Goal: Feedback & Contribution: Contribute content

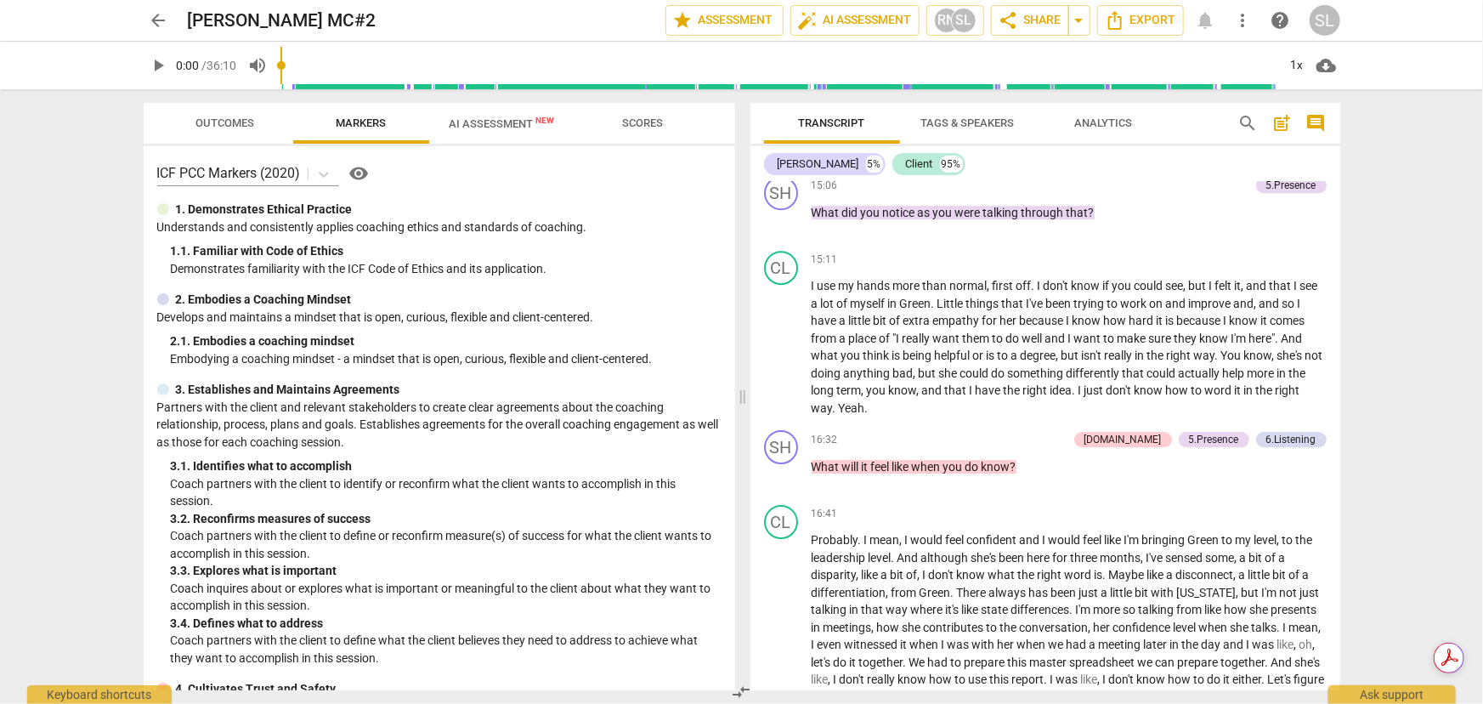
scroll to position [2781, 0]
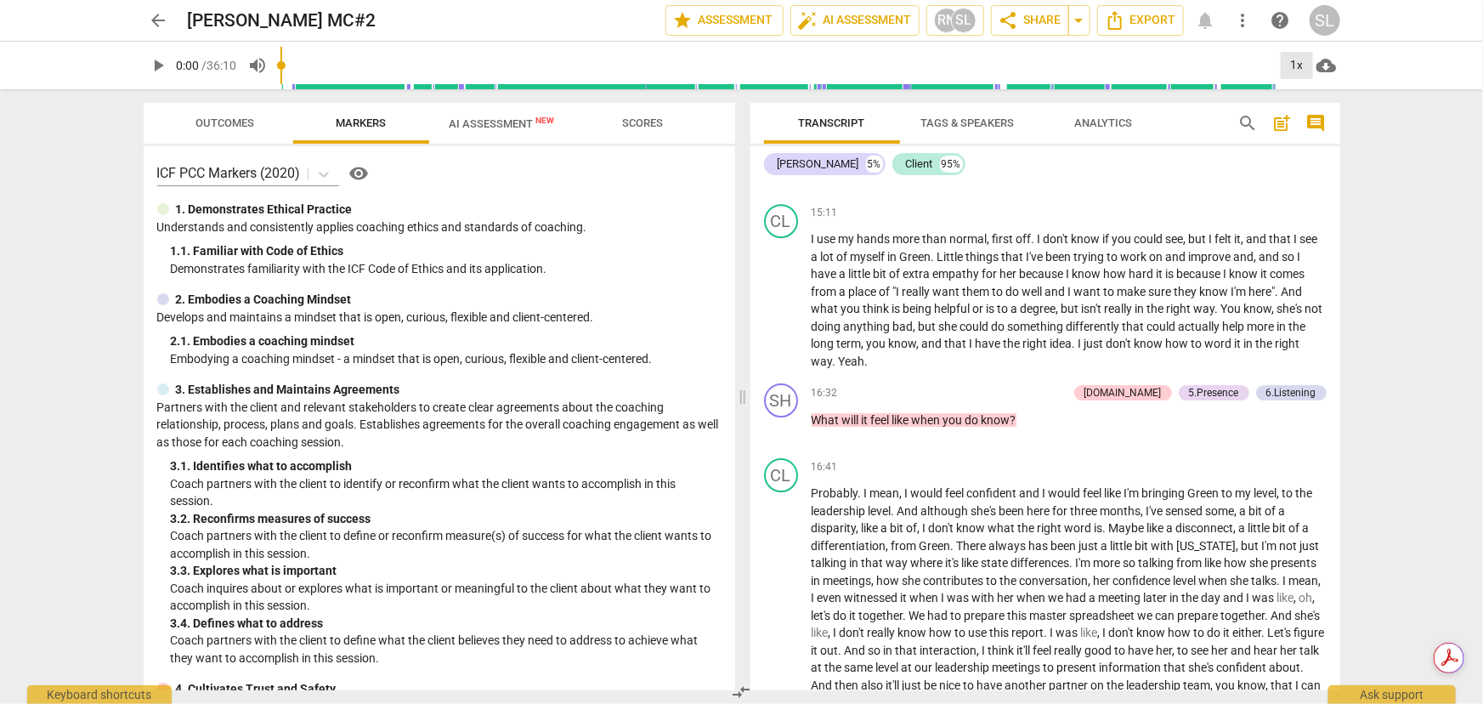
click at [1301, 66] on div "1x" at bounding box center [1297, 65] width 32 height 27
click at [1306, 161] on li "1.5x" at bounding box center [1309, 164] width 57 height 32
click at [1102, 119] on span "Analytics" at bounding box center [1104, 122] width 58 height 13
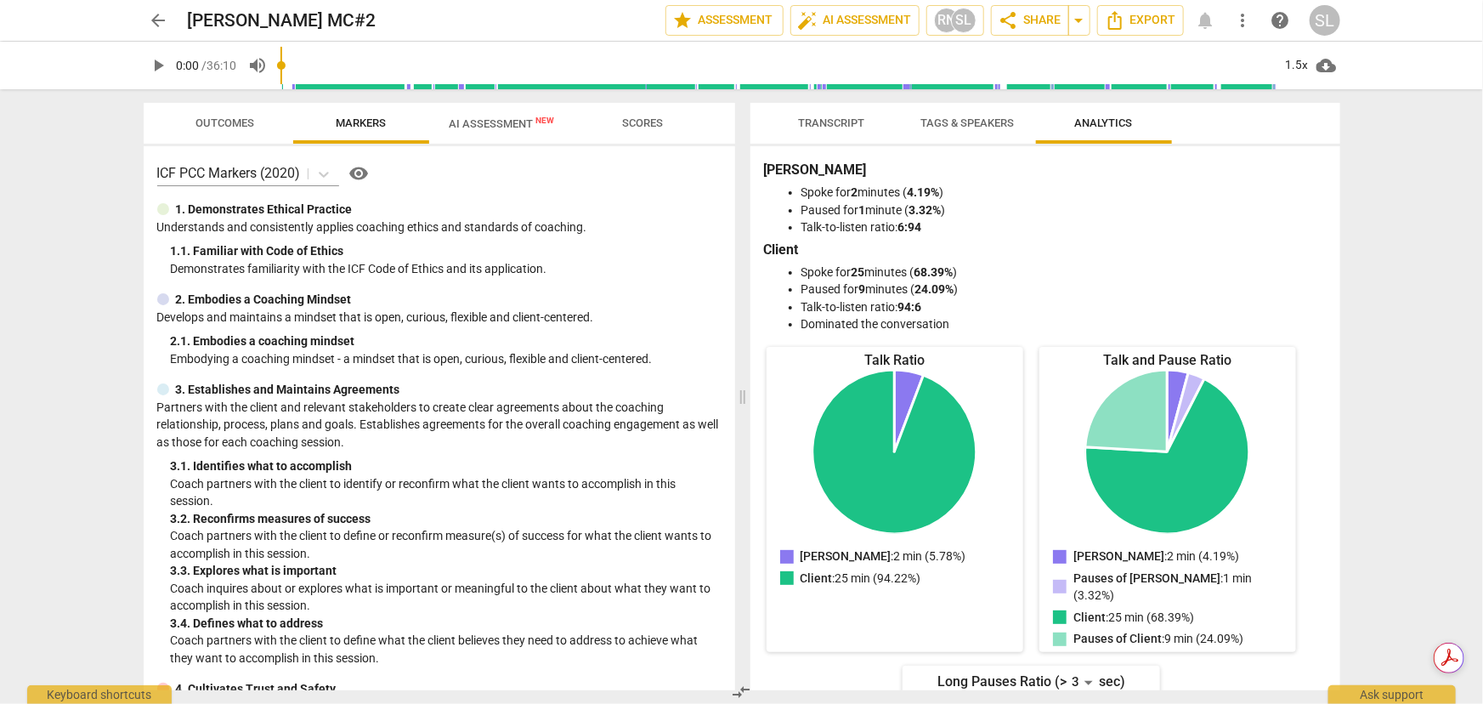
click at [830, 119] on span "Transcript" at bounding box center [832, 122] width 66 height 13
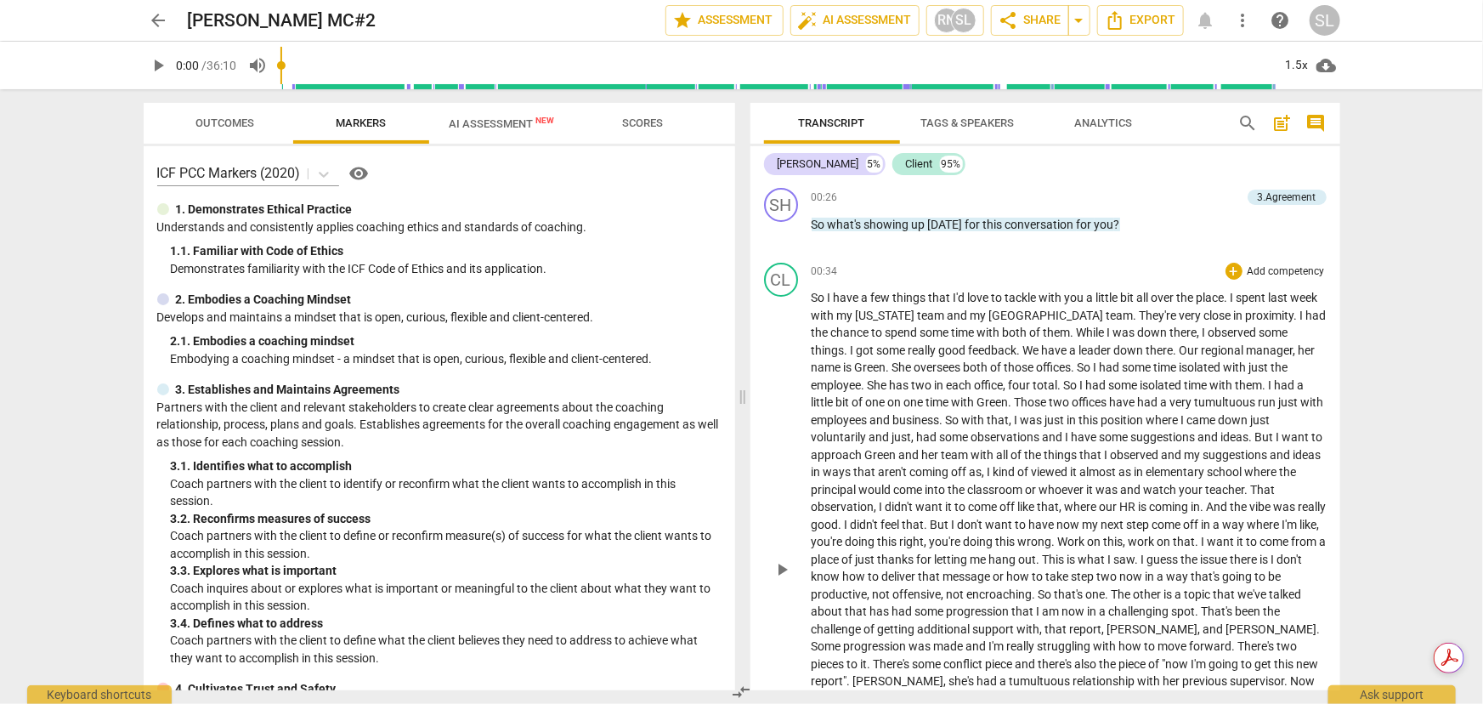
scroll to position [154, 0]
click at [815, 292] on span "So" at bounding box center [820, 294] width 16 height 14
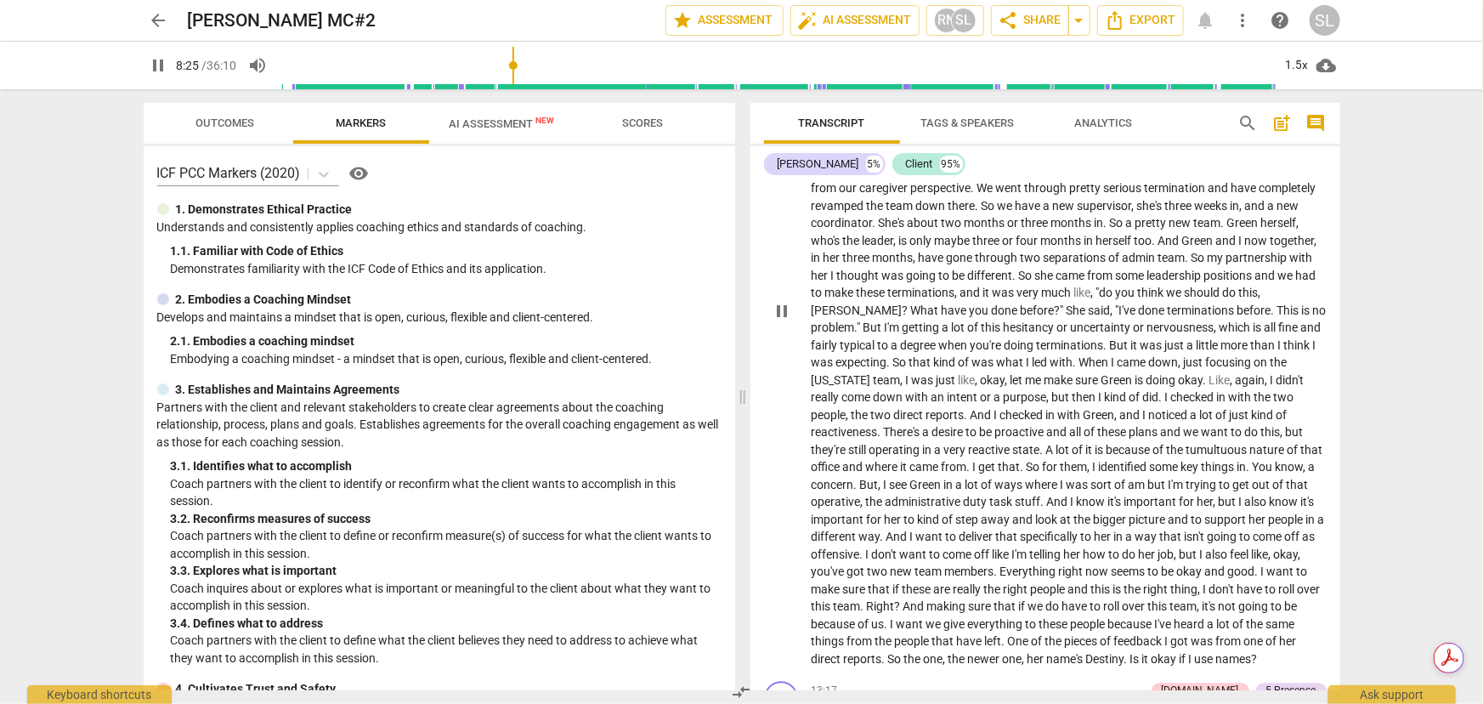
scroll to position [1777, 0]
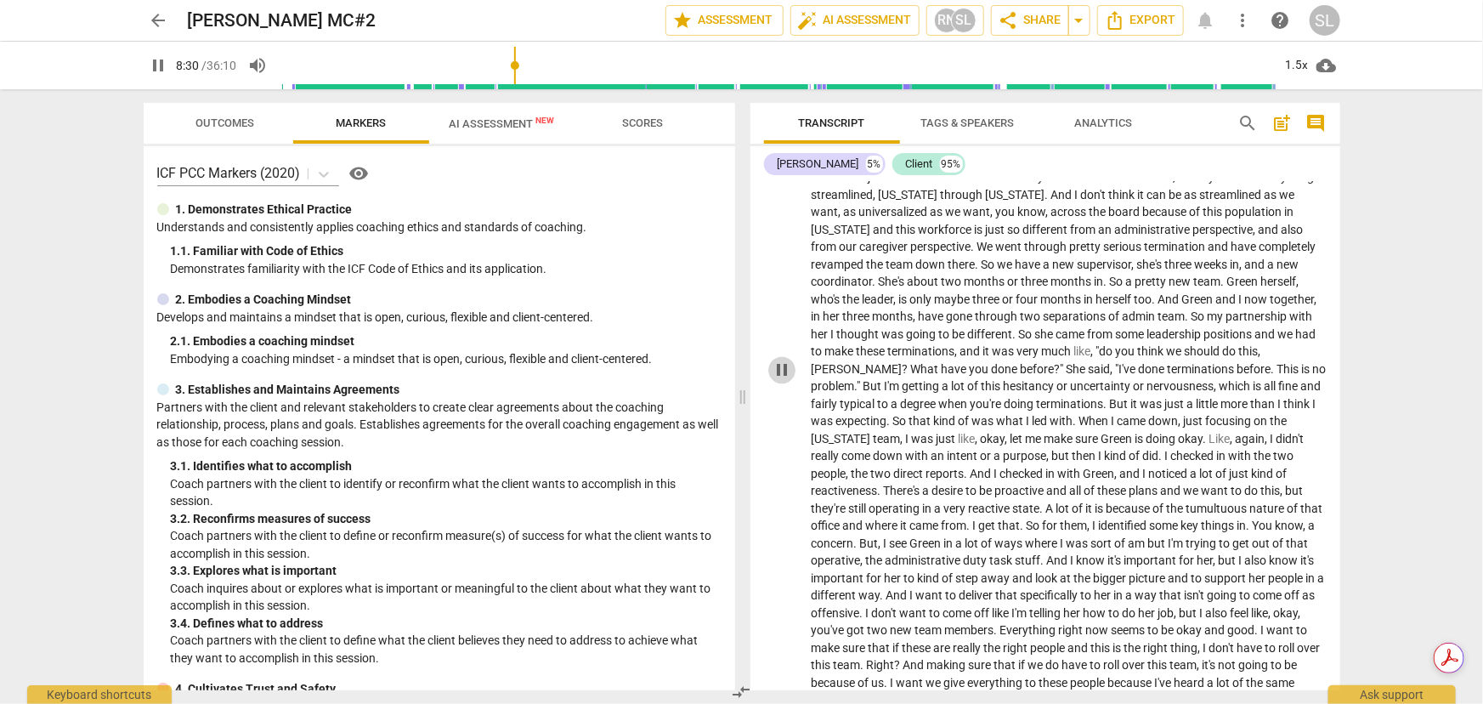
click at [780, 367] on span "pause" at bounding box center [782, 370] width 20 height 20
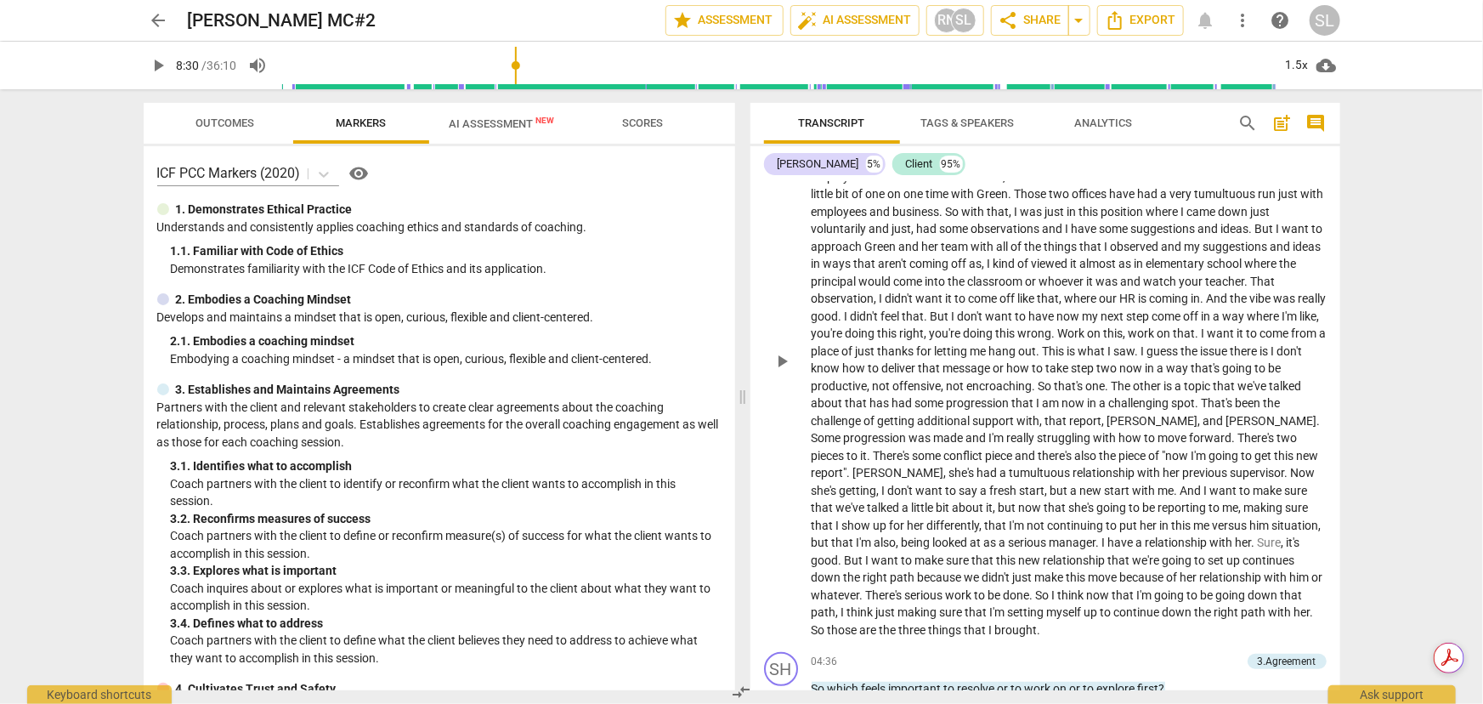
scroll to position [386, 0]
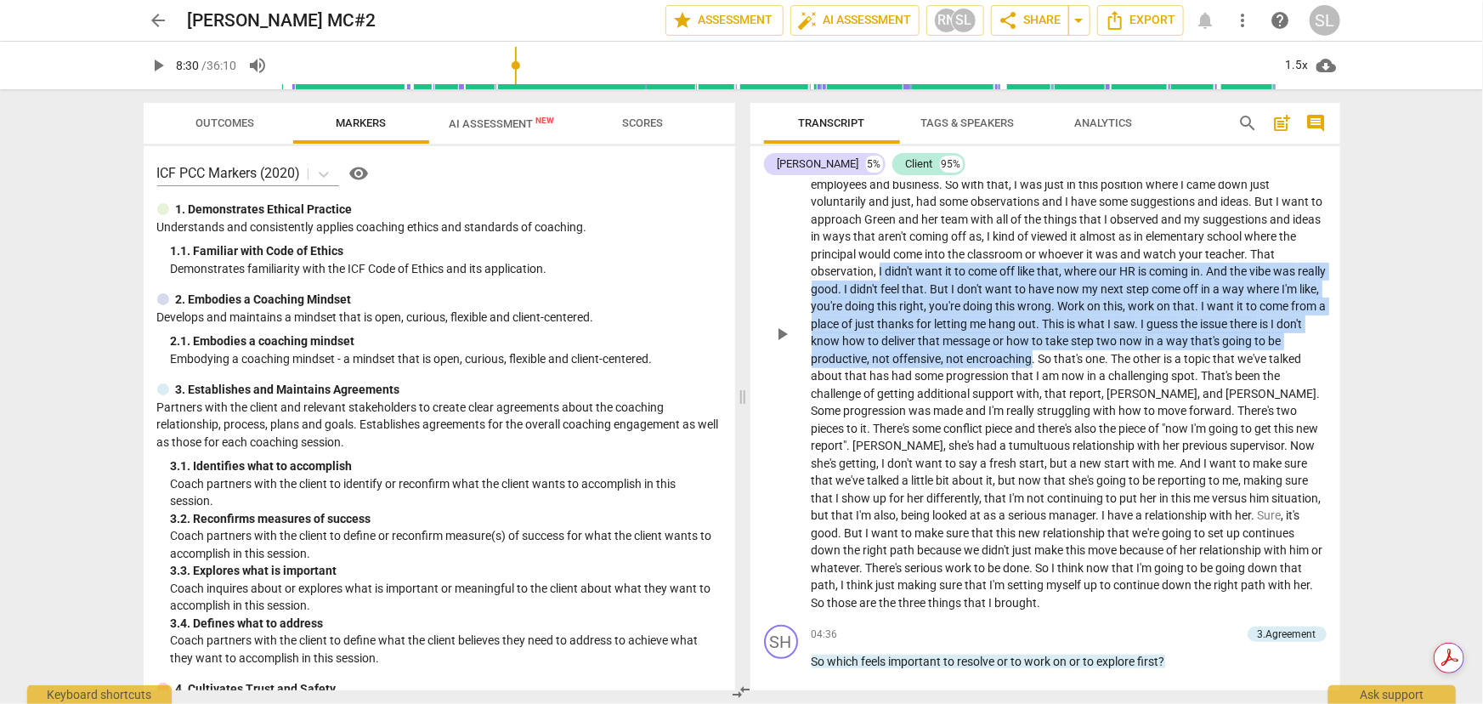
drag, startPoint x: 877, startPoint y: 267, endPoint x: 1093, endPoint y: 349, distance: 231.1
click at [1093, 349] on p "So I have a few things that I'd love to tackle with you a little bit all over t…" at bounding box center [1069, 333] width 515 height 558
click at [1131, 335] on icon "button" at bounding box center [1132, 332] width 10 height 12
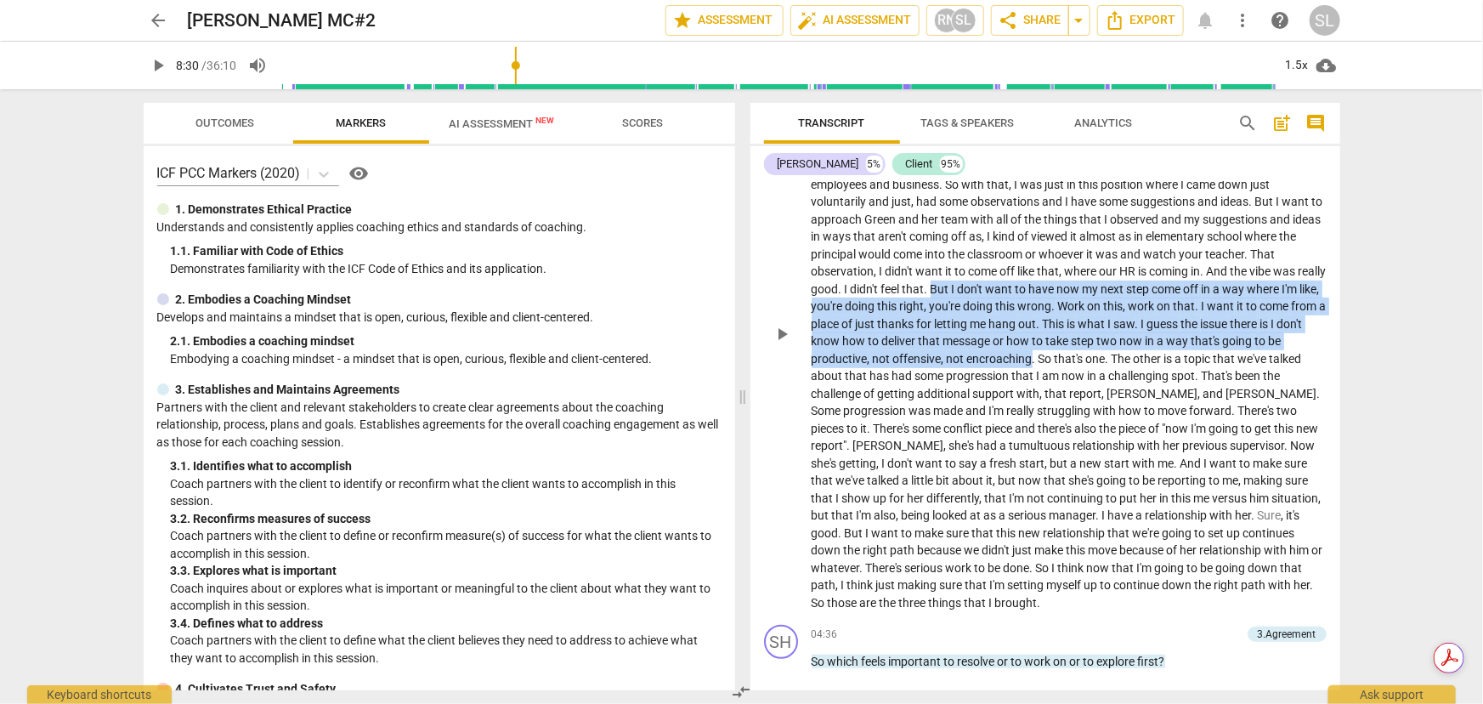
drag, startPoint x: 961, startPoint y: 286, endPoint x: 1094, endPoint y: 352, distance: 147.9
click at [1094, 352] on p "So I have a few things that I'd love to tackle with you a little bit all over t…" at bounding box center [1069, 333] width 515 height 558
click at [1149, 334] on span "keyboard_arrow_down" at bounding box center [1150, 335] width 20 height 20
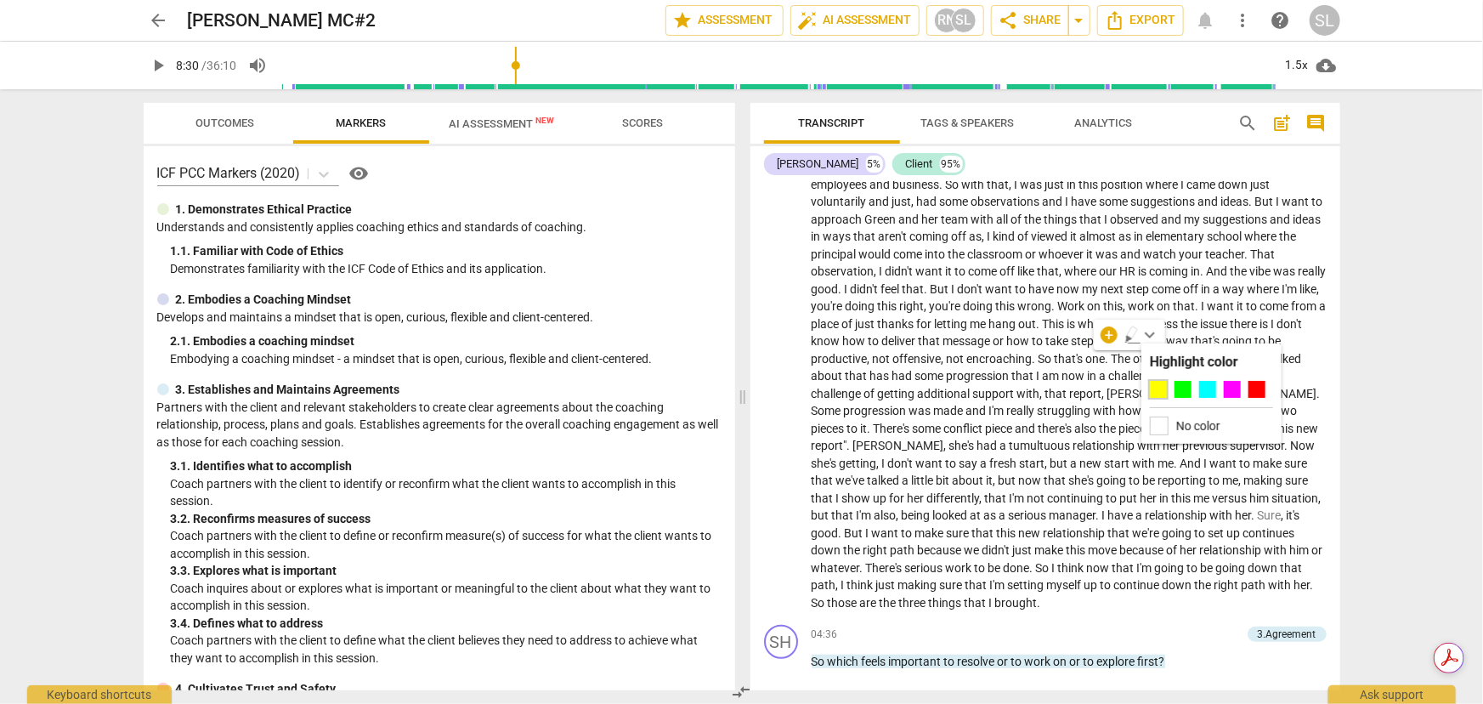
click at [1161, 389] on div at bounding box center [1158, 389] width 17 height 17
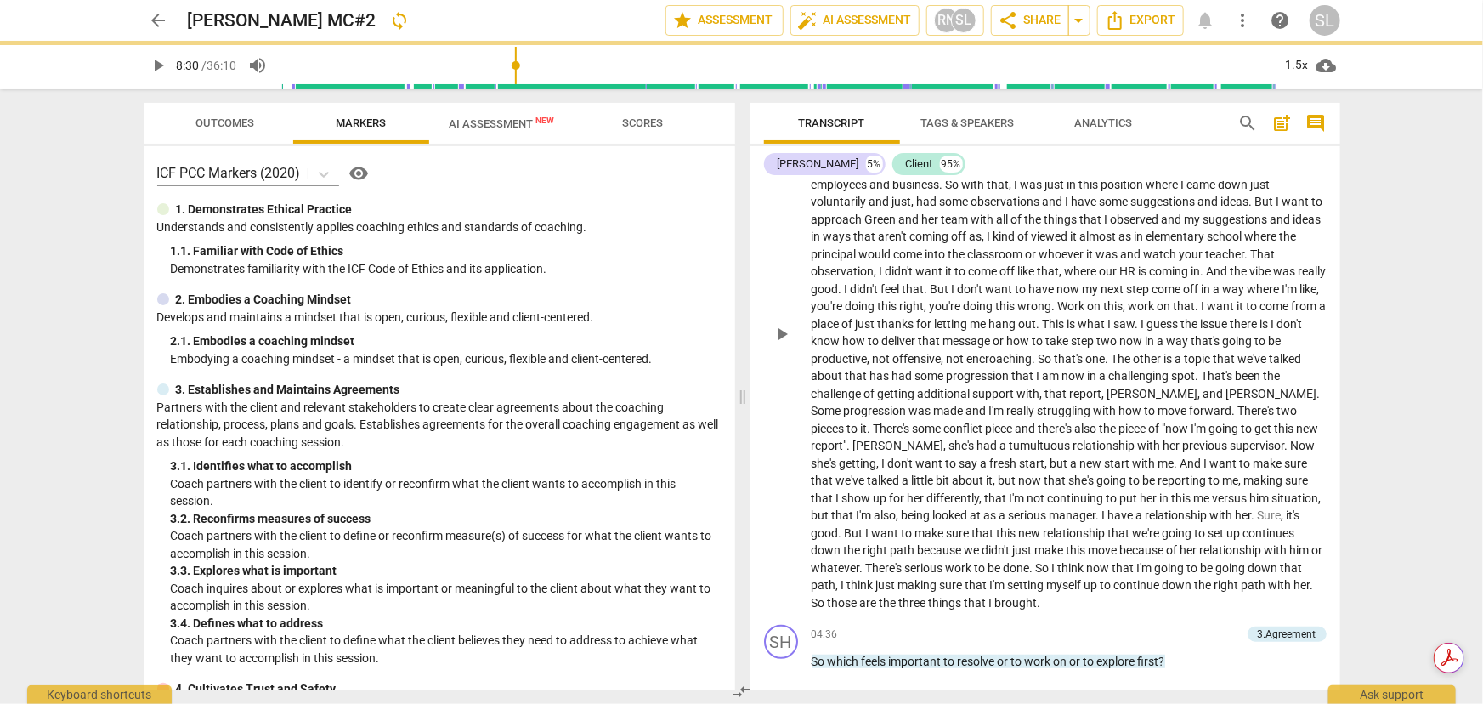
type input "511"
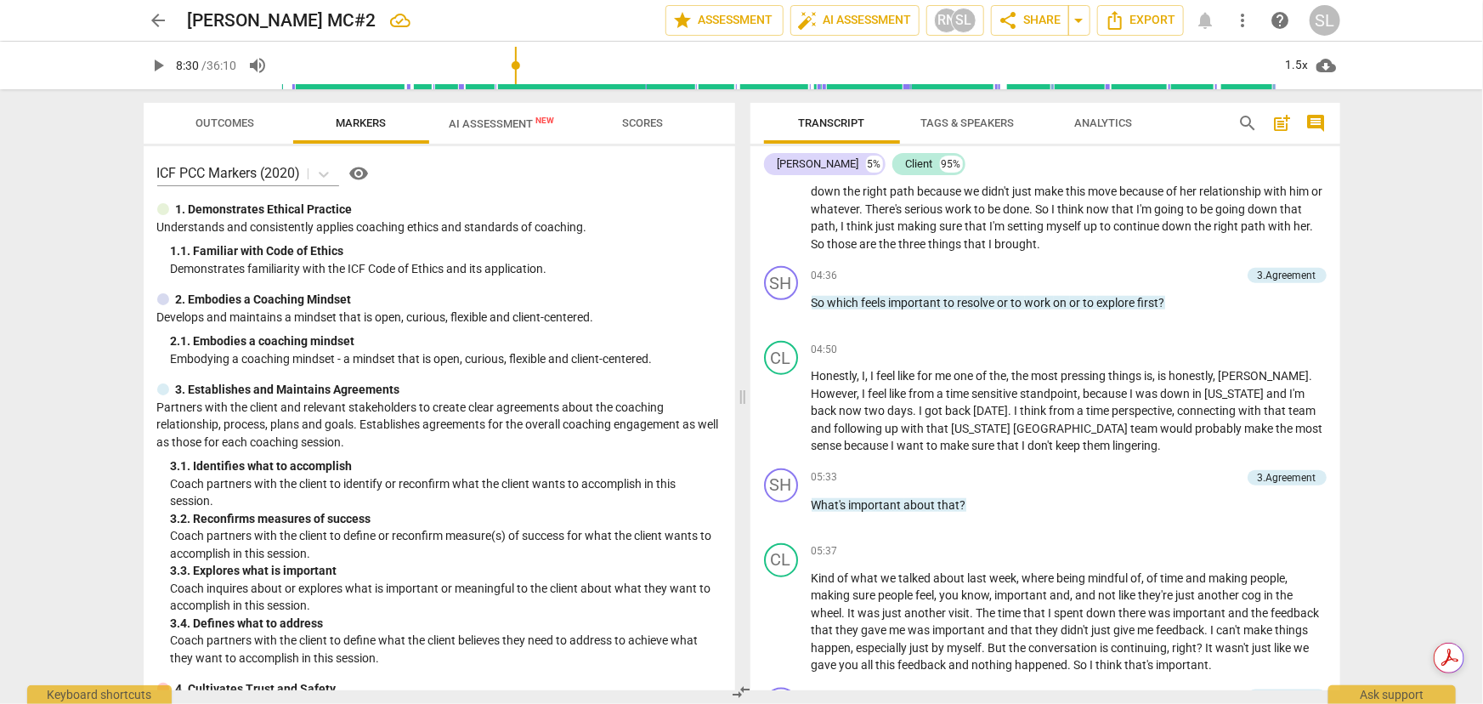
scroll to position [773, 0]
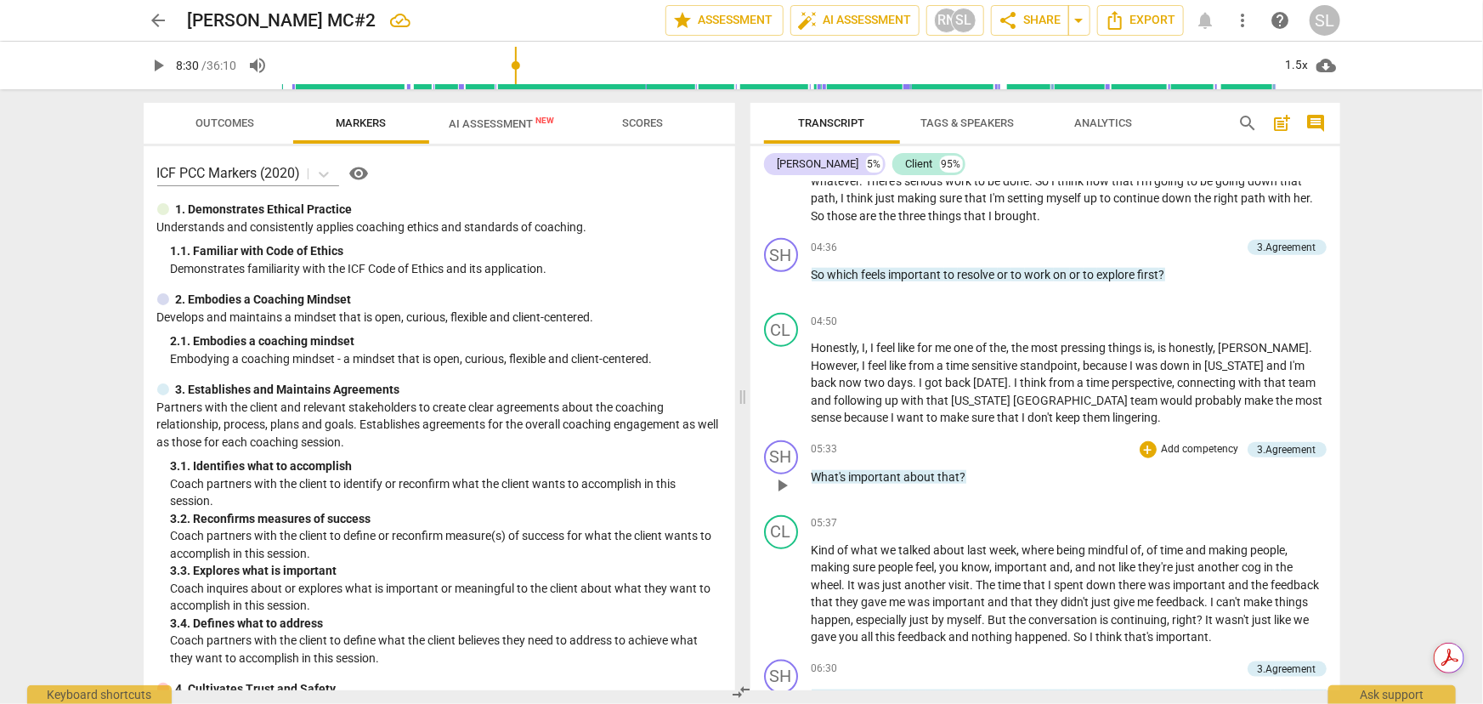
click at [974, 473] on p "What's important about that ?" at bounding box center [1069, 477] width 515 height 18
click at [1171, 450] on p "Add competency" at bounding box center [1200, 449] width 81 height 15
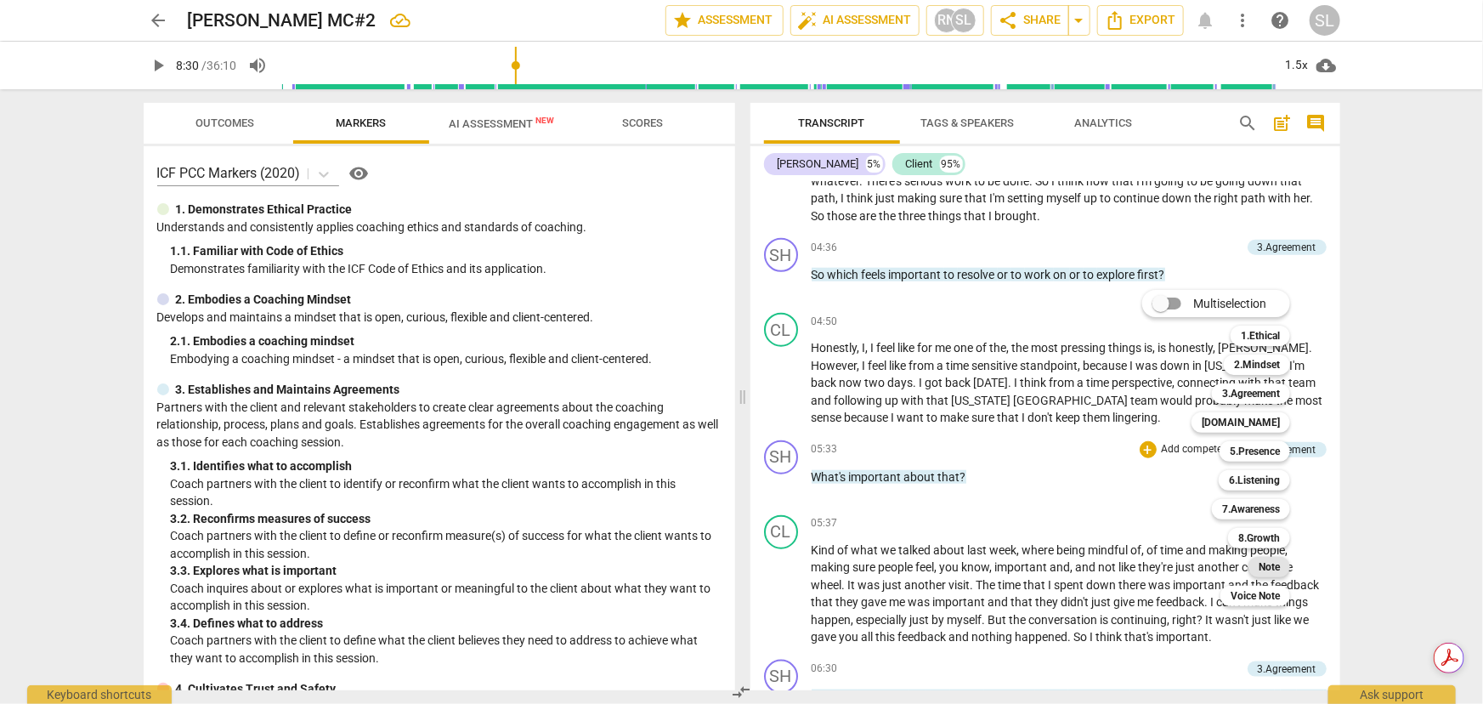
click at [1278, 570] on b "Note" at bounding box center [1269, 567] width 21 height 20
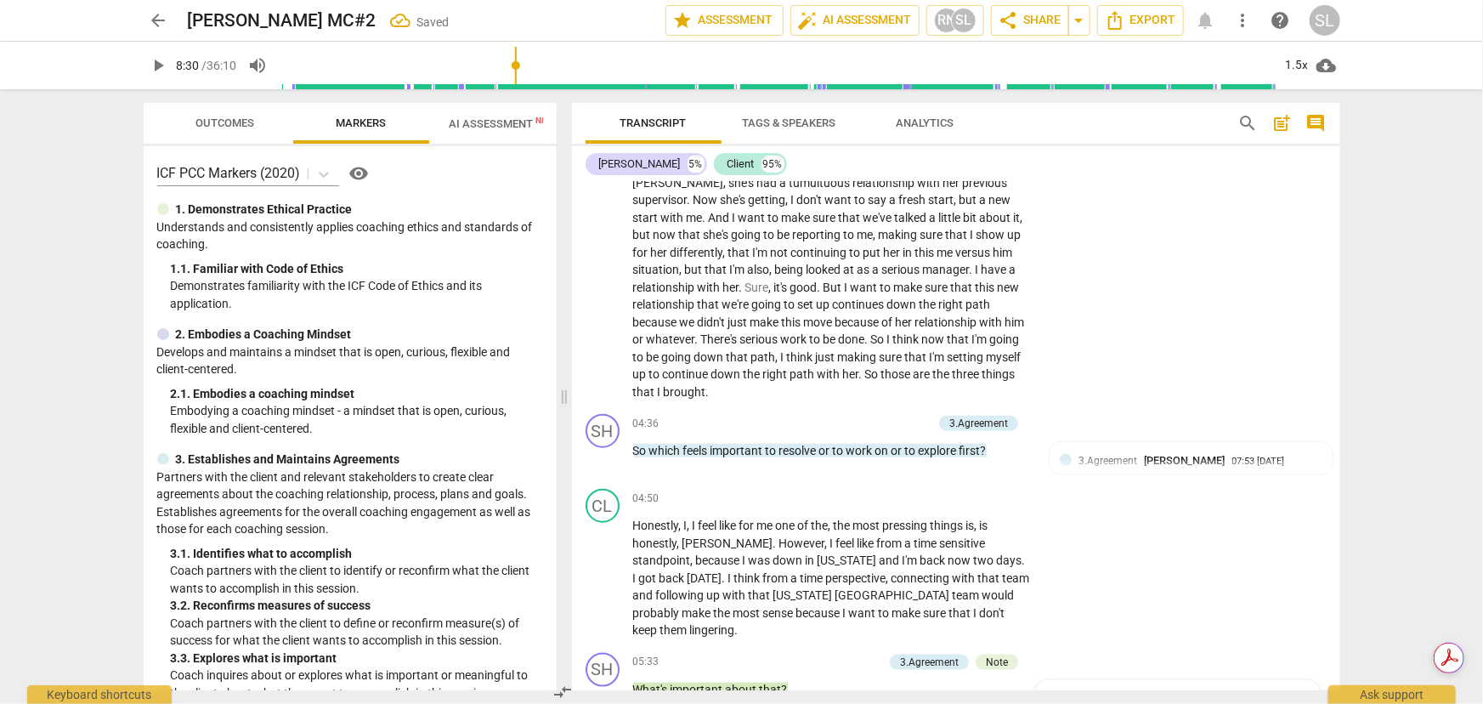
scroll to position [1133, 0]
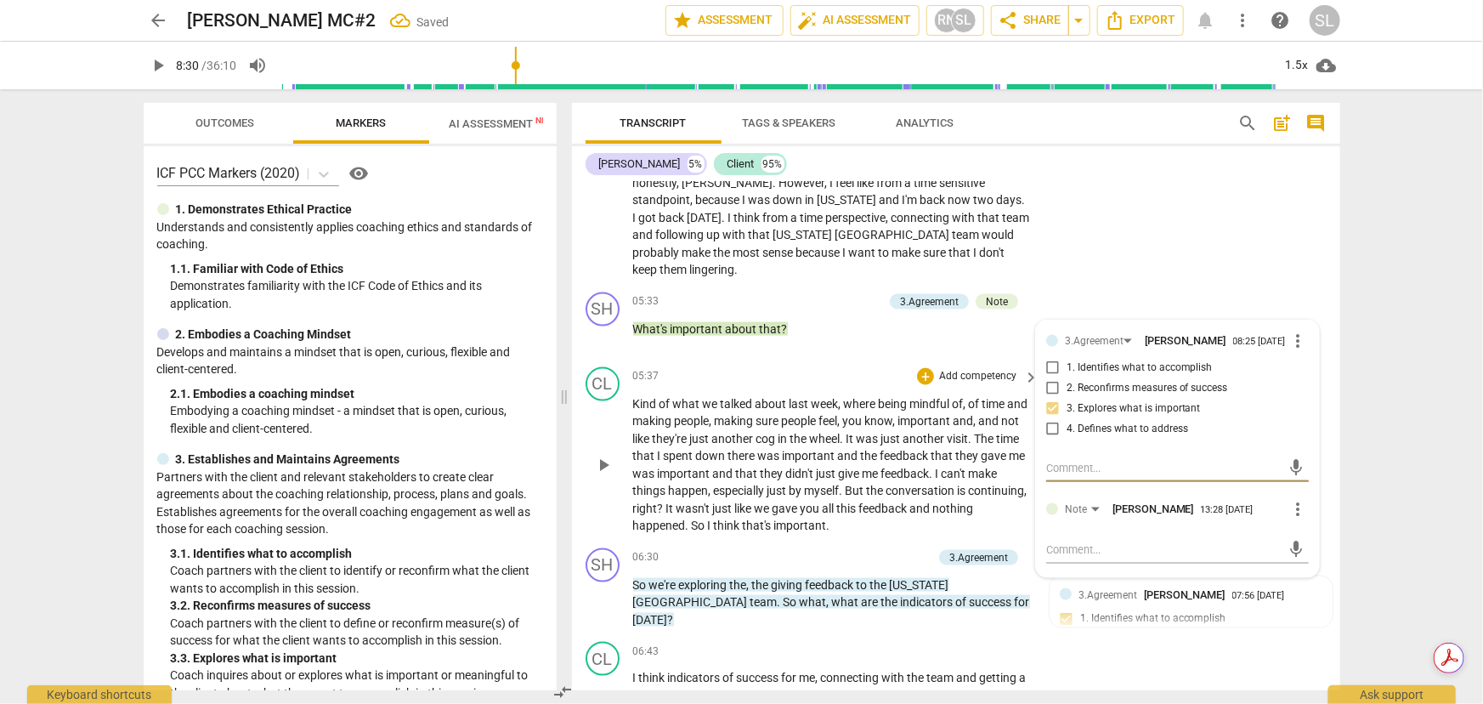
type textarea "C"
click at [1054, 530] on div "mic" at bounding box center [1177, 548] width 263 height 37
click at [1055, 541] on textarea at bounding box center [1163, 549] width 235 height 16
type textarea "C"
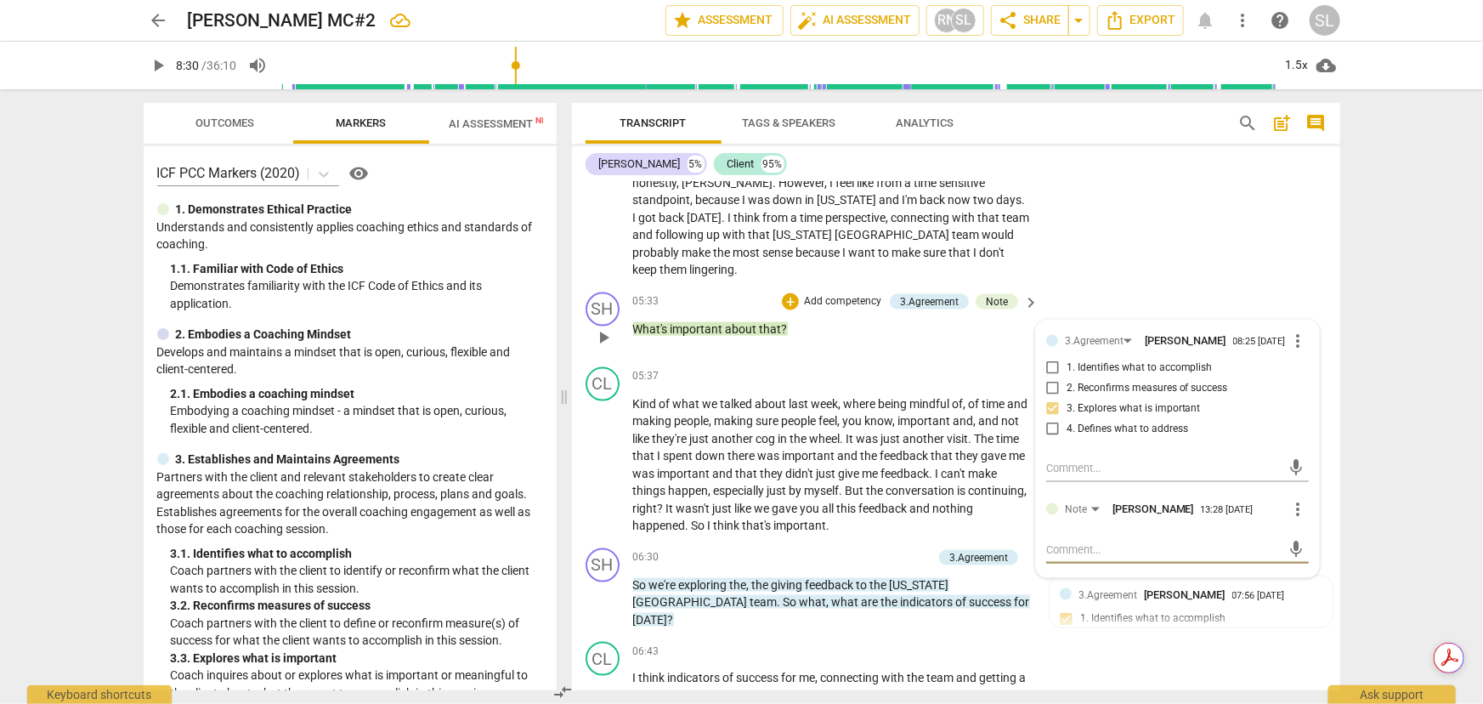
type textarea "C"
type textarea "CP"
type textarea "CP:"
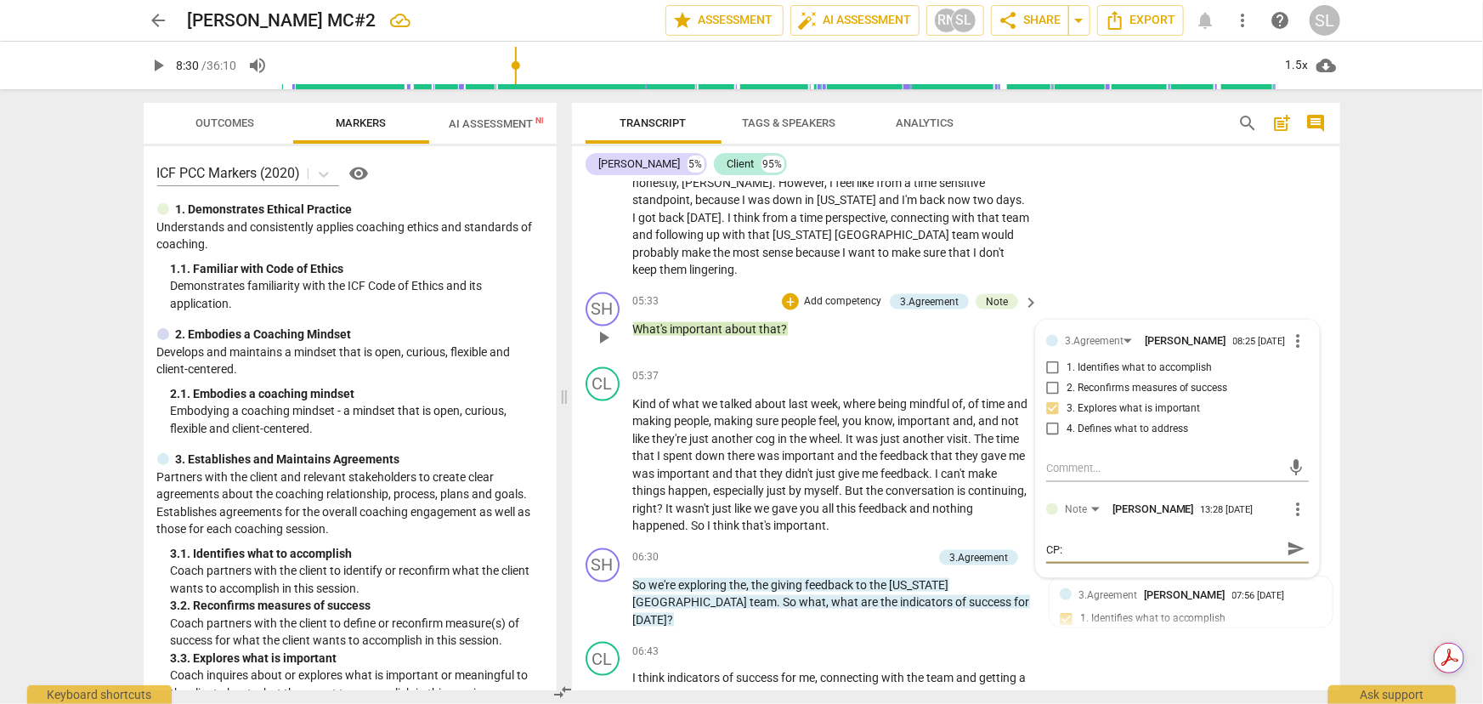
type textarea "CP:"
type textarea "CP: I"
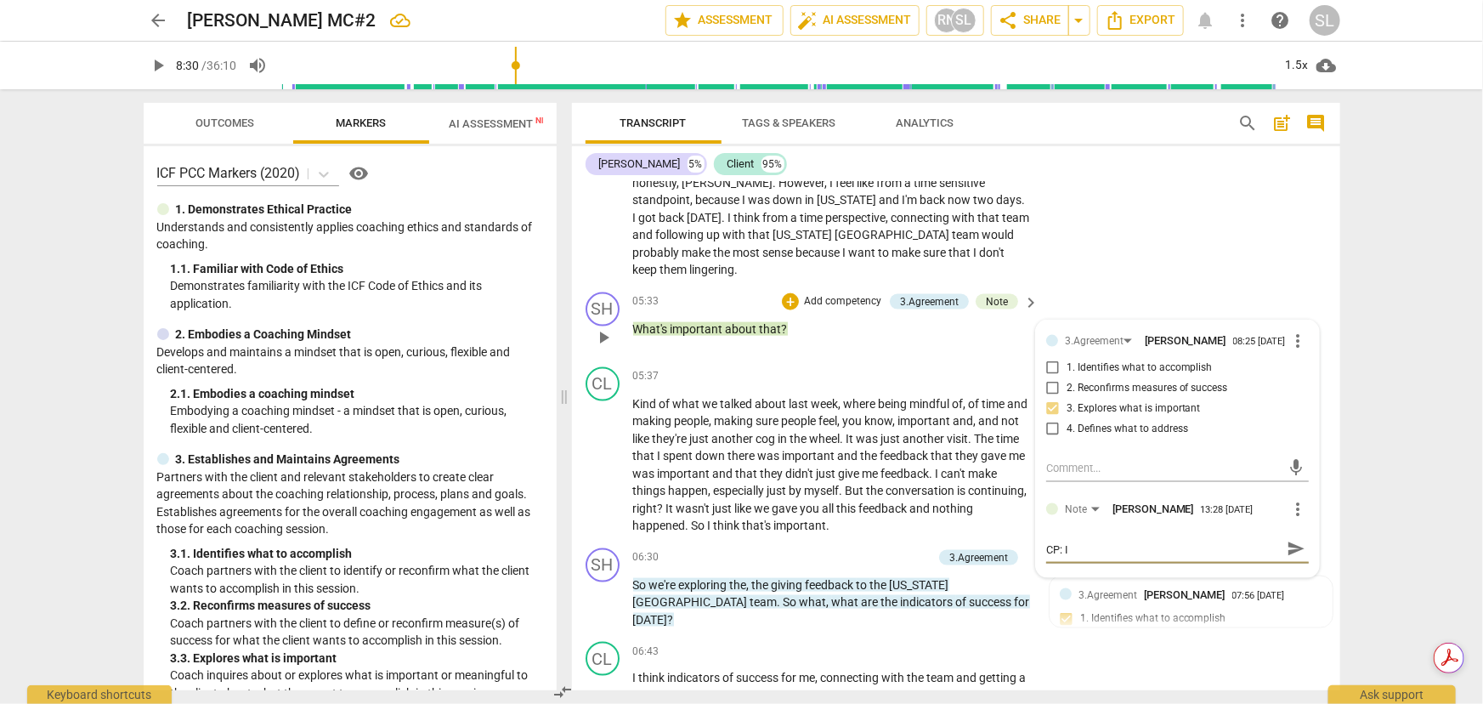
type textarea "CP: I"
type textarea "CP: I m"
type textarea "CP: I mi"
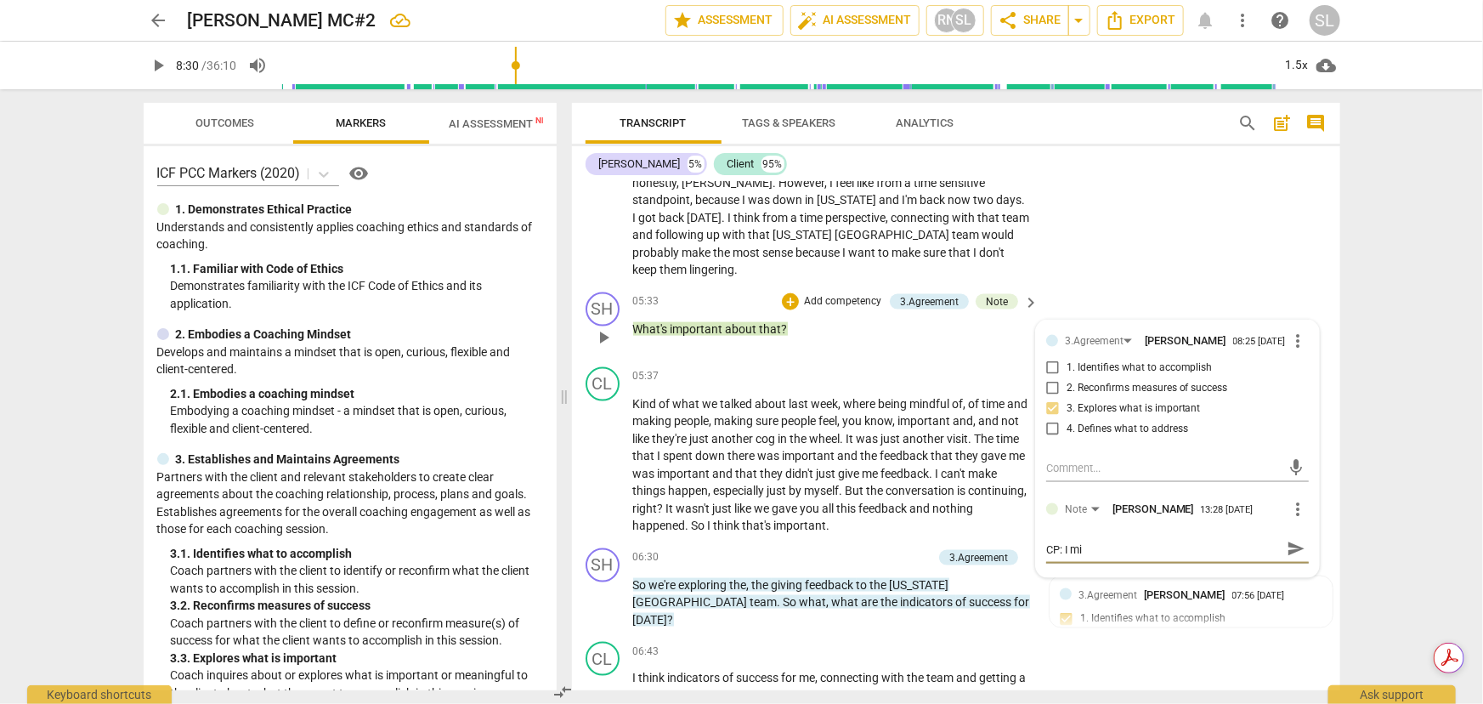
type textarea "CP: I mig"
type textarea "CP: I migh"
type textarea "CP: I might"
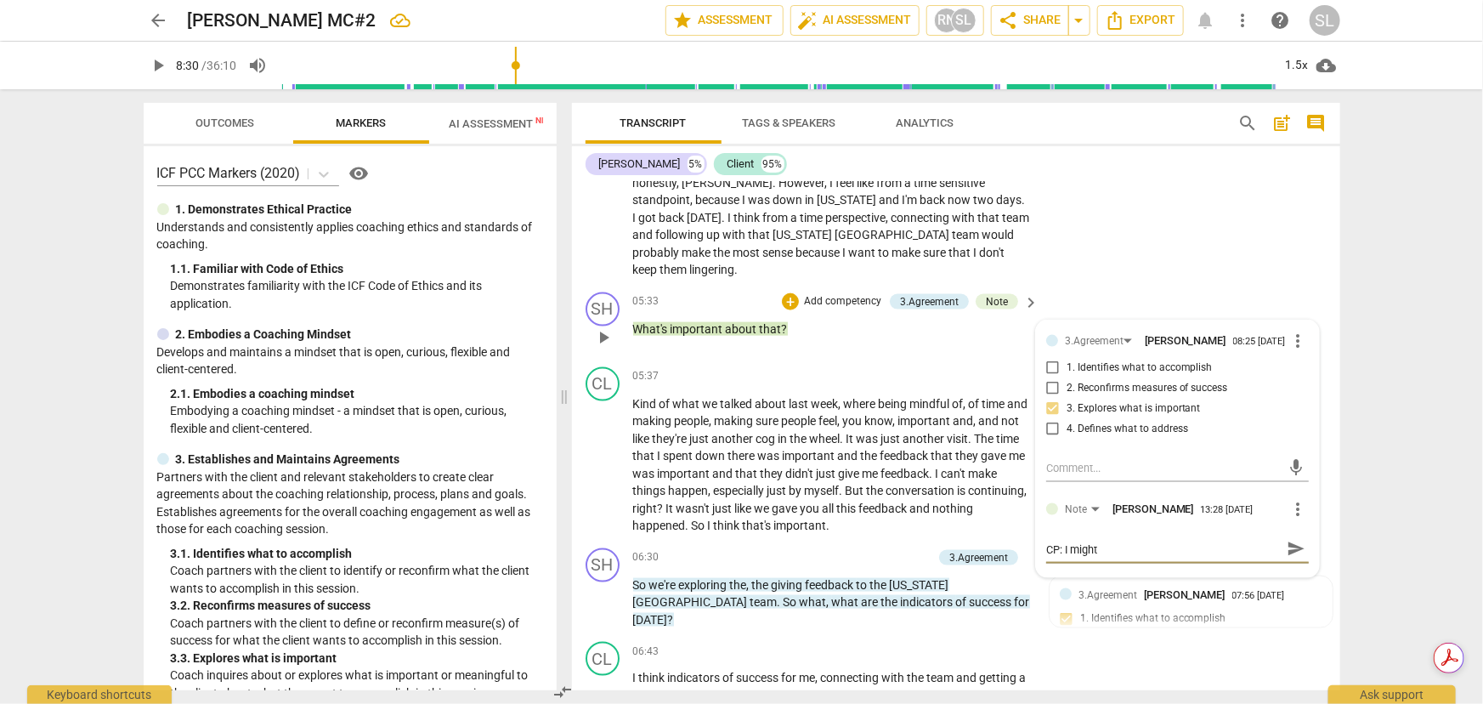
type textarea "CP: I might"
type textarea "CP: I might h"
type textarea "CP: I might ha"
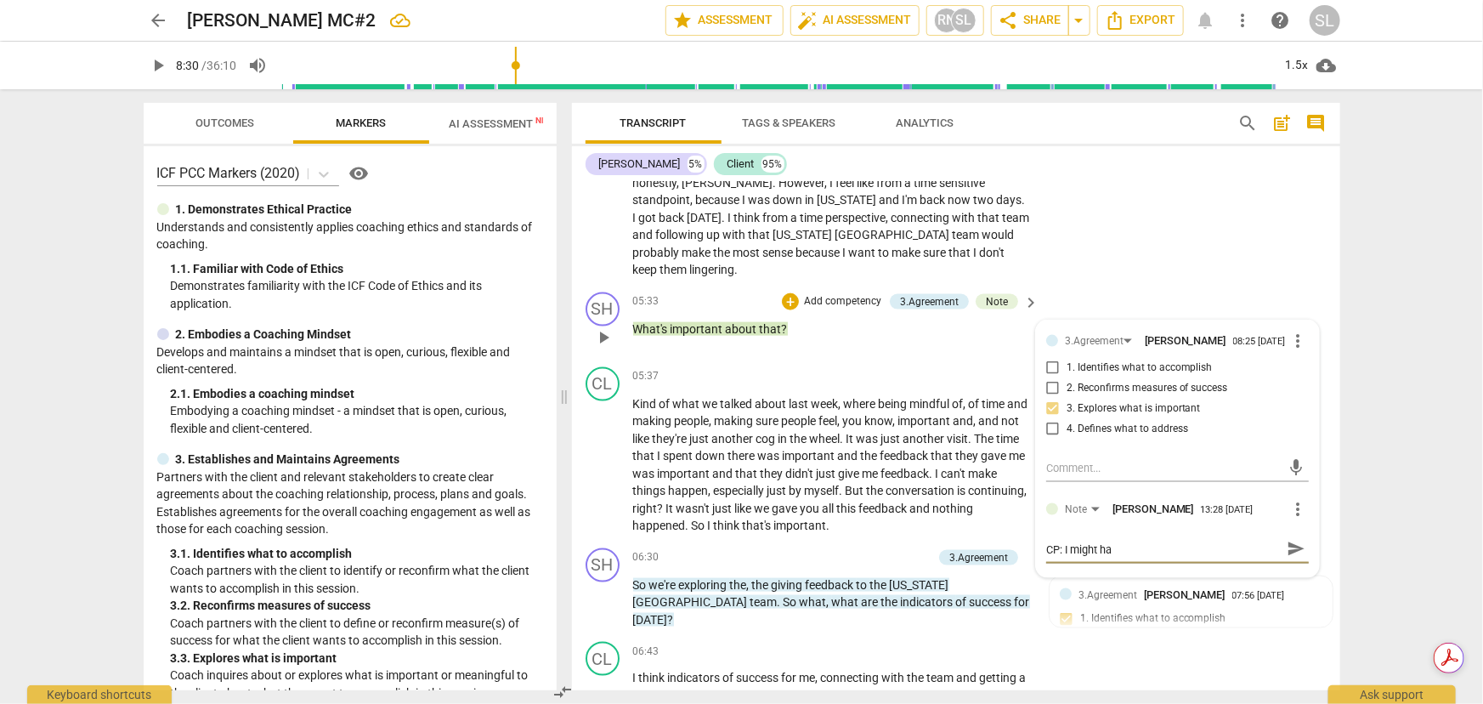
type textarea "CP: I might hav"
type textarea "CP: I might have"
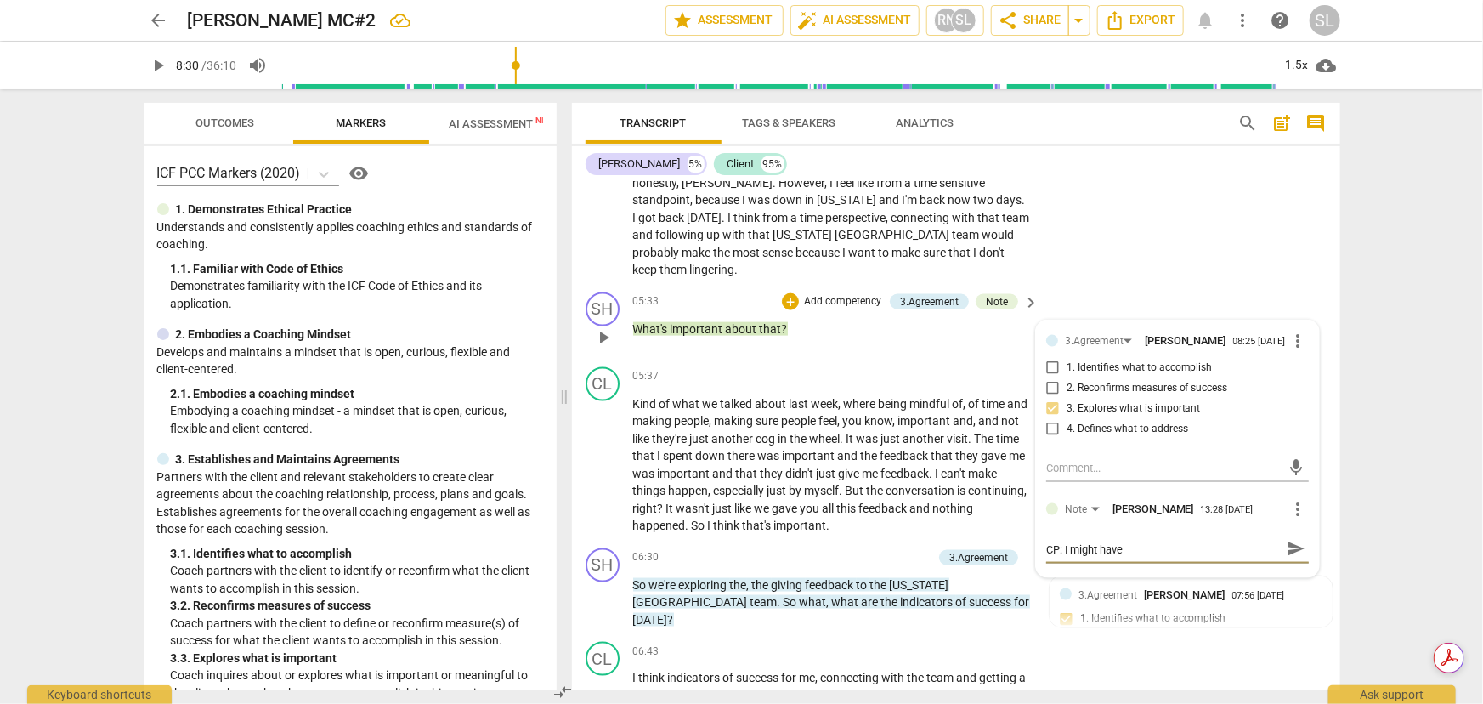
type textarea "CP: I might have"
type textarea "CP: I might have m"
type textarea "CP: I might have mi"
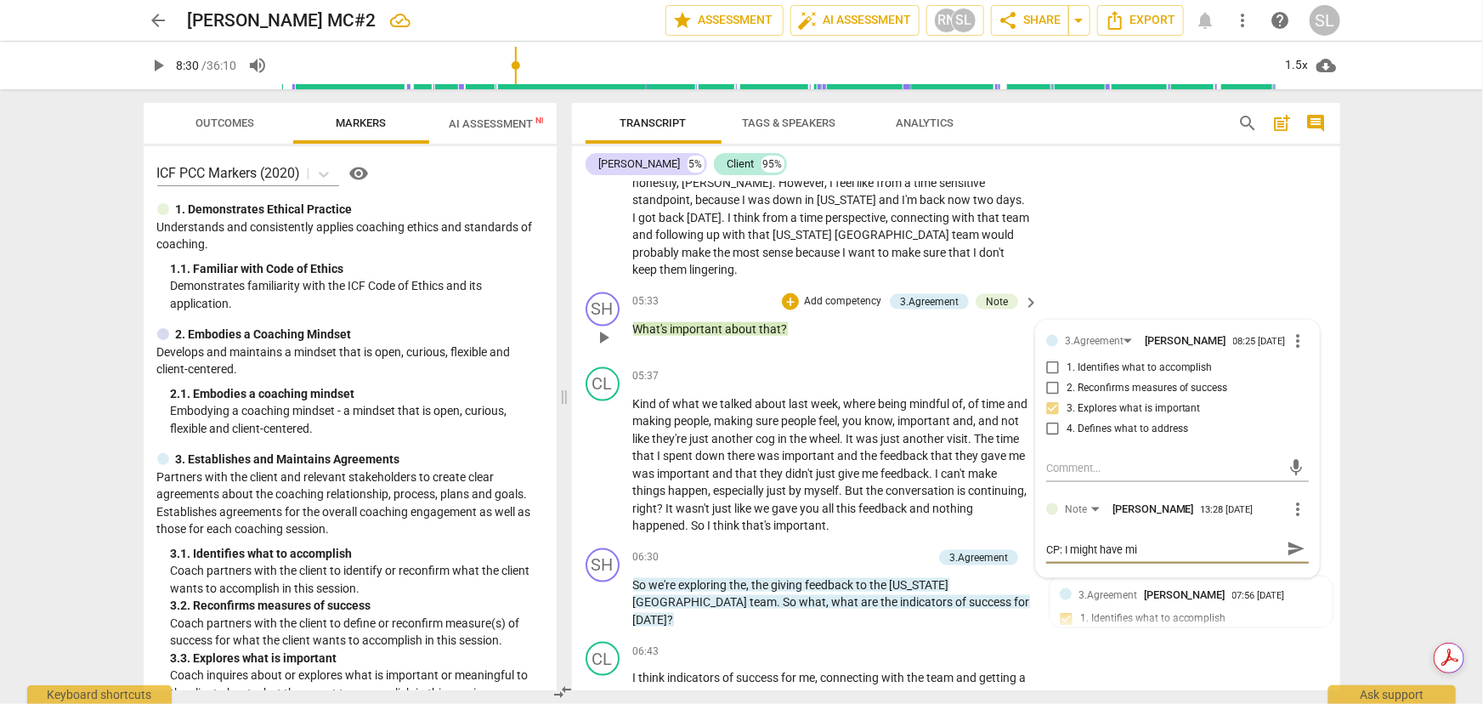
type textarea "CP: I might have mis"
type textarea "CP: I might have misu"
type textarea "CP: I might have [PERSON_NAME]"
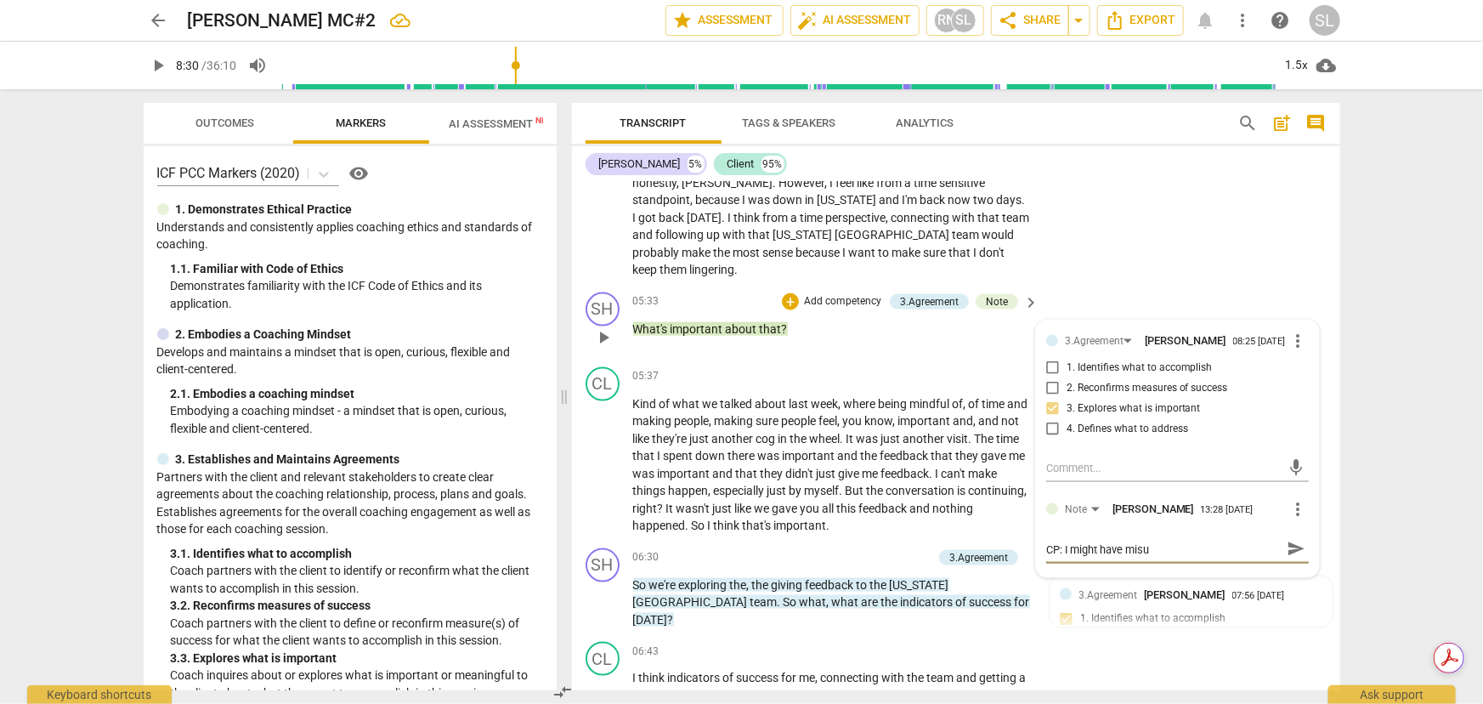
type textarea "CP: I might have [PERSON_NAME]"
type textarea "CP: I might have misund"
type textarea "CP: I might have misunde"
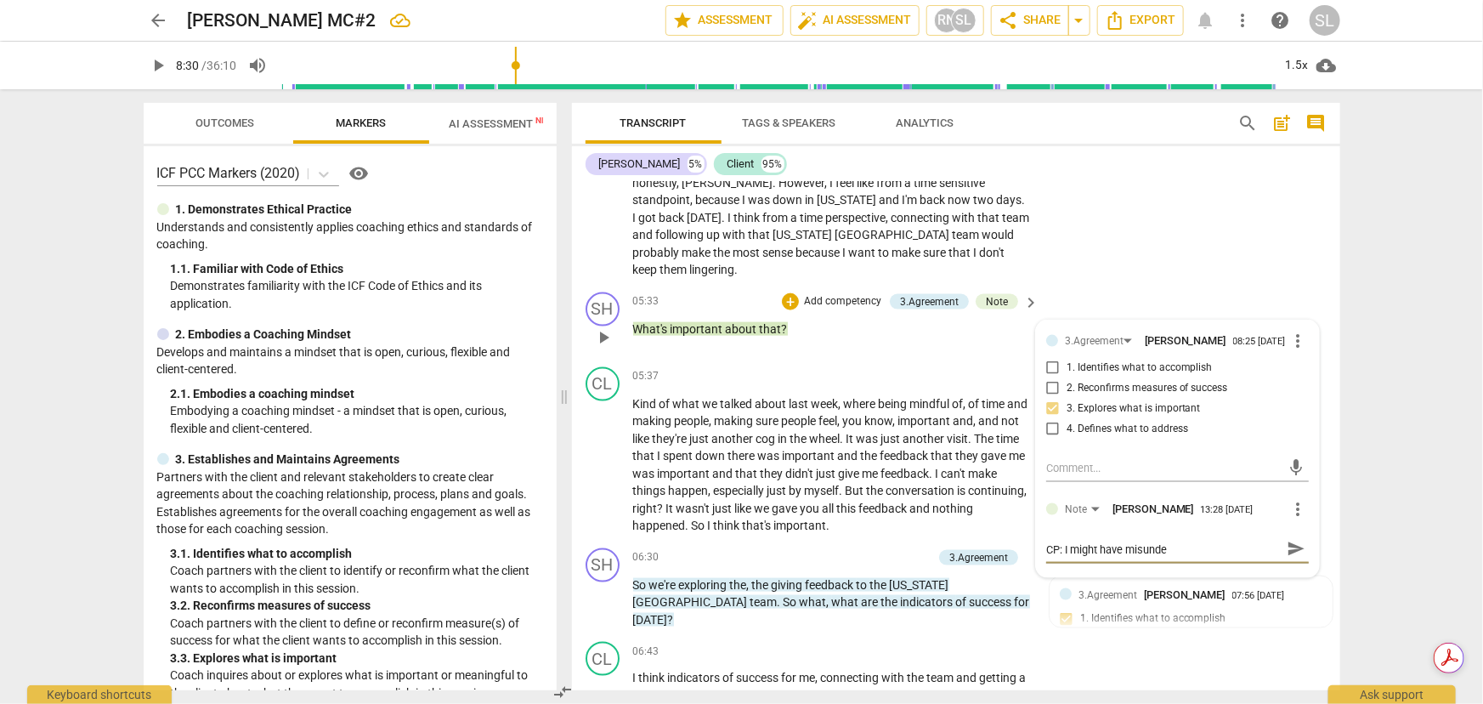
type textarea "CP: I might have misunder"
type textarea "CP: I might have misunders"
type textarea "CP: I might have misunderst"
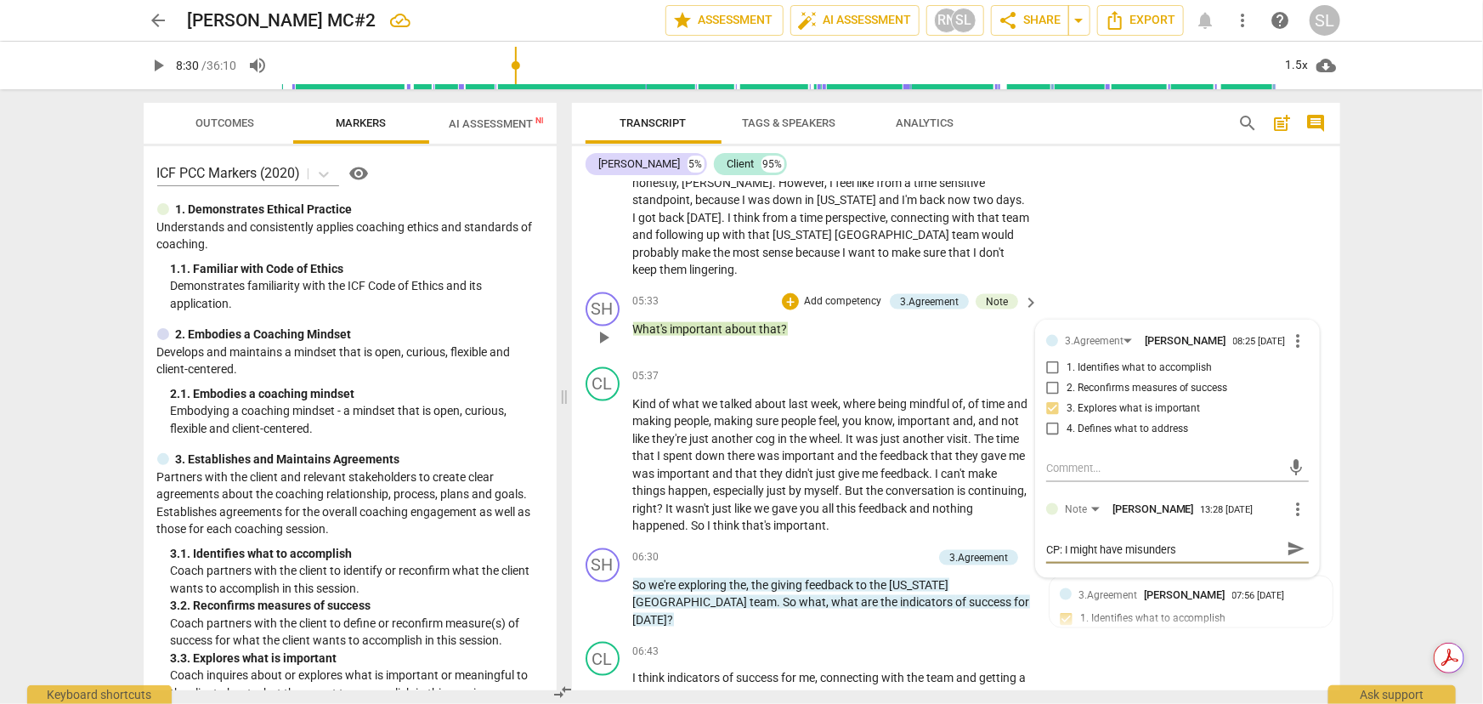
type textarea "CP: I might have misunderst"
type textarea "CP: I might have misundersto"
type textarea "CP: I might have misunderstoo"
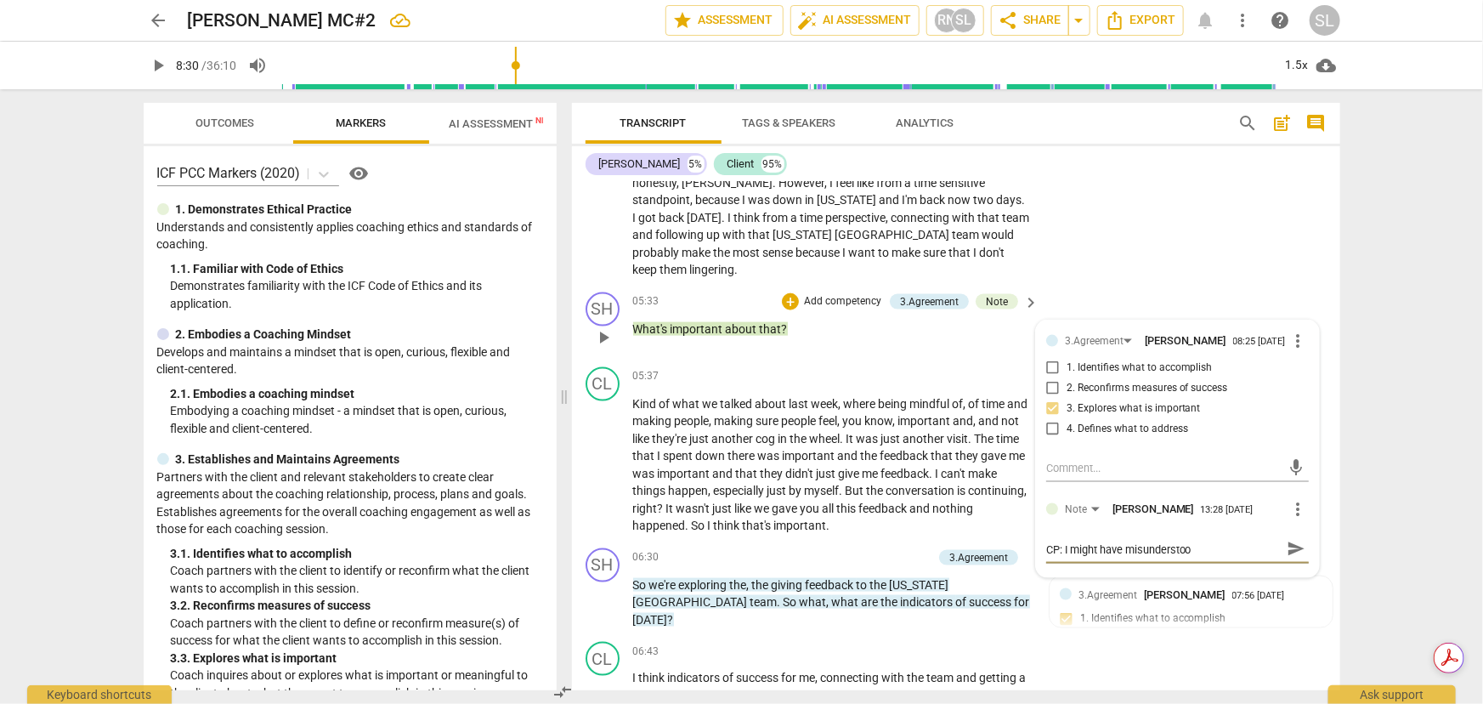
type textarea "CP: I might have misunderstood"
type textarea "CP: I might have misunderstood,"
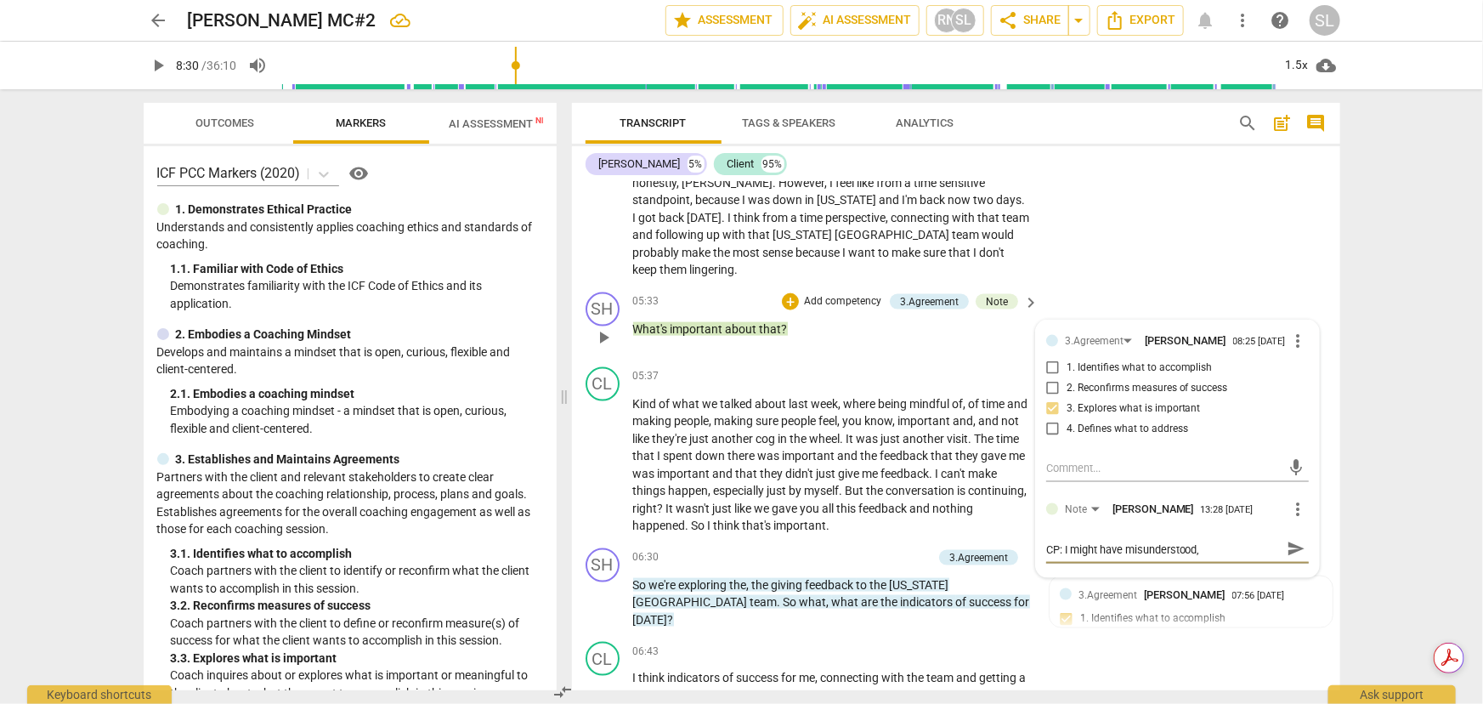
type textarea "CP: I might have misunderstood,"
type textarea "CP: I might have misunderstood, s"
type textarea "CP: I might have misunderstood, so"
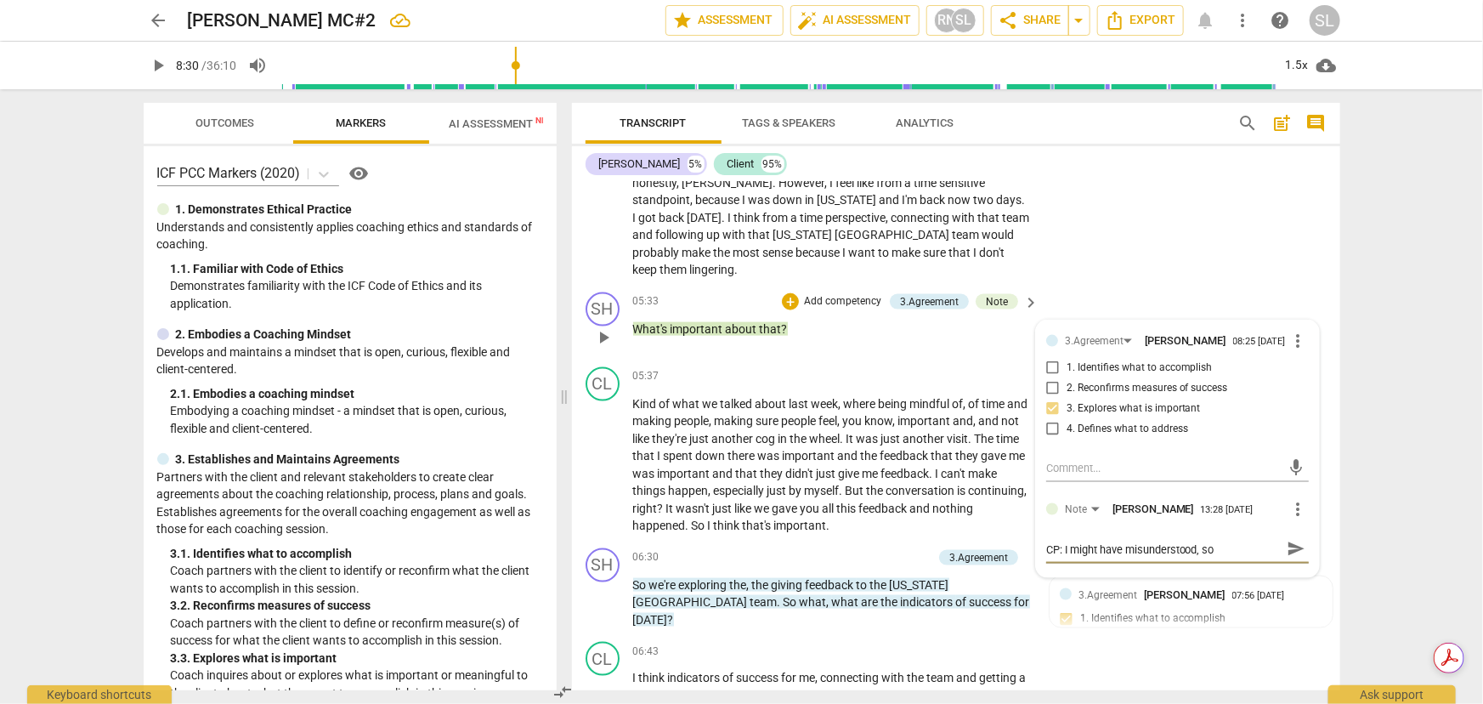
type textarea "CP: I might have misunderstood, so"
type textarea "CP: I might have misunderstood, so c"
type textarea "CP: I might have misunderstood, so co"
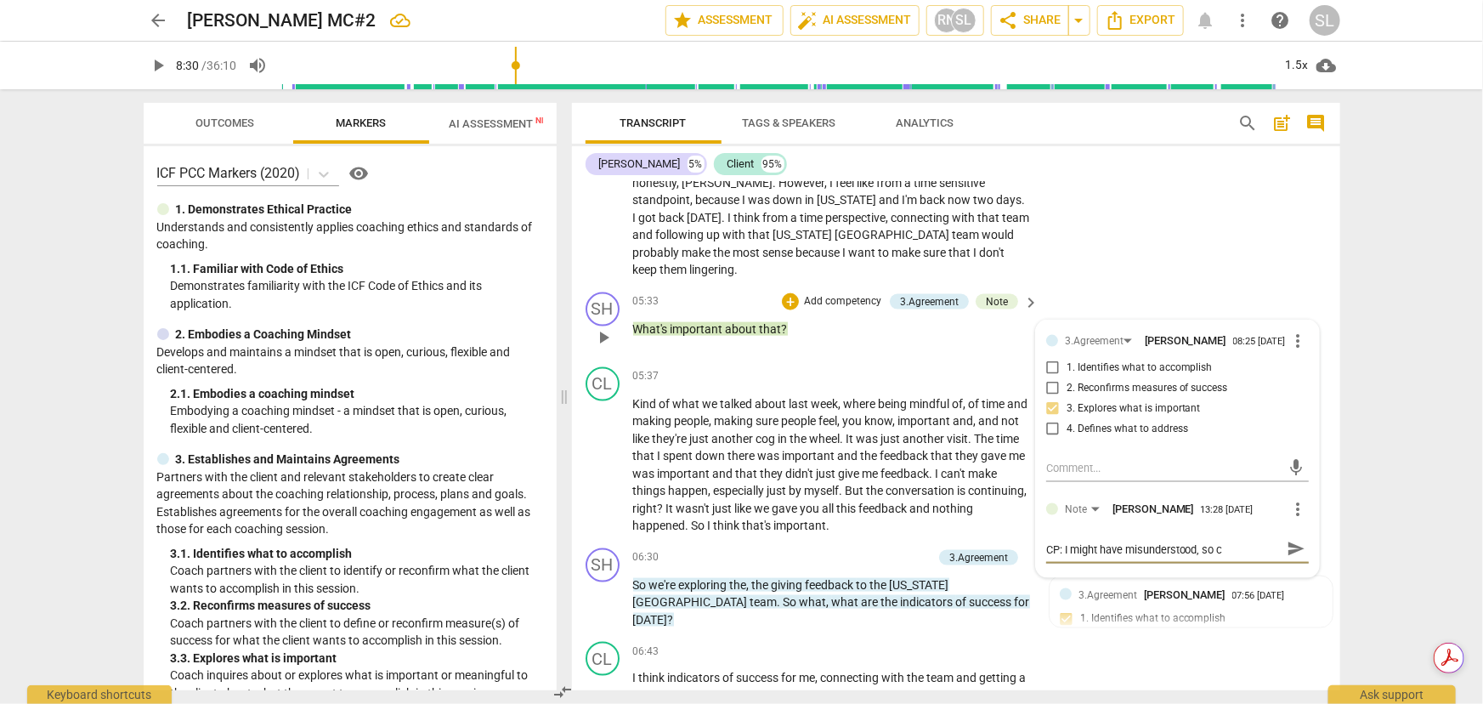
type textarea "CP: I might have misunderstood, so co"
type textarea "CP: I might have misunderstood, so cor"
type textarea "CP: I might have misunderstood, so corr"
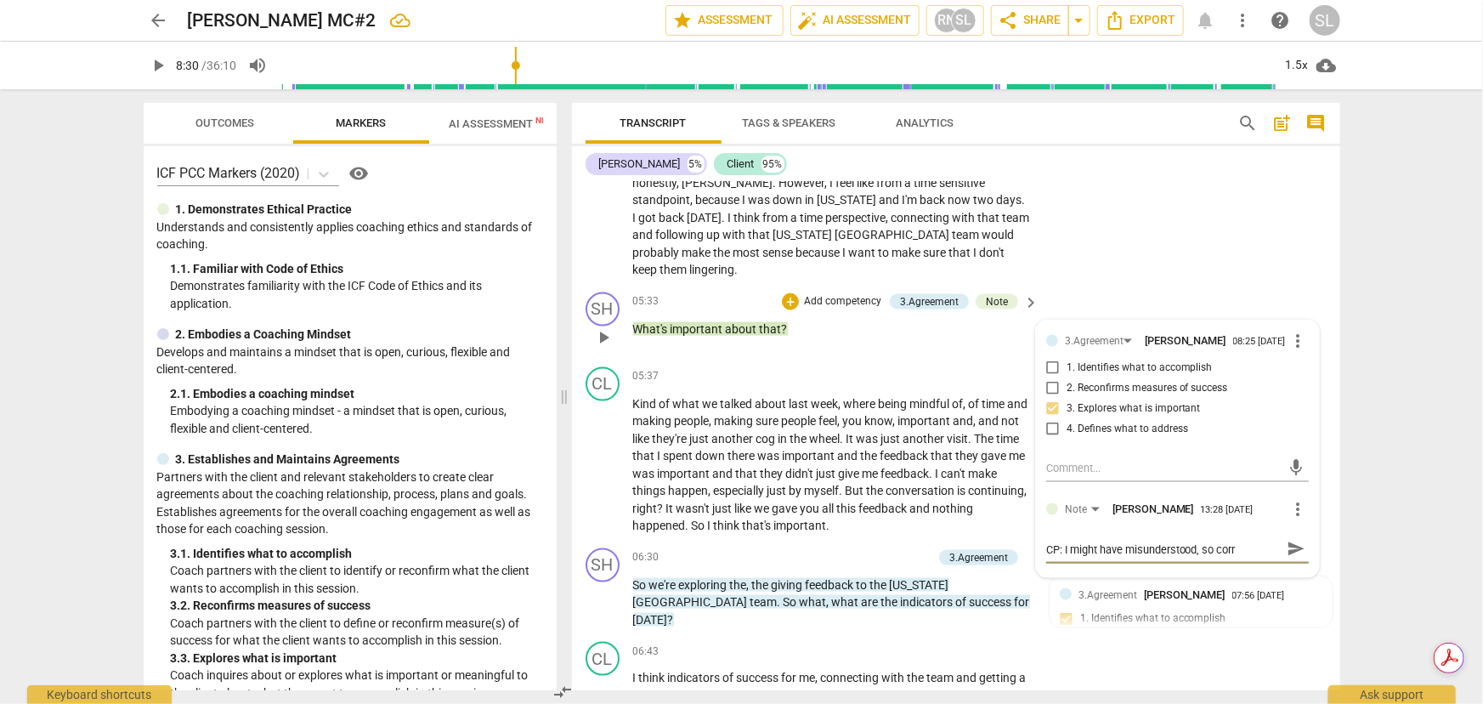
type textarea "CP: I might have misunderstood, so corre"
type textarea "CP: I might have misunderstood, so correc"
type textarea "CP: I might have misunderstood, so correct"
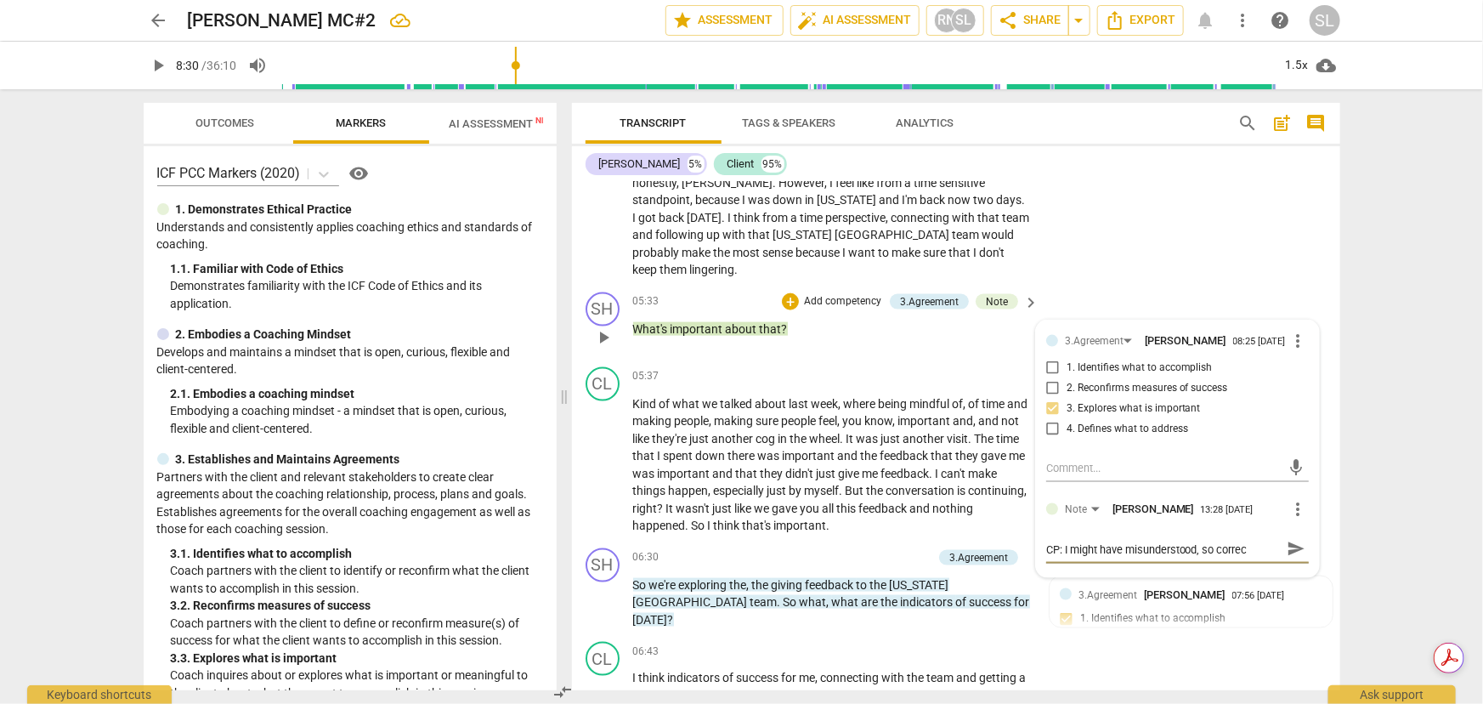
type textarea "CP: I might have misunderstood, so correct"
type textarea "CP: I might have misunderstood, so correct m"
type textarea "CP: I might have misunderstood, so correct me"
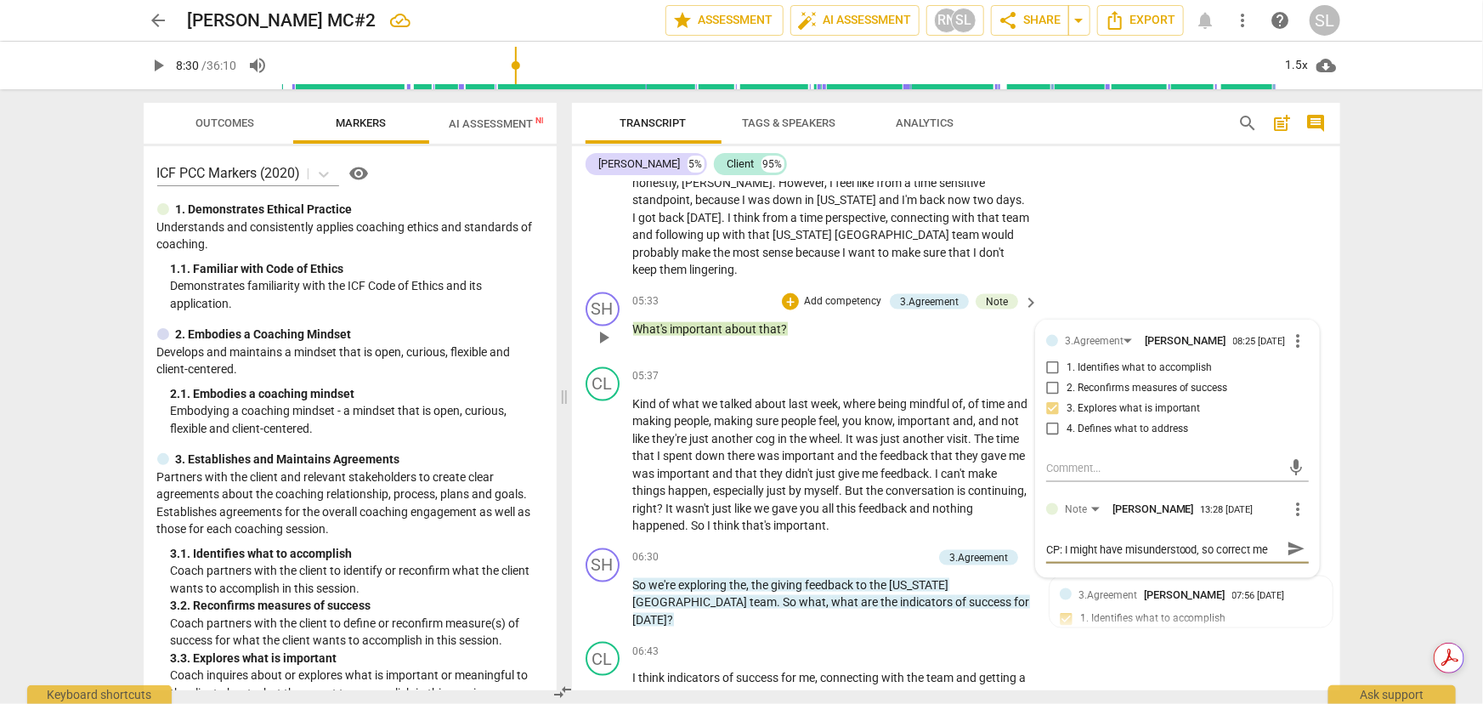
type textarea "CP: I might have misunderstood, so correct me:"
type textarea "CP: I might have misunderstood, so correct me: I"
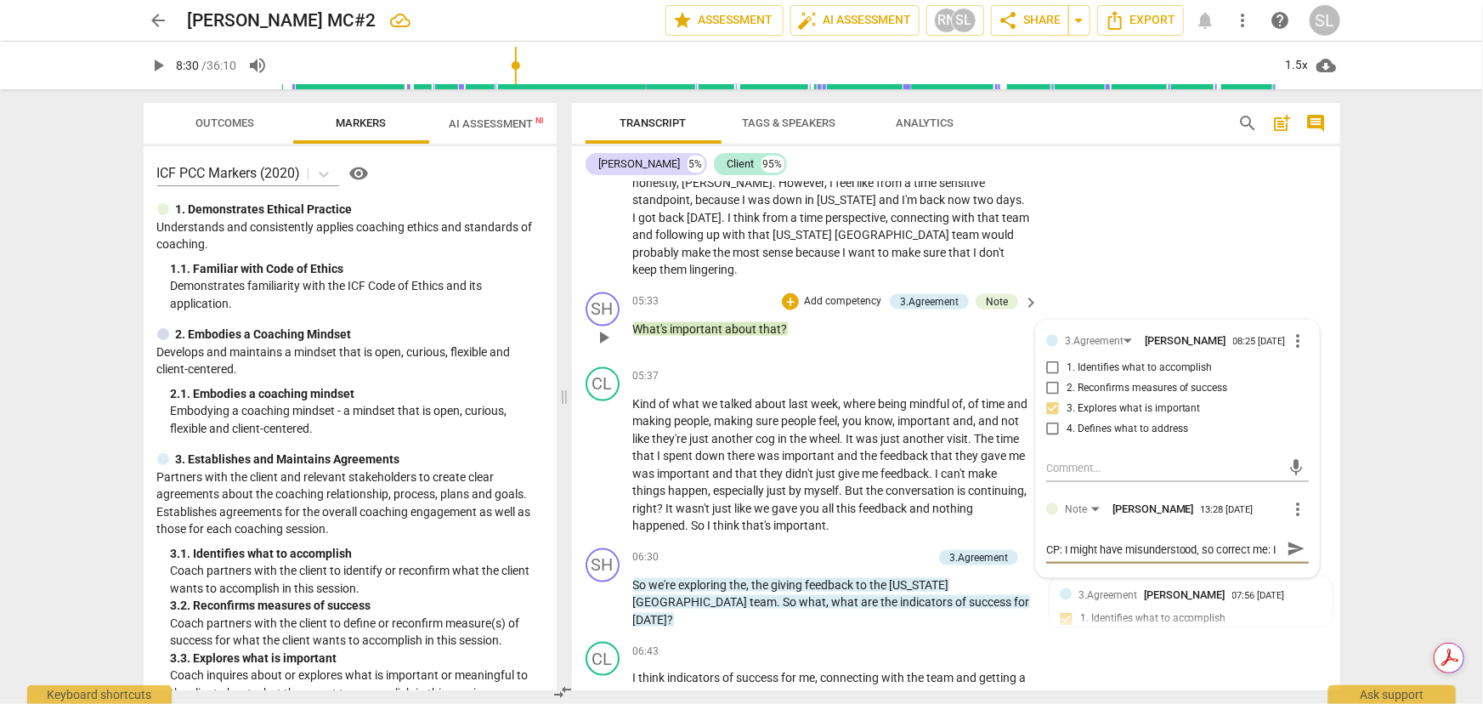
type textarea "CP: I might have misunderstood, so correct me: I"
type textarea "CP: I might have misunderstood, so correct me: I b"
type textarea "CP: I might have misunderstood, so correct me: I be"
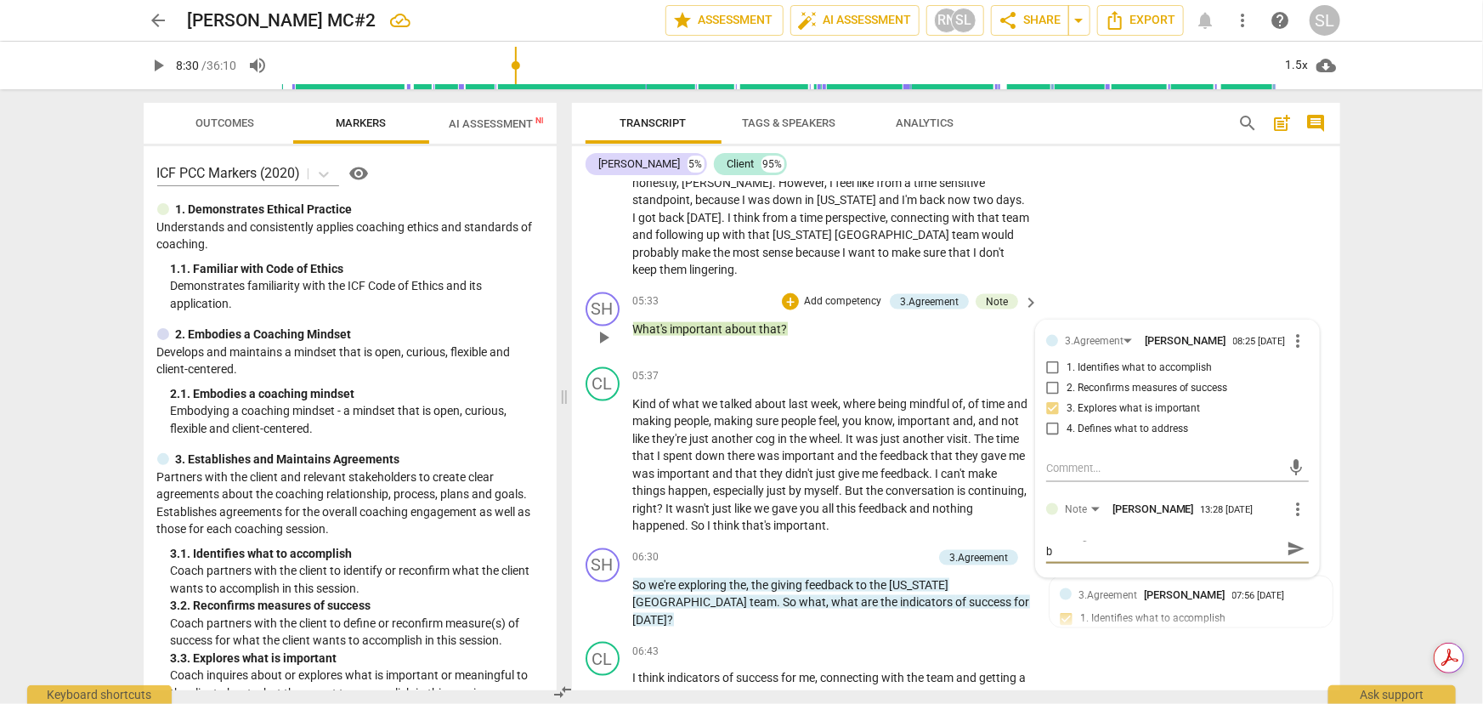
type textarea "CP: I might have misunderstood, so correct me: I be"
type textarea "CP: I might have misunderstood, so correct me: I bel"
type textarea "CP: I might have misunderstood, so correct me: I beli"
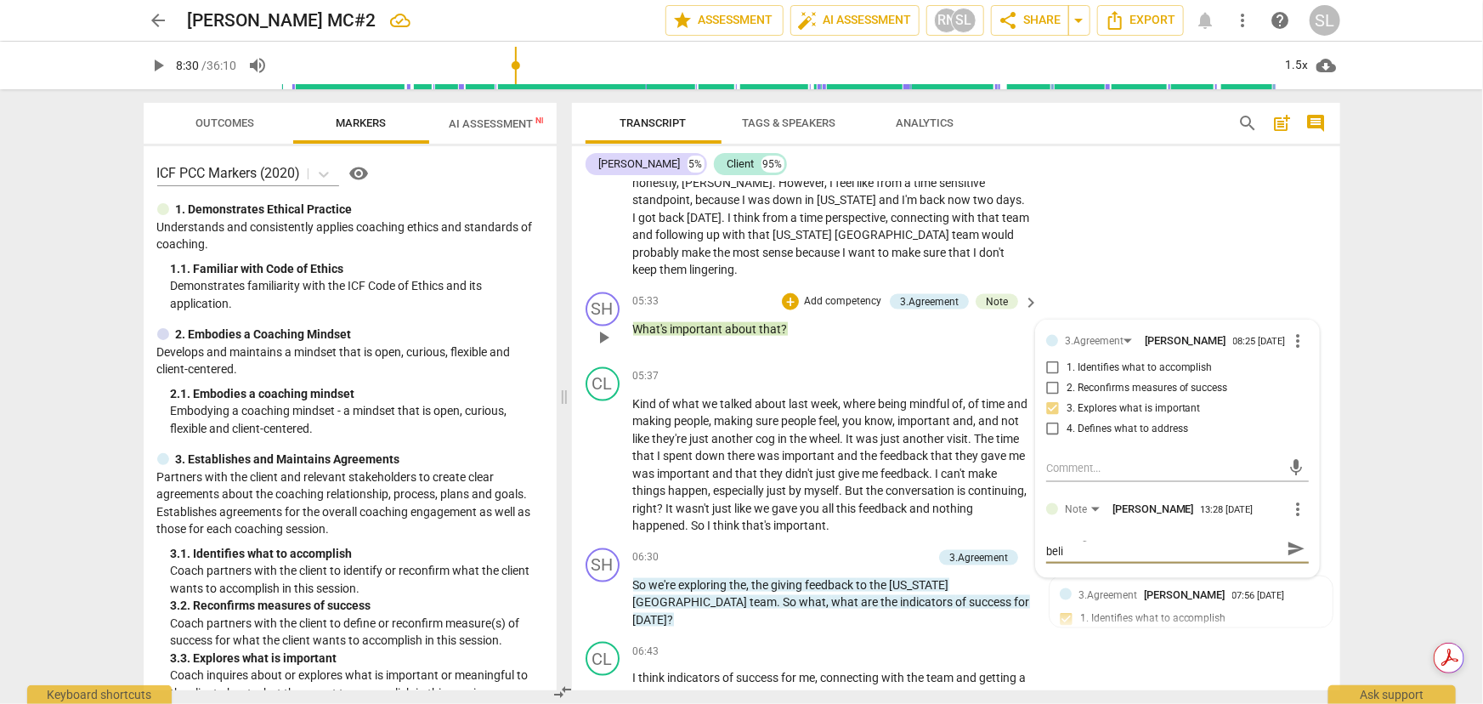
type textarea "CP: I might have misunderstood, so correct me: I belie"
type textarea "CP: I might have misunderstood, so correct me: I believ"
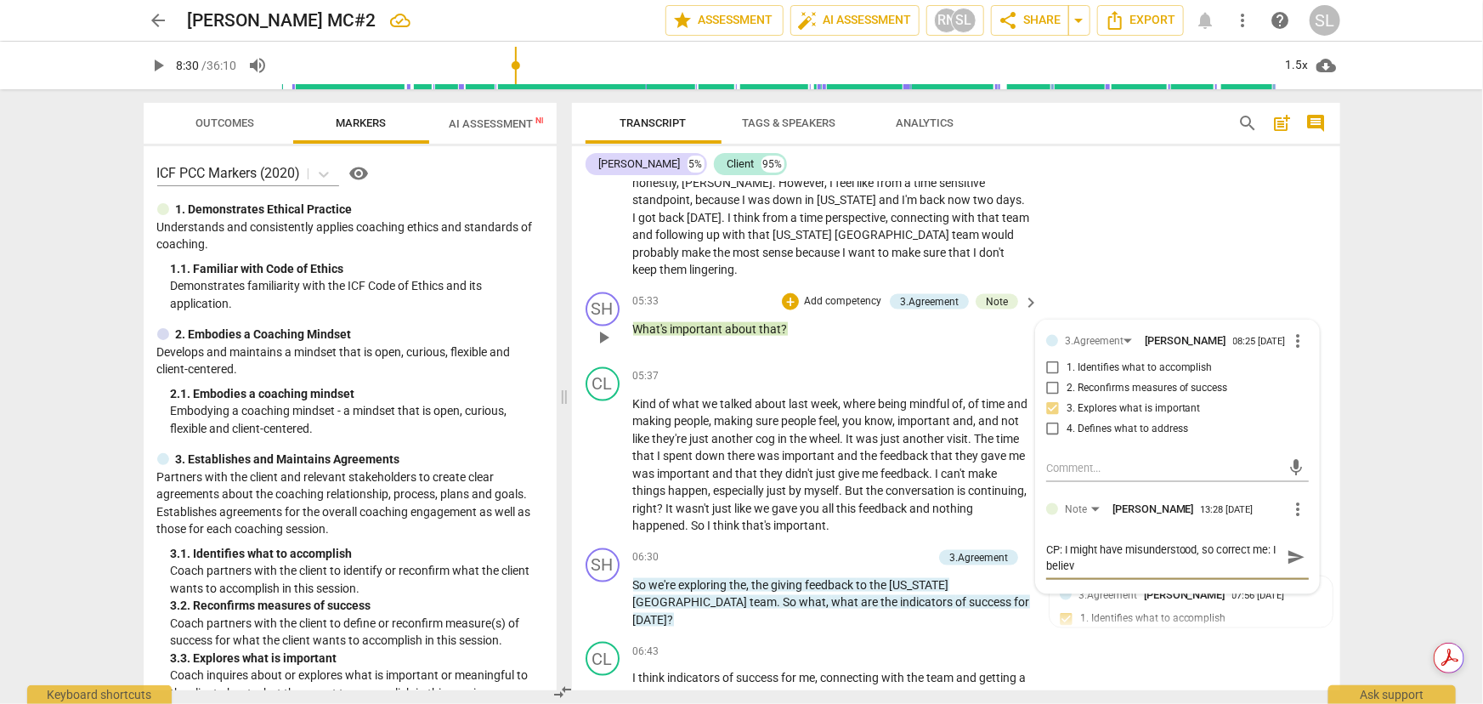
type textarea "CP: I might have misunderstood, so correct me: I believe"
type textarea "CP: I might have misunderstood, so correct me: I believe I"
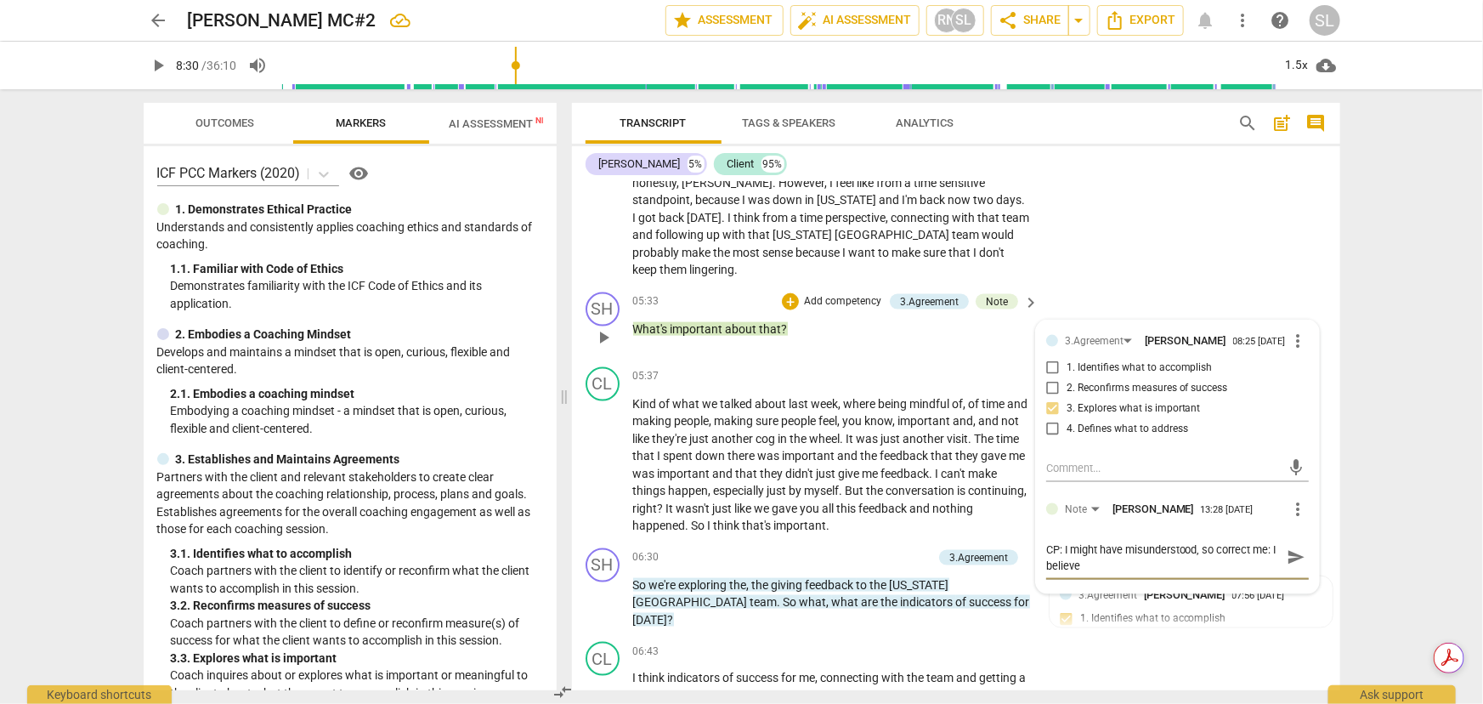
type textarea "CP: I might have misunderstood, so correct me: I believe I"
type textarea "CP: I might have misunderstood, so correct me: I believe I h"
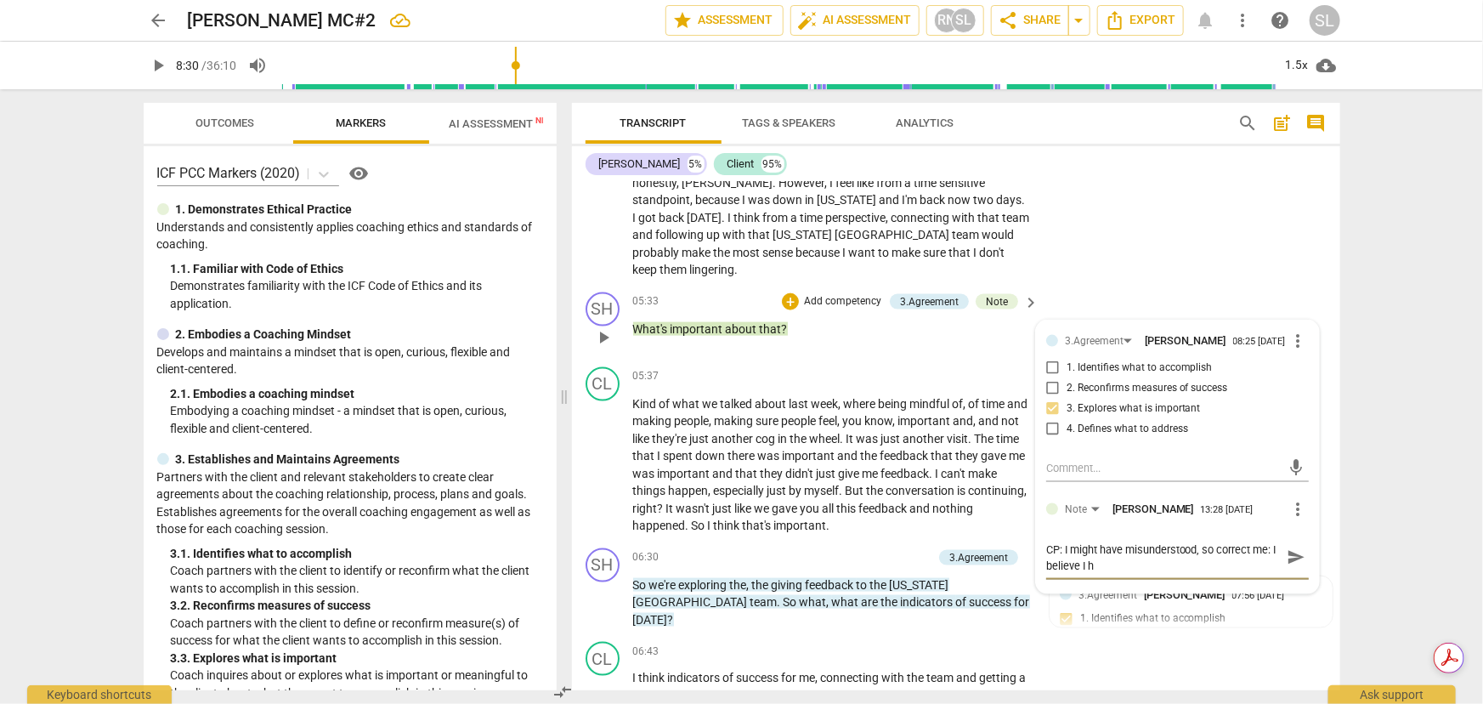
type textarea "CP: I might have misunderstood, so correct me: I believe I he"
type textarea "CP: I might have misunderstood, so correct me: I believe I hea"
type textarea "CP: I might have misunderstood, so correct me: I believe I hear"
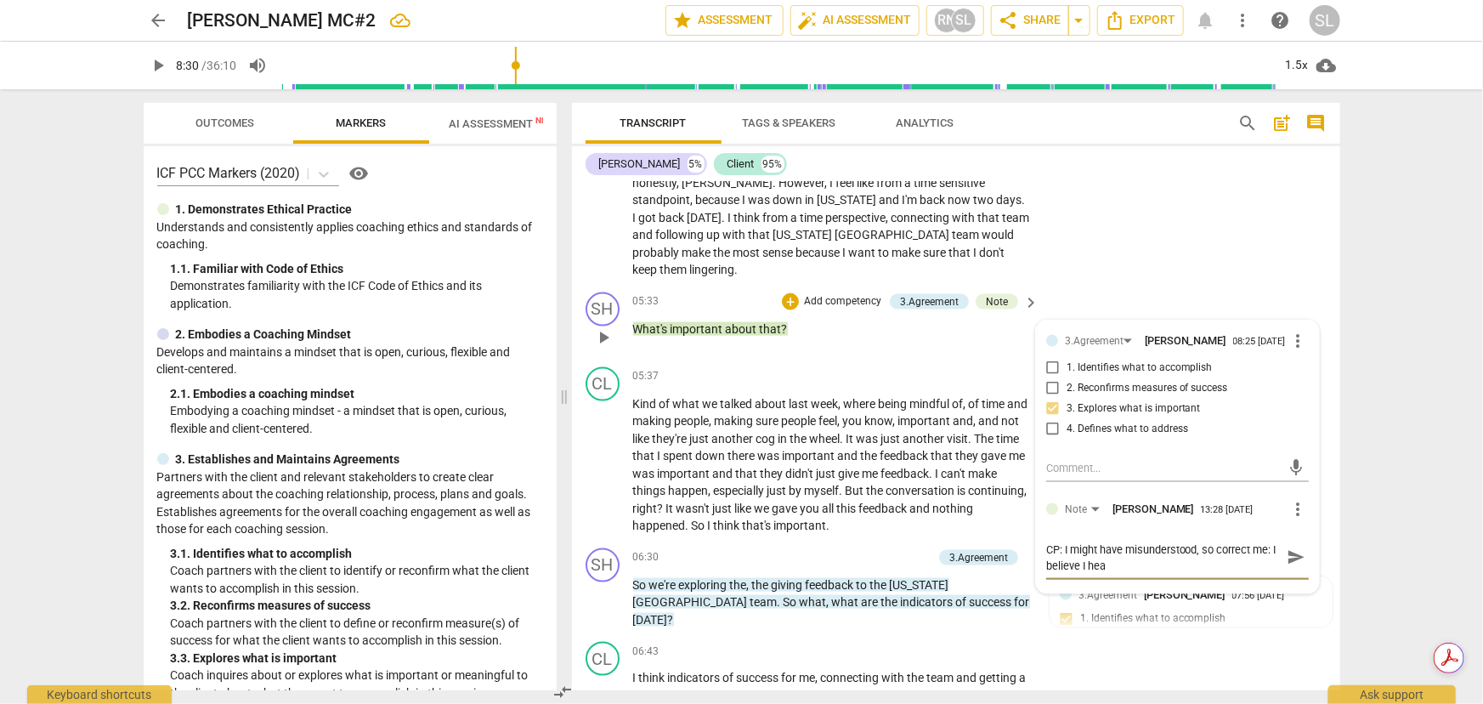
type textarea "CP: I might have misunderstood, so correct me: I believe I hear"
type textarea "CP: I might have misunderstood, so correct me: I believe I heard"
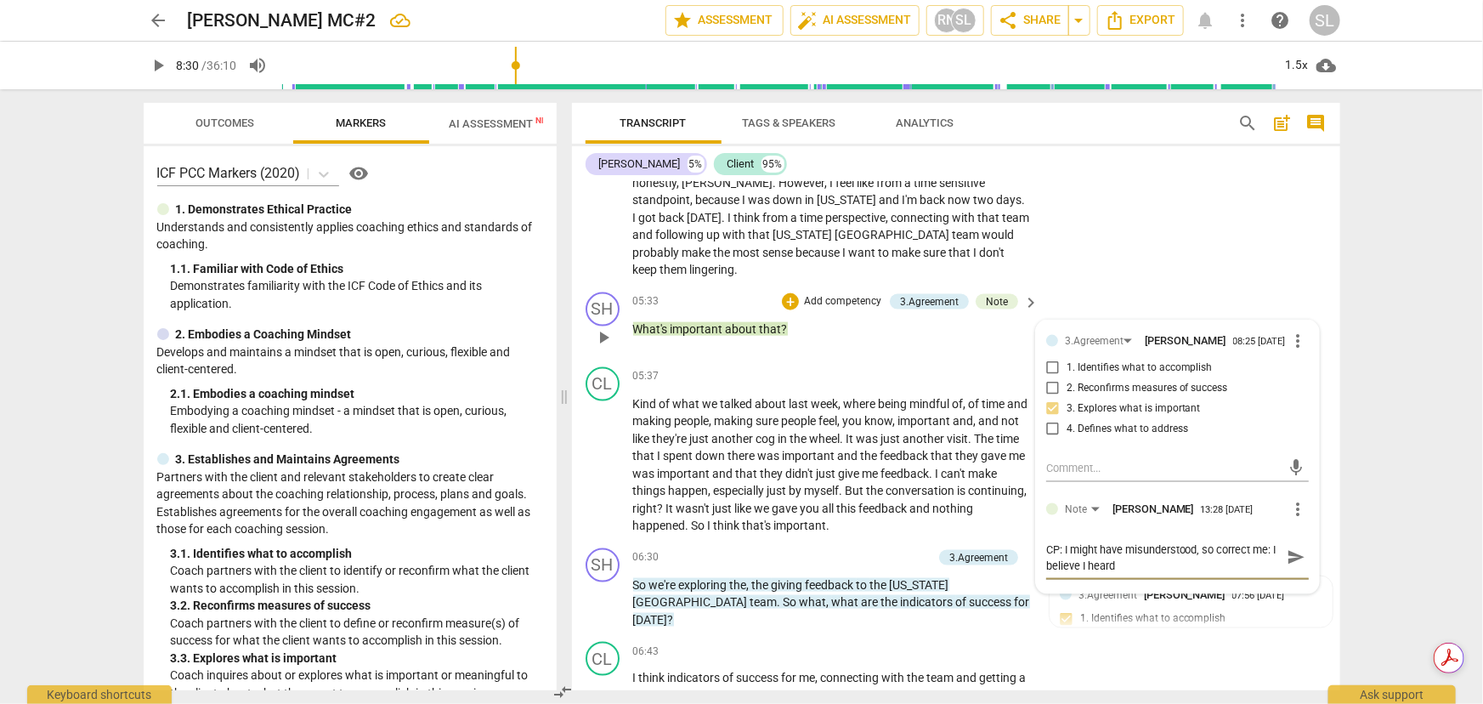
type textarea "CP: I might have misunderstood, so correct me: I believe I heard y"
type textarea "CP: I might have misunderstood, so correct me: I believe I heard yo"
type textarea "CP: I might have misunderstood, so correct me: I believe I heard you"
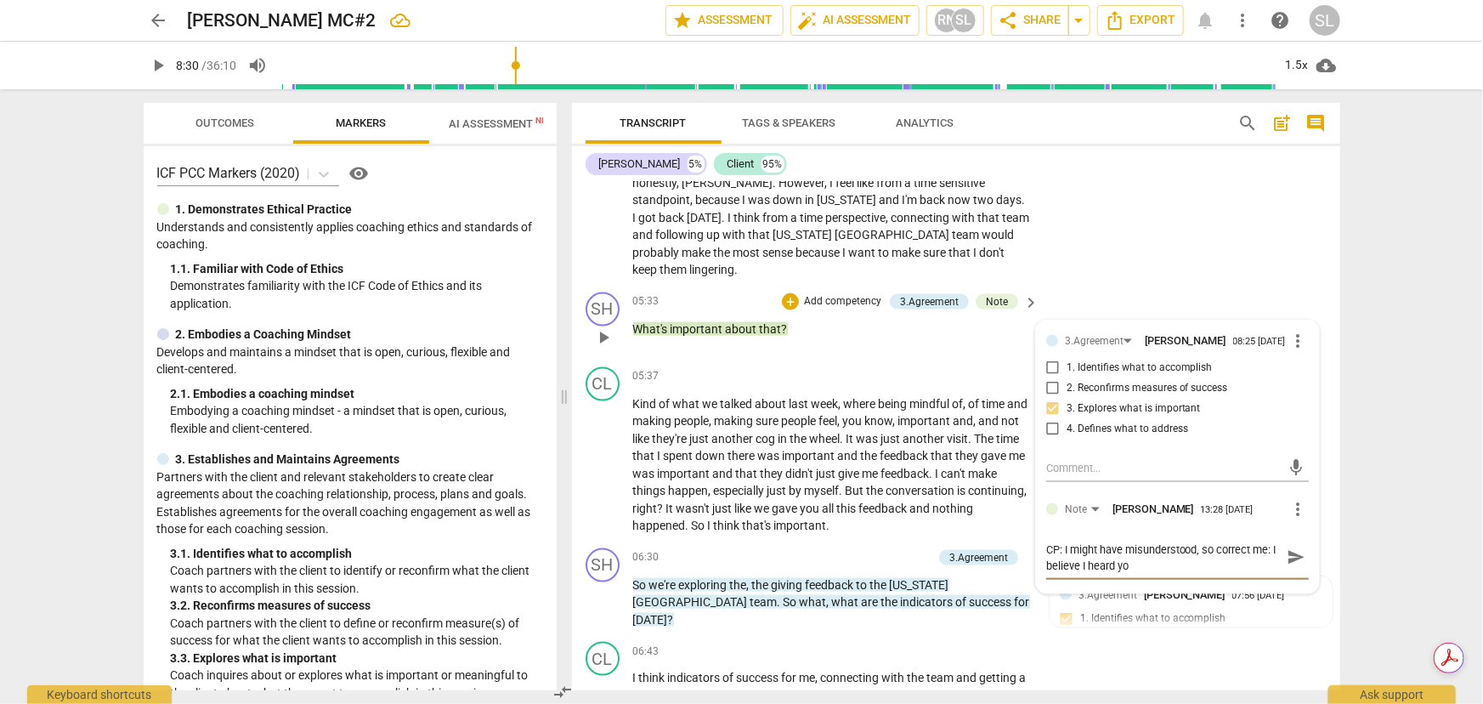
type textarea "CP: I might have misunderstood, so correct me: I believe I heard you"
type textarea "CP: I might have misunderstood, so correct me: I believe I heard you s"
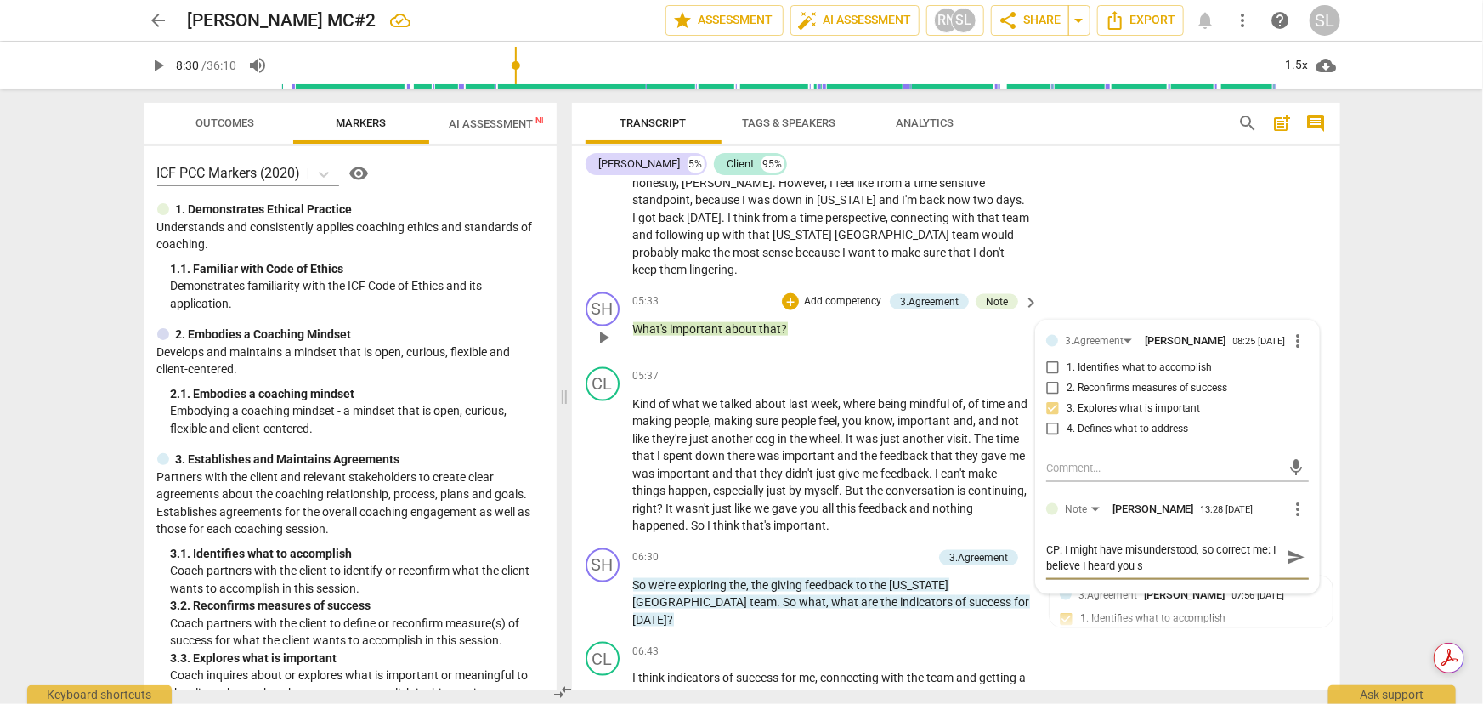
type textarea "CP: I might have misunderstood, so correct me: I believe I heard you sa"
type textarea "CP: I might have misunderstood, so correct me: I believe I heard you say"
type textarea "CP: I might have misunderstood, so correct me: I believe I heard you sayi"
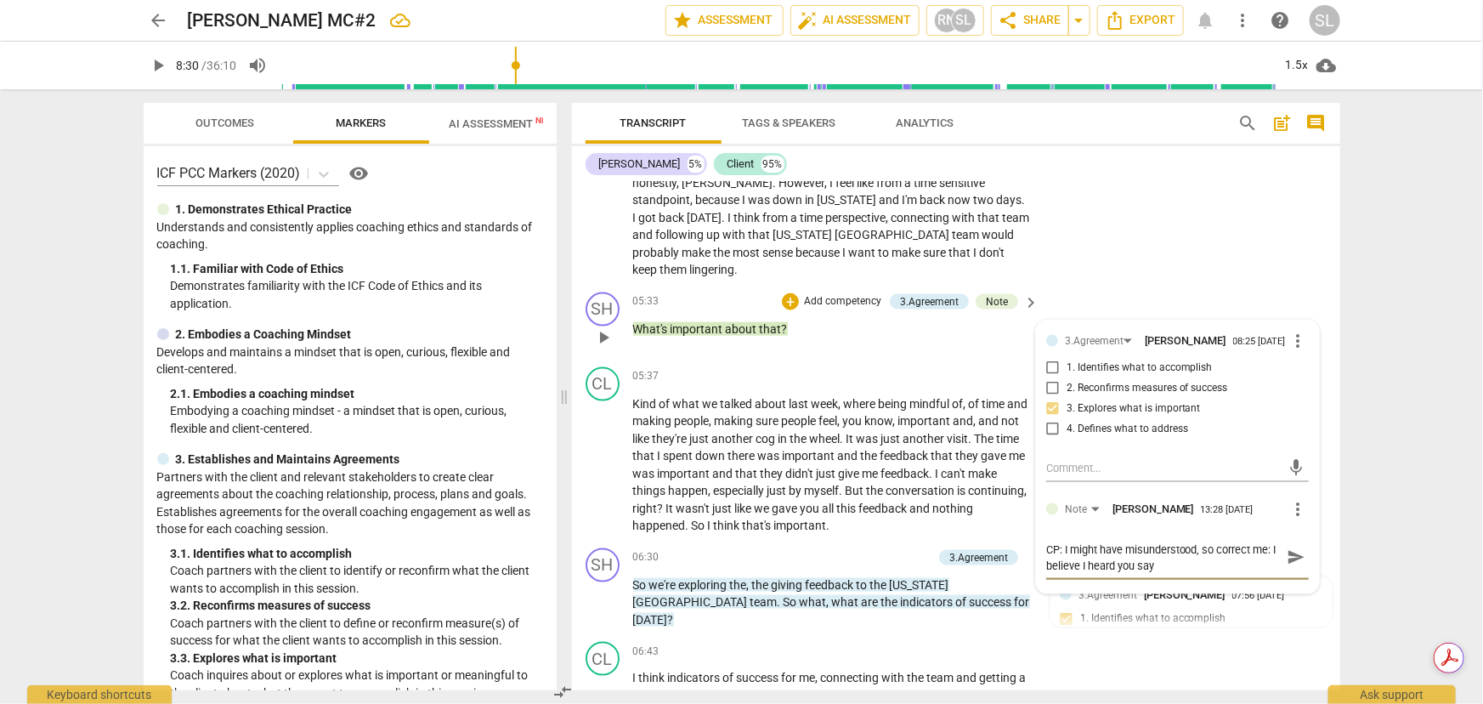
type textarea "CP: I might have misunderstood, so correct me: I believe I heard you sayi"
type textarea "CP: I might have misunderstood, so correct me: I believe I heard you sayin"
type textarea "CP: I might have misunderstood, so correct me: I believe I heard you saying"
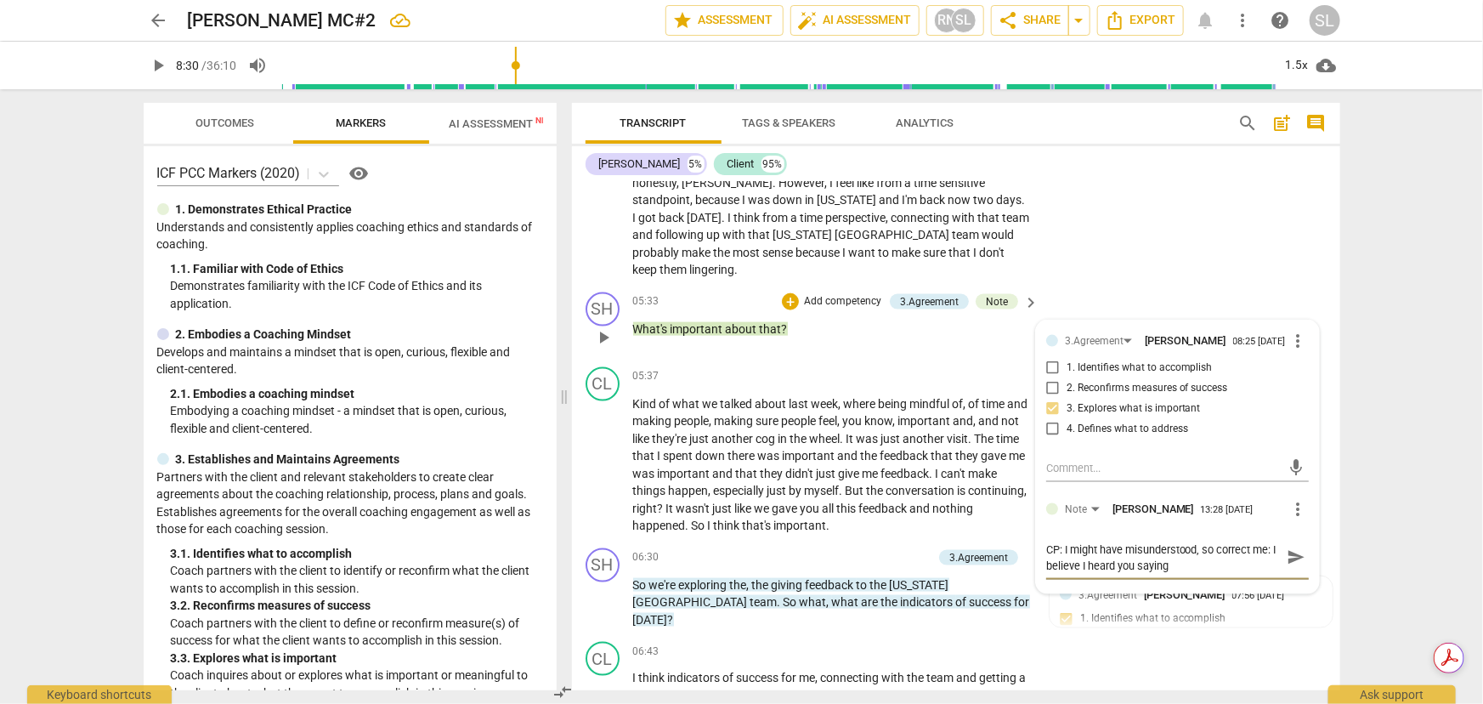
type textarea "CP: I might have misunderstood, so correct me: I believe I heard you saying"
type textarea "CP: I might have misunderstood, so correct me: I believe I heard you saying t"
type textarea "CP: I might have misunderstood, so correct me: I believe I heard you saying th"
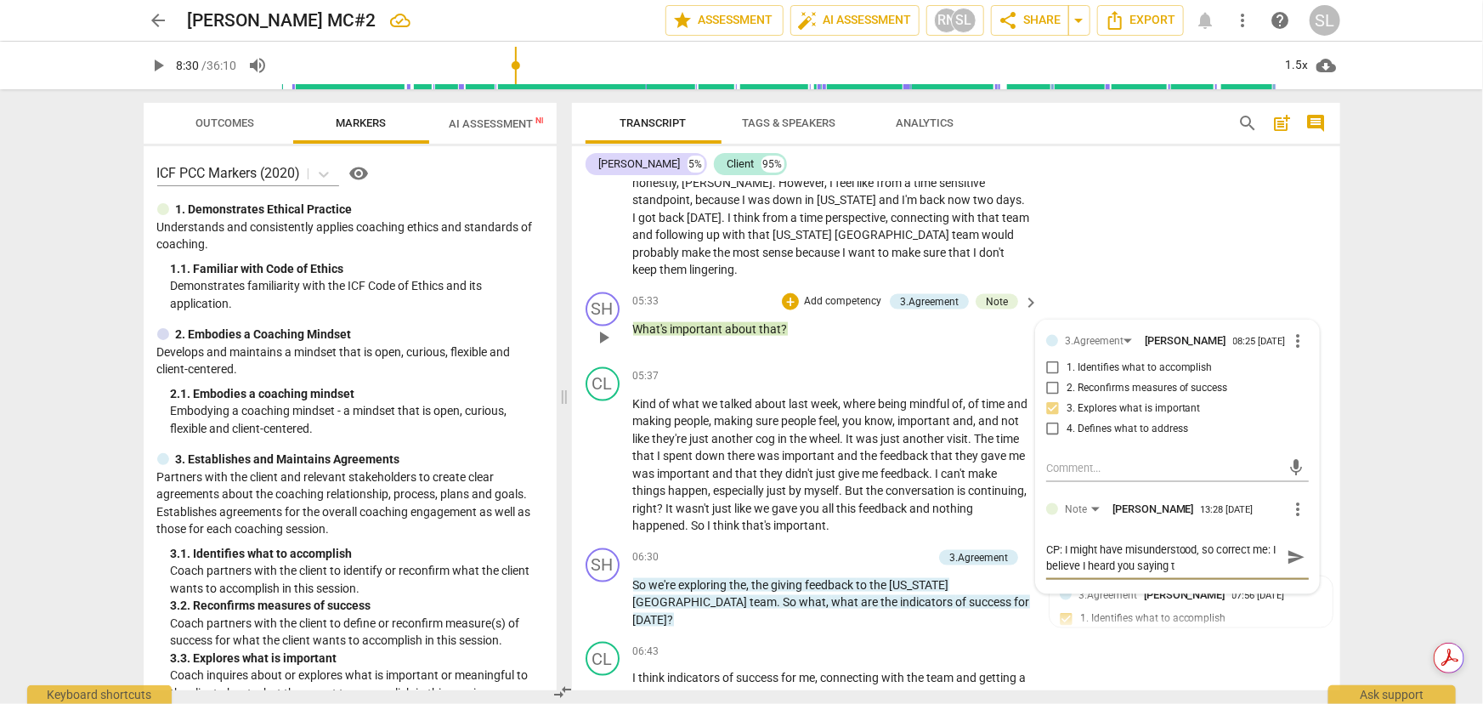
type textarea "CP: I might have misunderstood, so correct me: I believe I heard you saying th"
type textarea "CP: I might have misunderstood, so correct me: I believe I heard you saying the"
type textarea "CP: I might have misunderstood, so correct me: I believe I heard you saying ther"
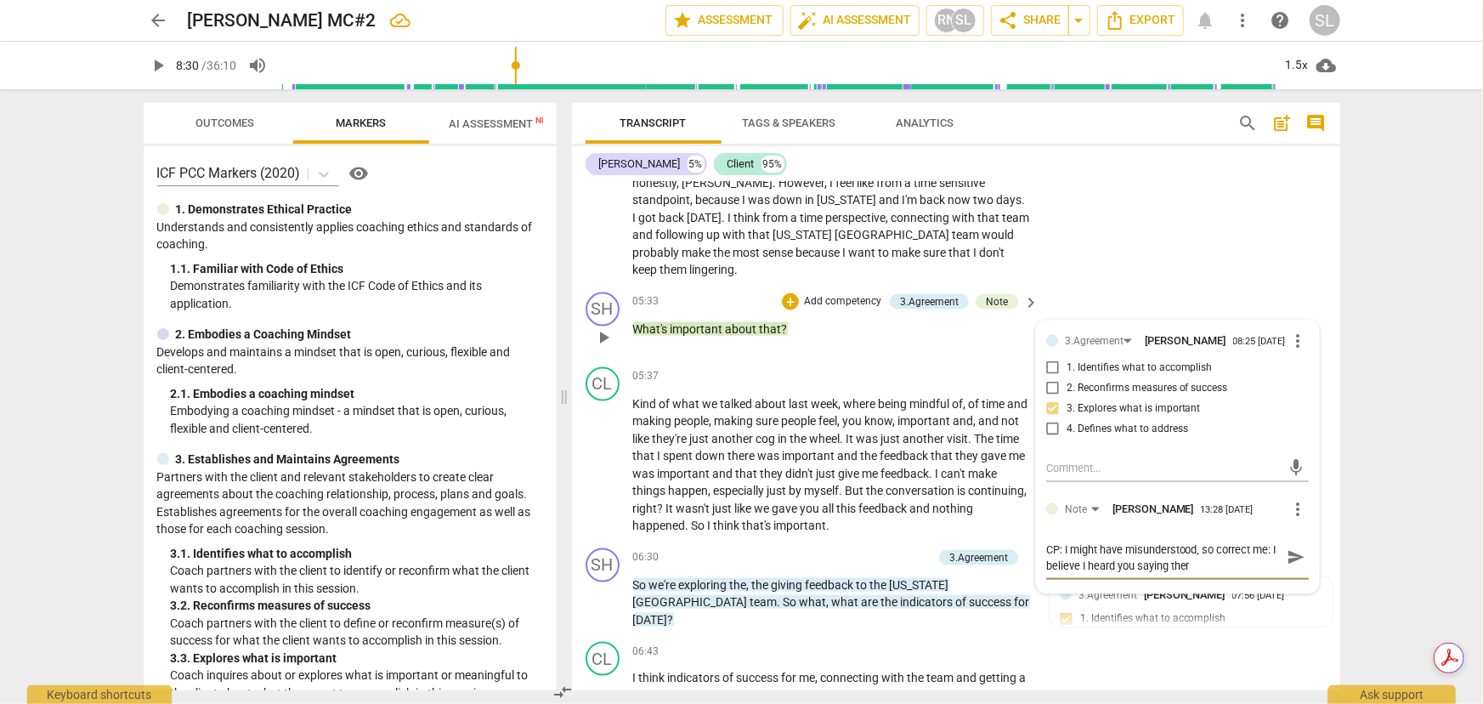
type textarea "CP: I might have misunderstood, so correct me: I believe I heard you saying the…"
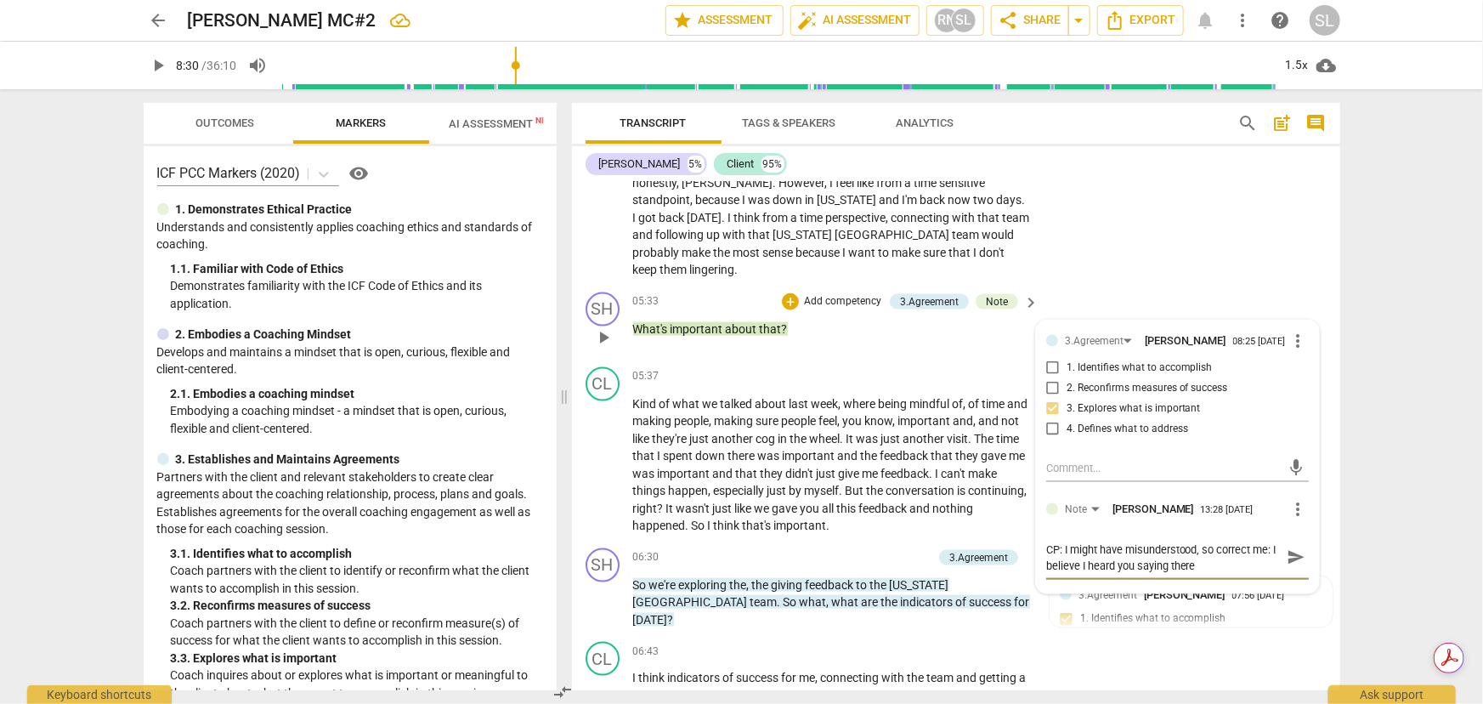
type textarea "CP: I might have misunderstood, so correct me: I believe I heard you saying the…"
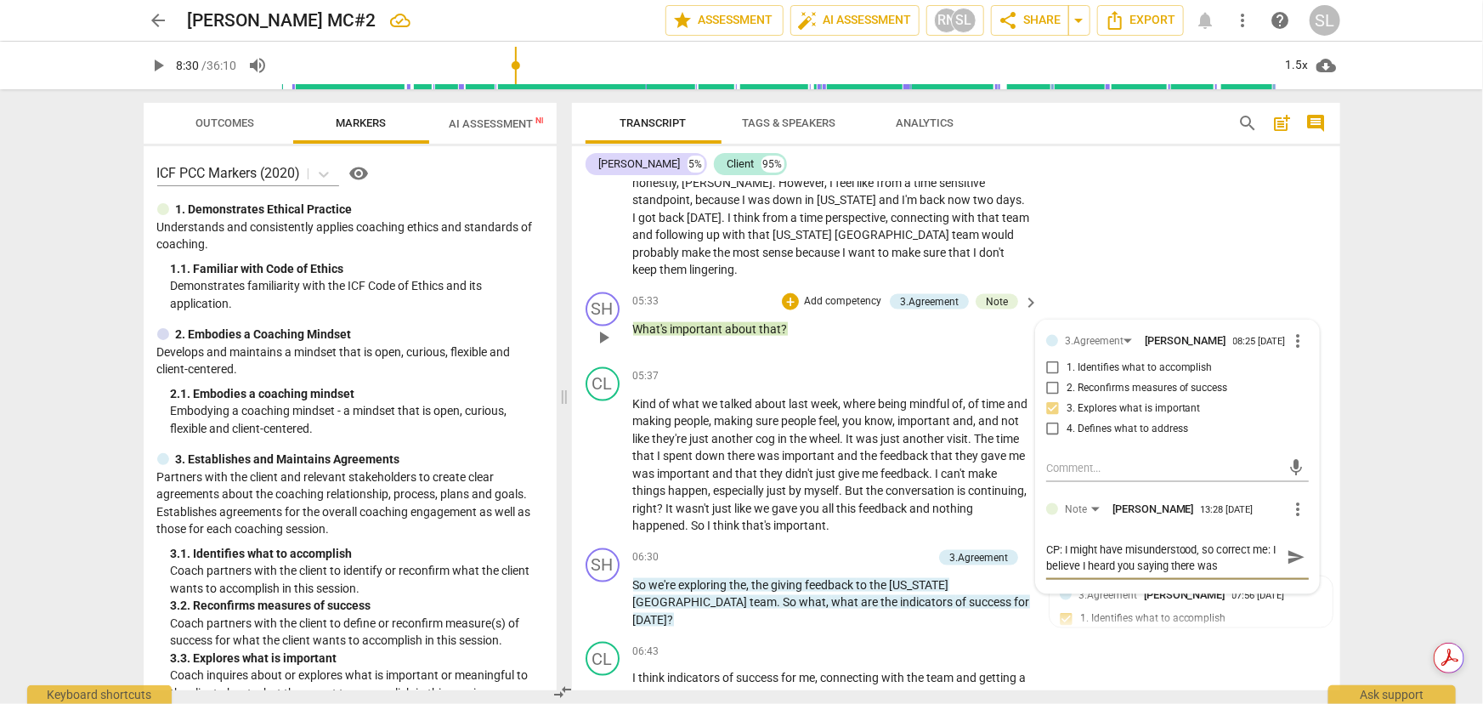
type textarea "CP: I might have misunderstood, so correct me: I believe I heard you saying the…"
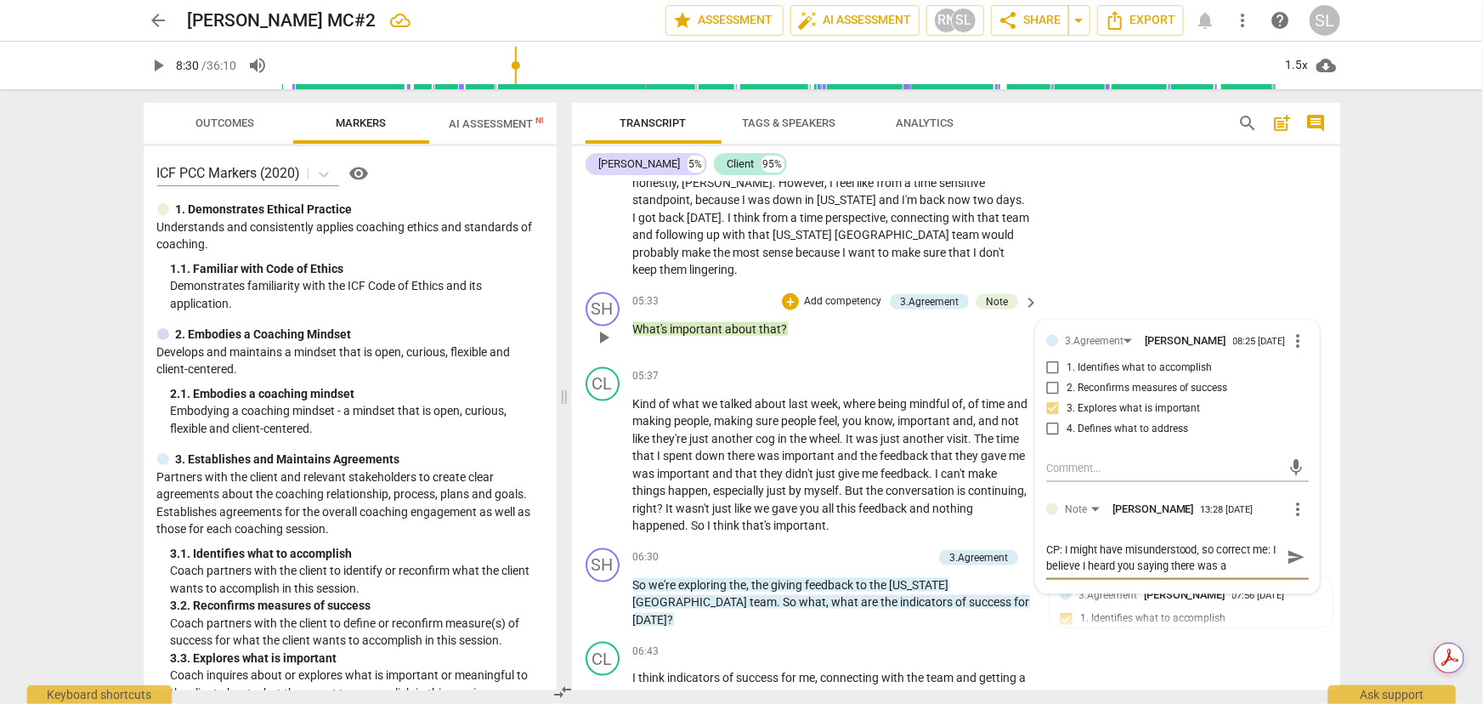
type textarea "CP: I might have misunderstood, so correct me: I believe I heard you saying the…"
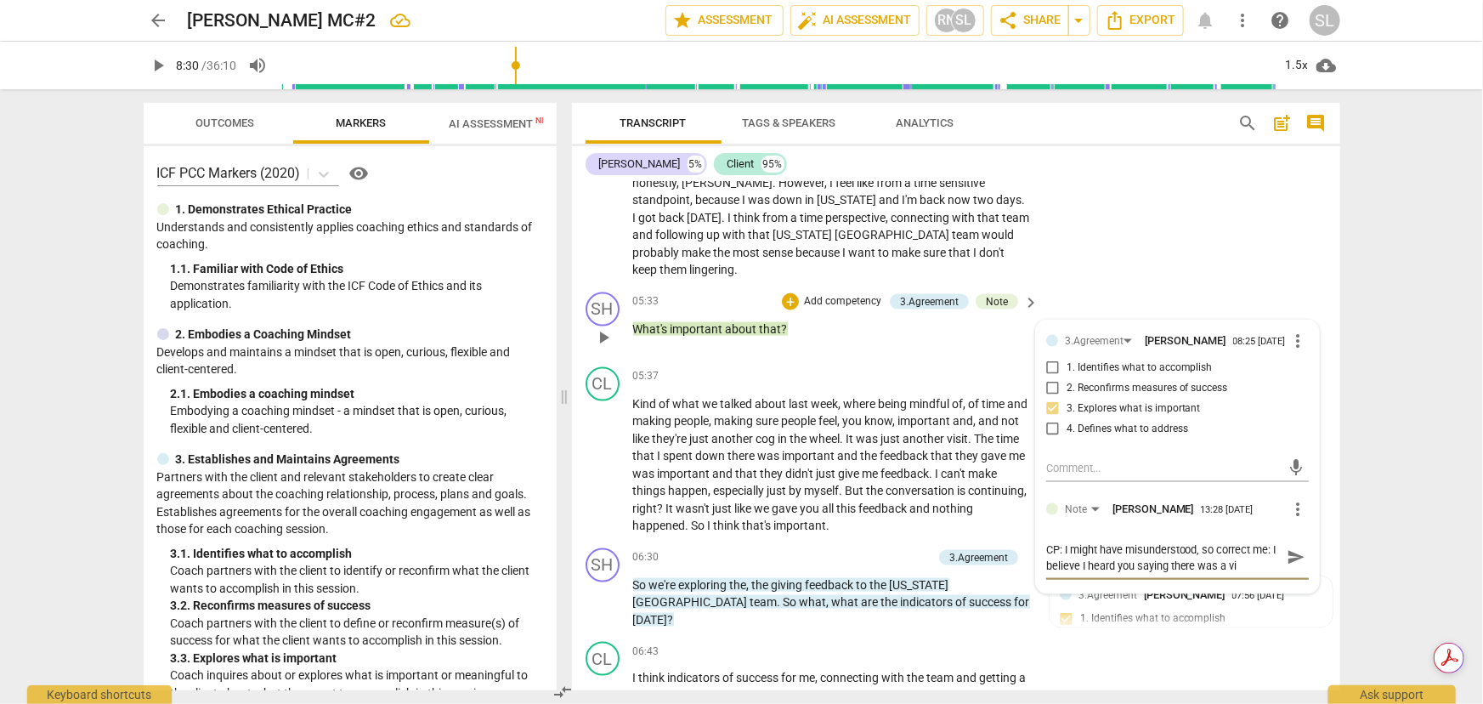
type textarea "CP: I might have misunderstood, so correct me: I believe I heard you saying the…"
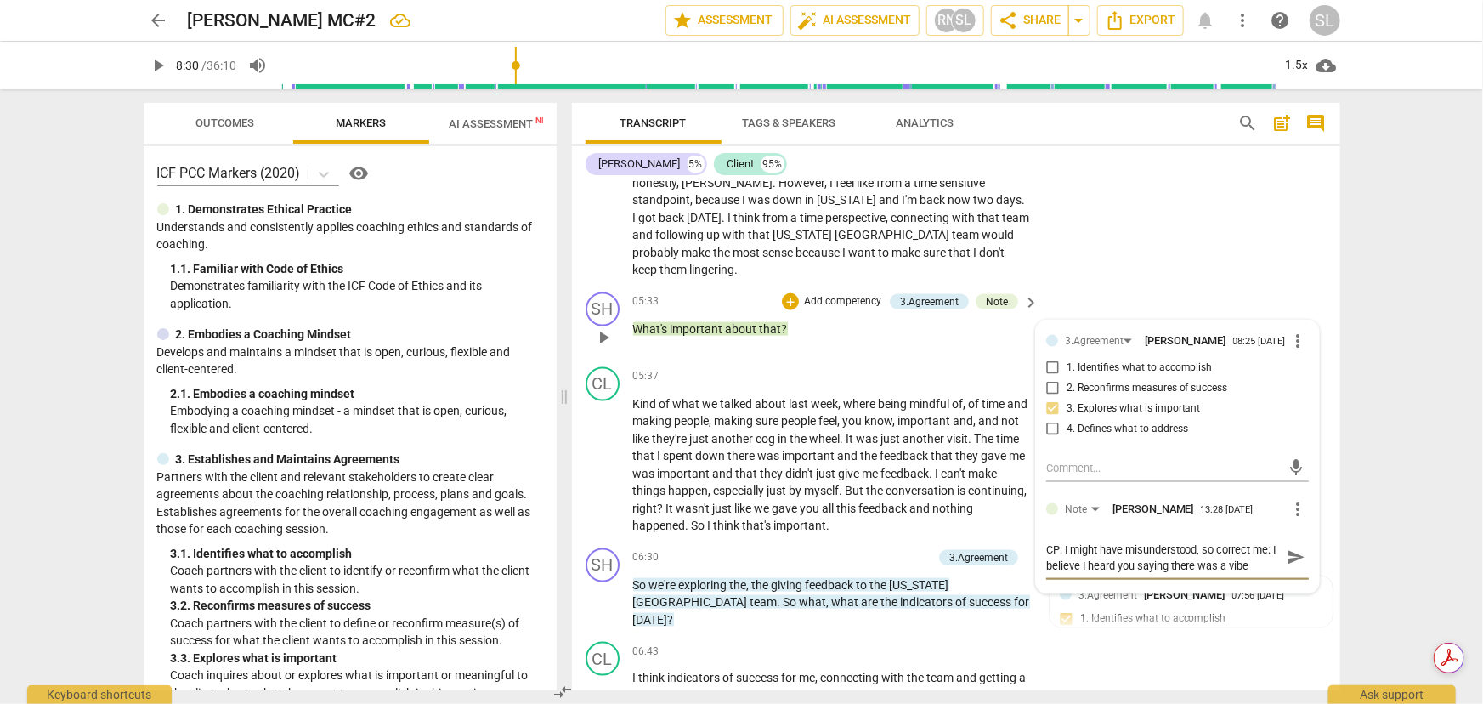
type textarea "CP: I might have misunderstood, so correct me: I believe I heard you saying the…"
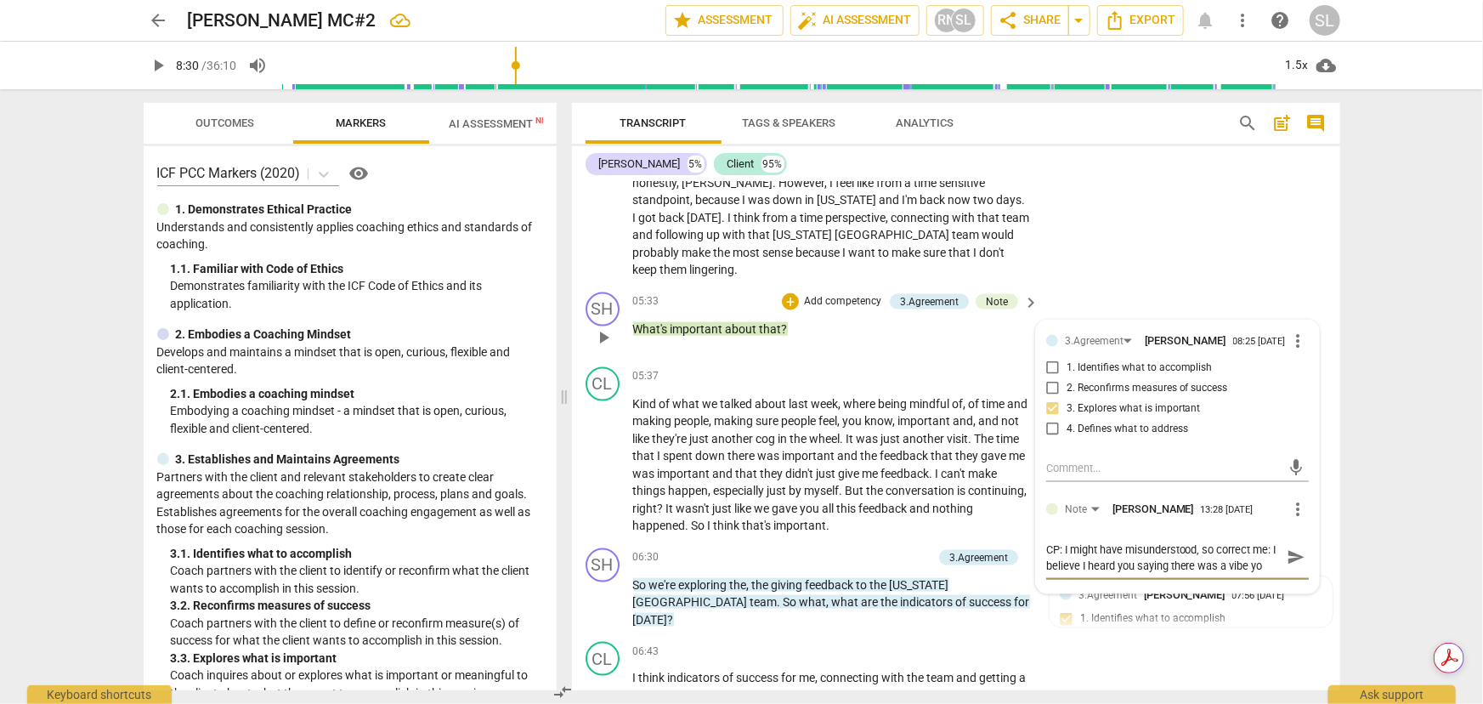
type textarea "CP: I might have misunderstood, so correct me: I believe I heard you saying the…"
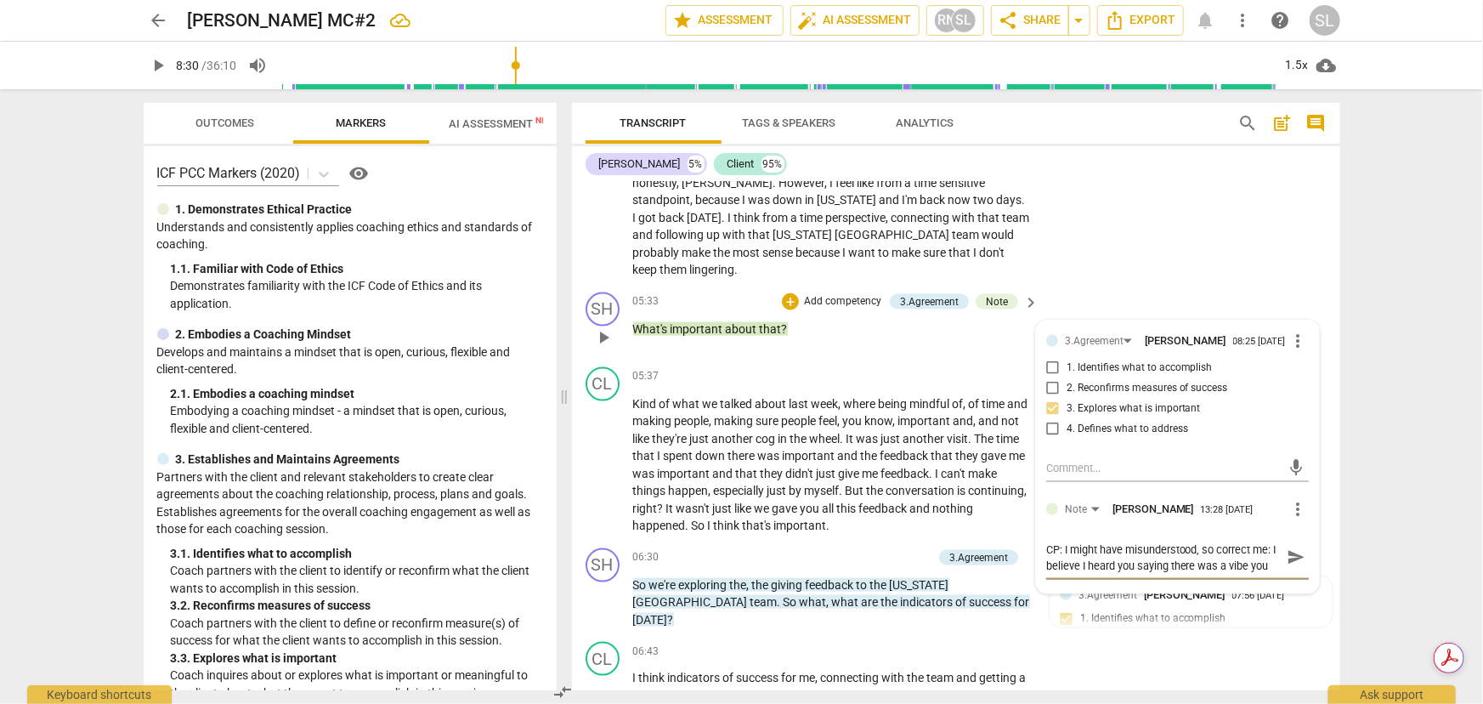
type textarea "CP: I might have misunderstood, so correct me: I believe I heard you saying the…"
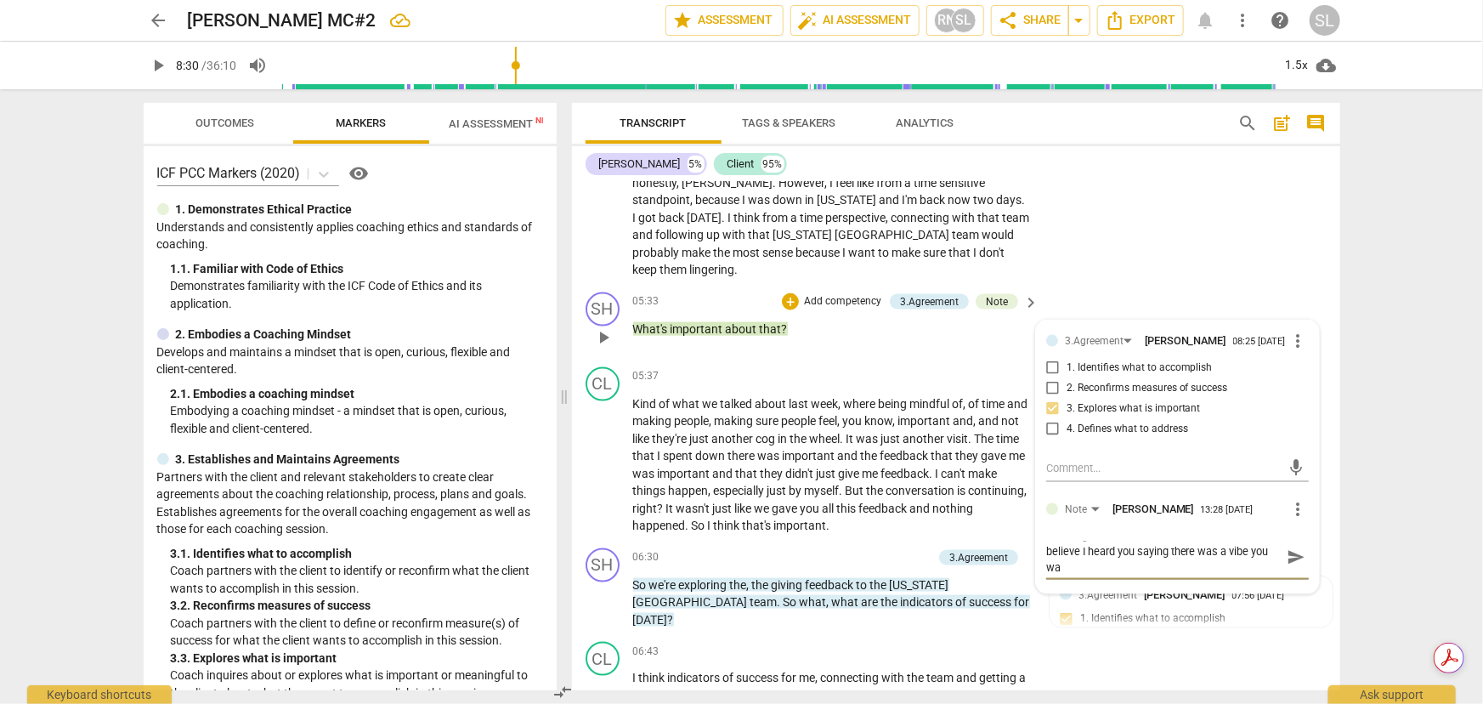
type textarea "CP: I might have misunderstood, so correct me: I believe I heard you saying the…"
click at [1291, 564] on span "send" at bounding box center [1296, 573] width 19 height 19
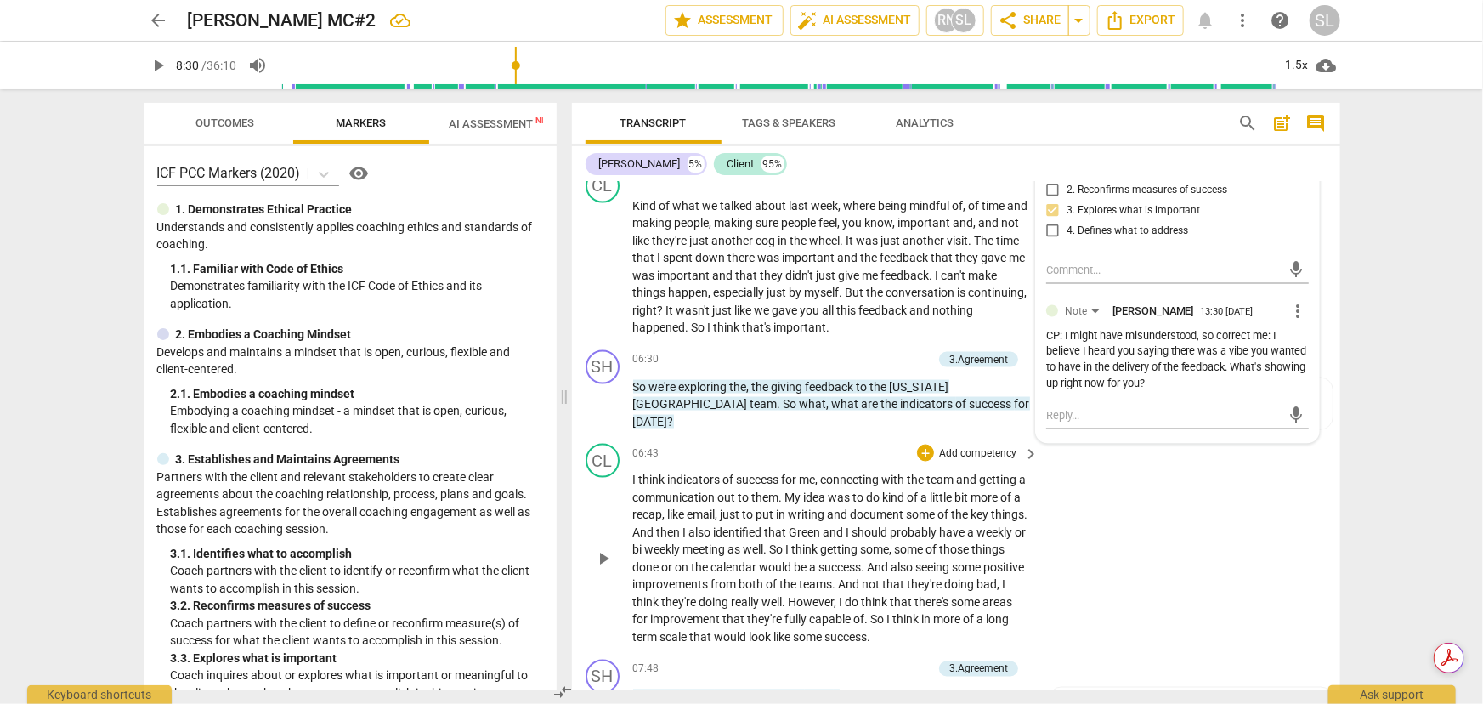
scroll to position [1365, 0]
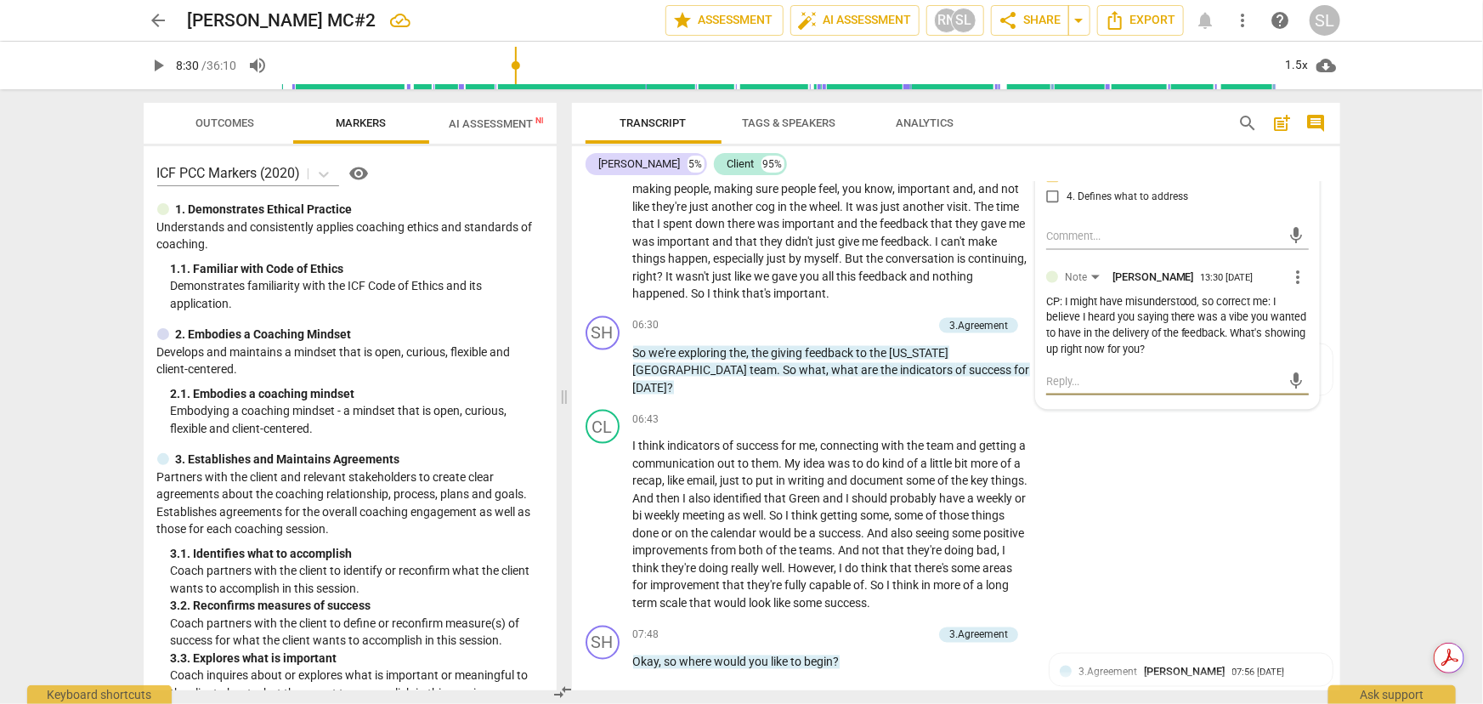
click at [1057, 373] on textarea at bounding box center [1163, 381] width 235 height 16
click at [1294, 380] on span "send" at bounding box center [1296, 389] width 19 height 19
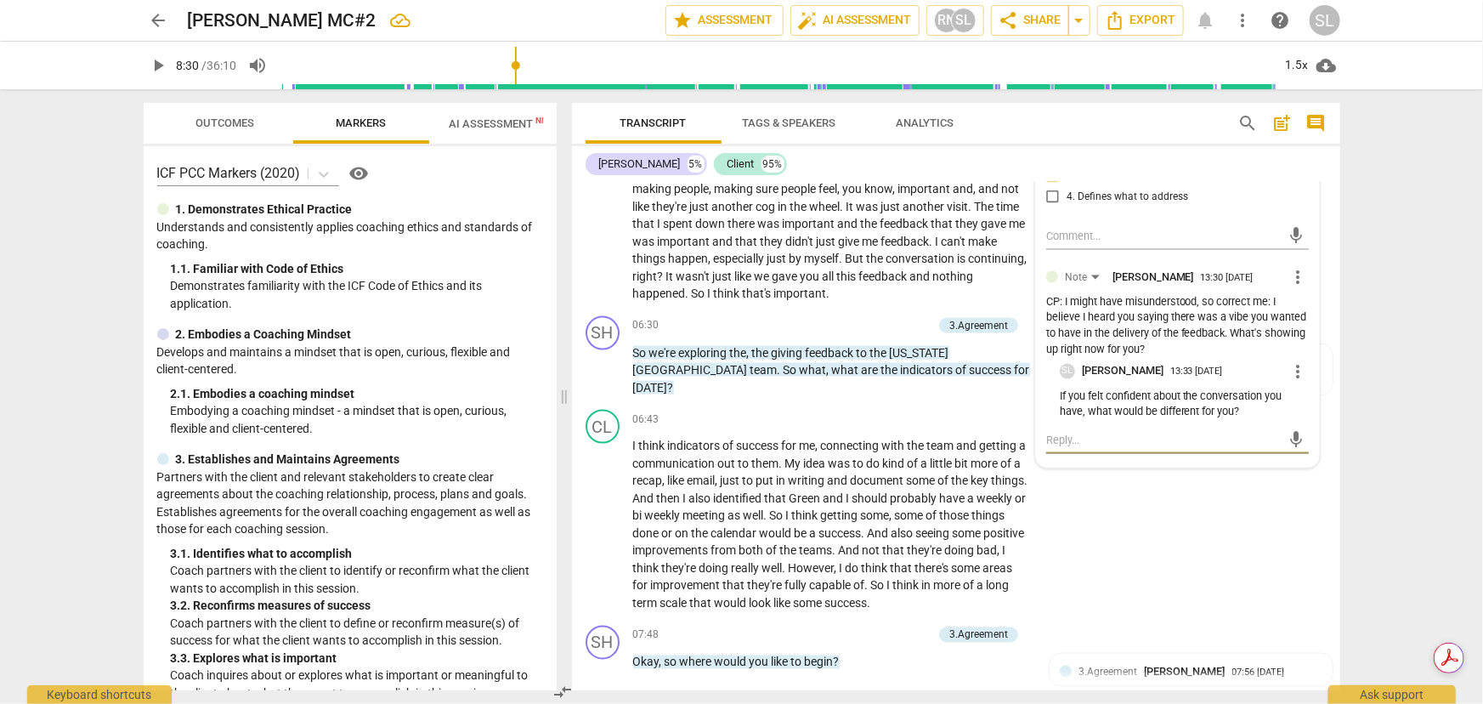
click at [1056, 432] on textarea at bounding box center [1163, 440] width 235 height 16
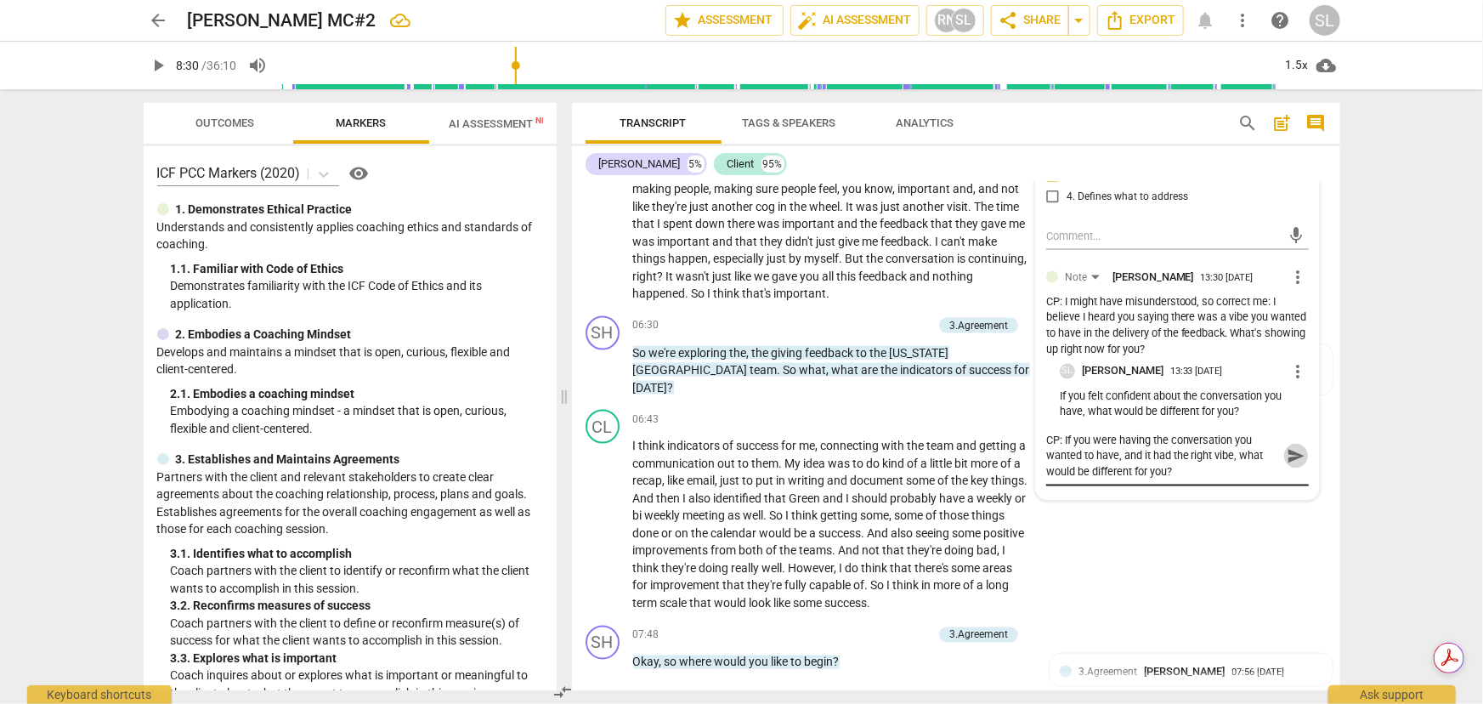
click at [1287, 447] on span "send" at bounding box center [1296, 456] width 19 height 19
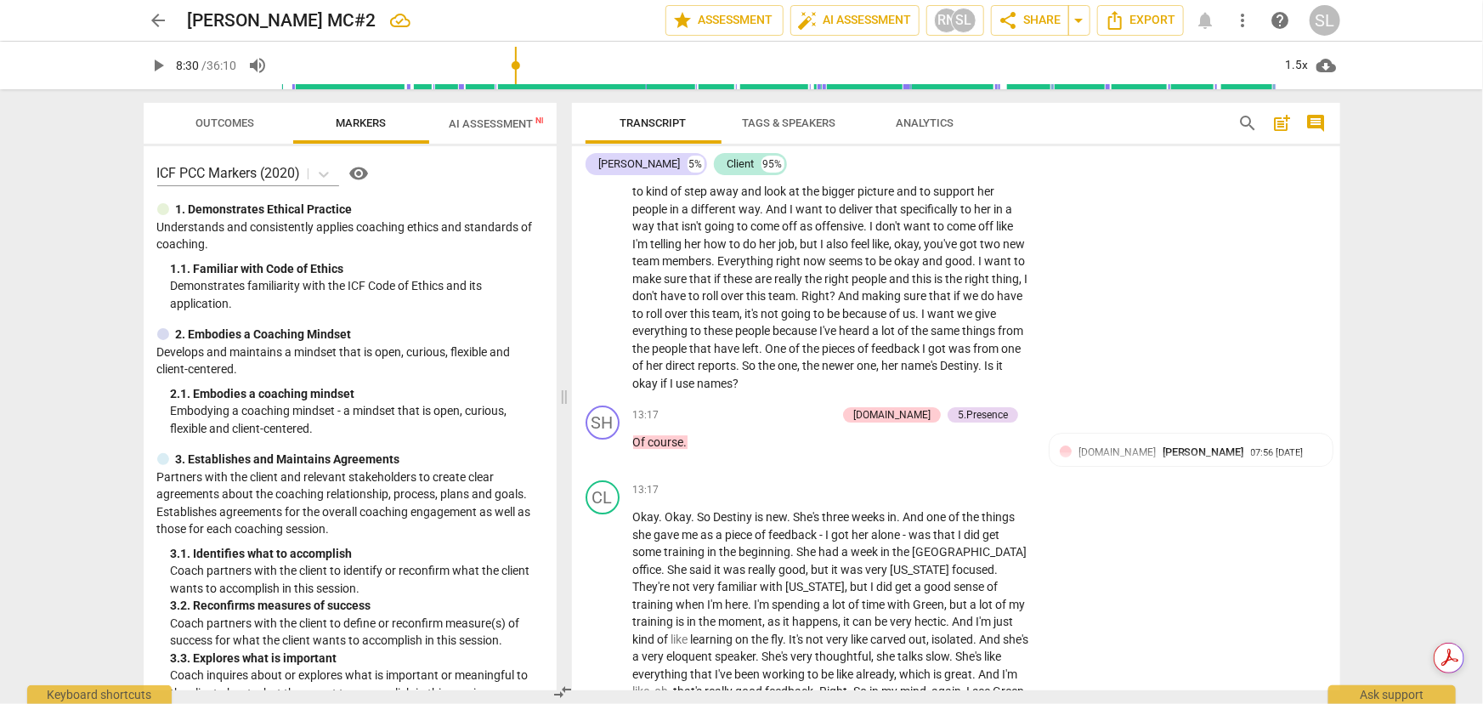
scroll to position [2678, 0]
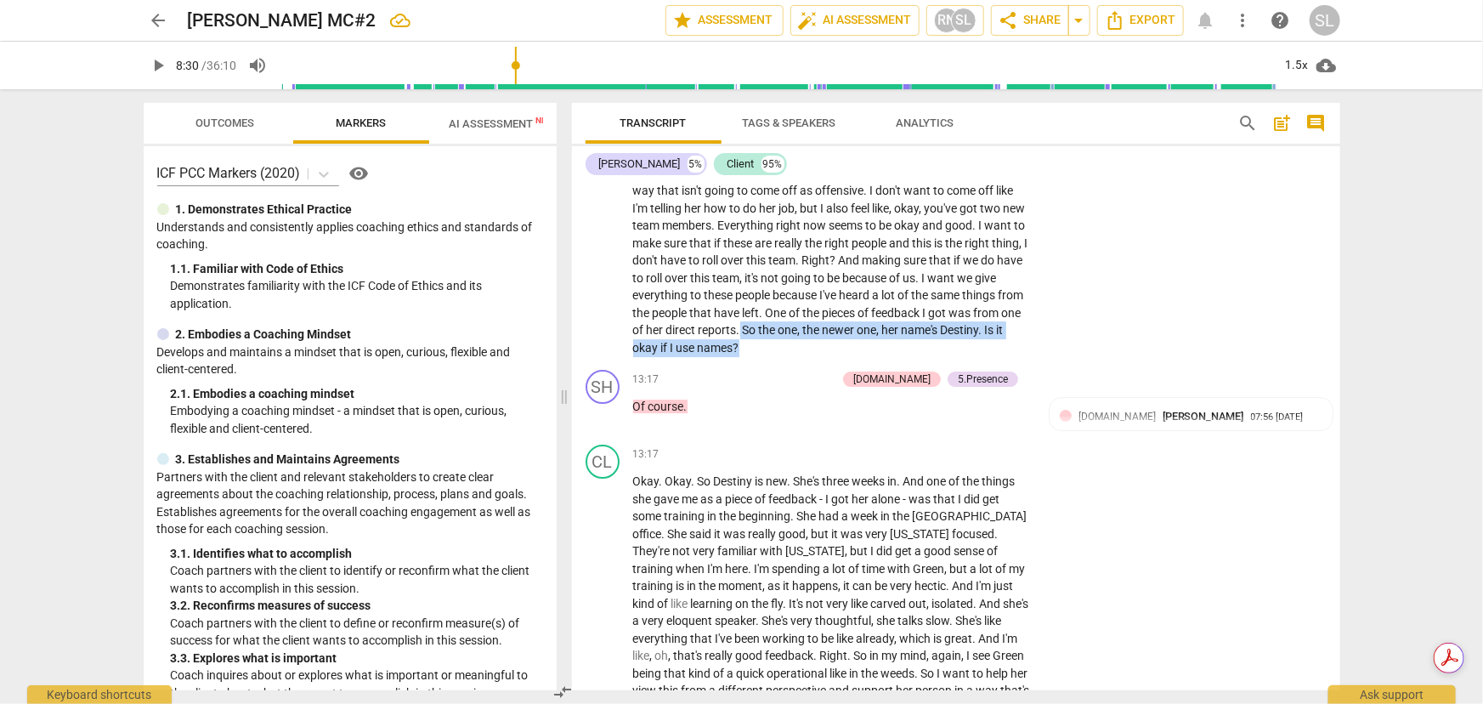
drag, startPoint x: 895, startPoint y: 272, endPoint x: 896, endPoint y: 287, distance: 15.3
click at [928, 269] on icon "button" at bounding box center [931, 268] width 10 height 12
drag, startPoint x: 896, startPoint y: 274, endPoint x: 903, endPoint y: 291, distance: 18.3
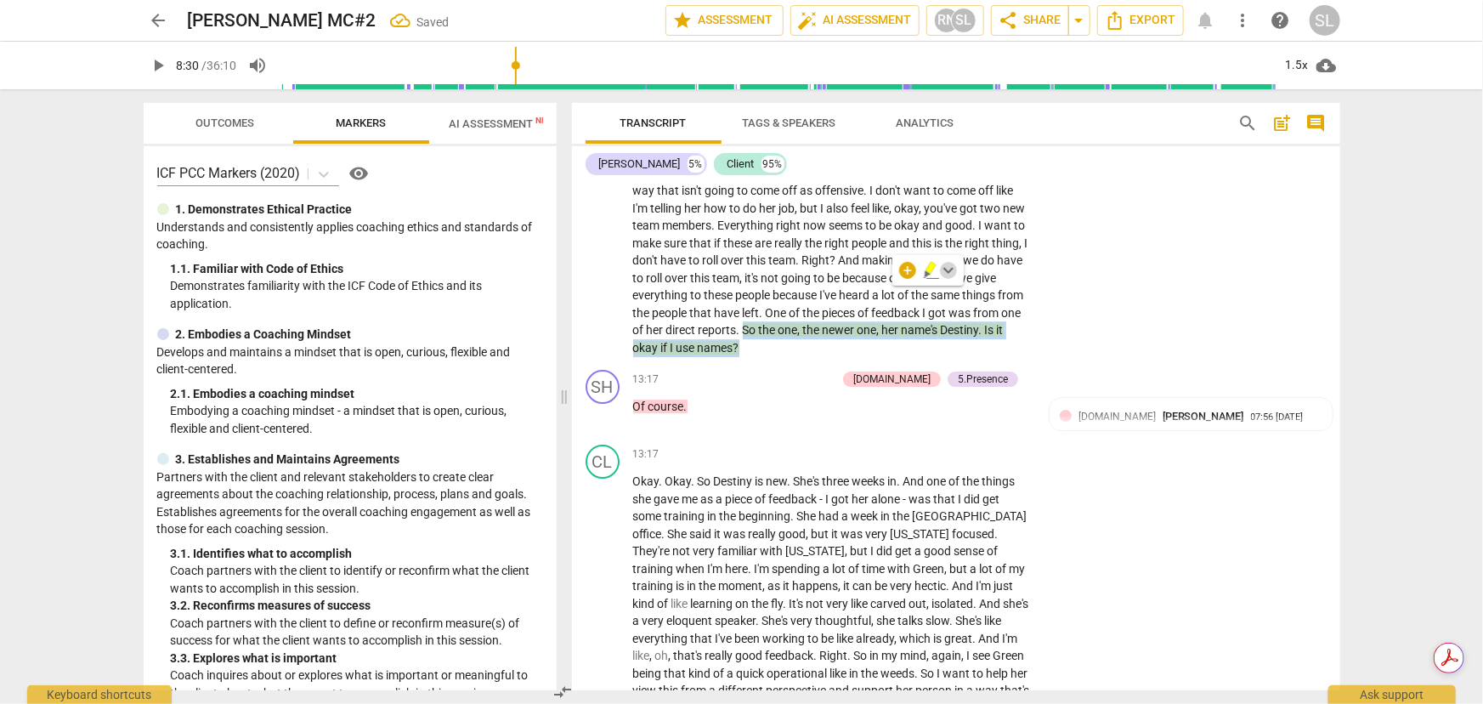
click at [947, 268] on span "keyboard_arrow_down" at bounding box center [948, 270] width 20 height 20
click at [952, 360] on div at bounding box center [958, 361] width 19 height 19
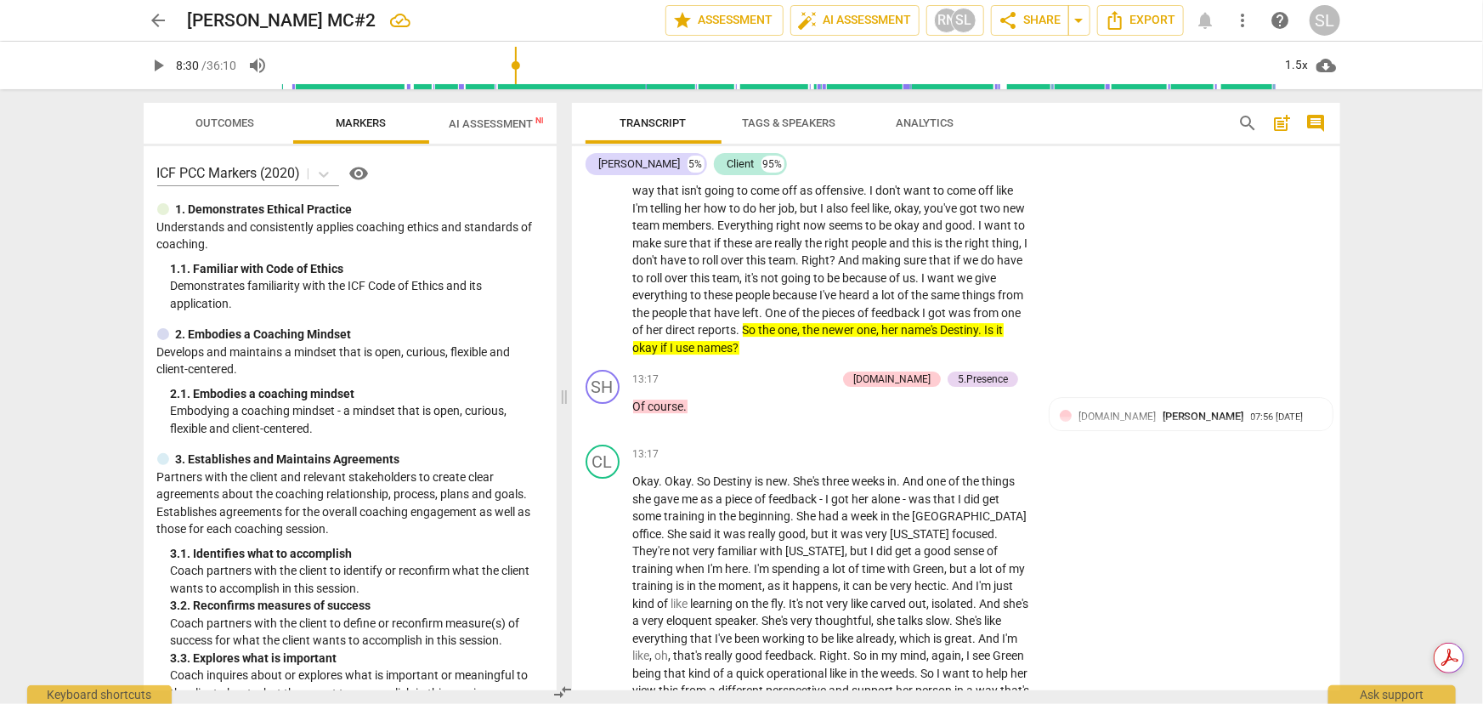
click at [759, 323] on span "So" at bounding box center [751, 330] width 16 height 14
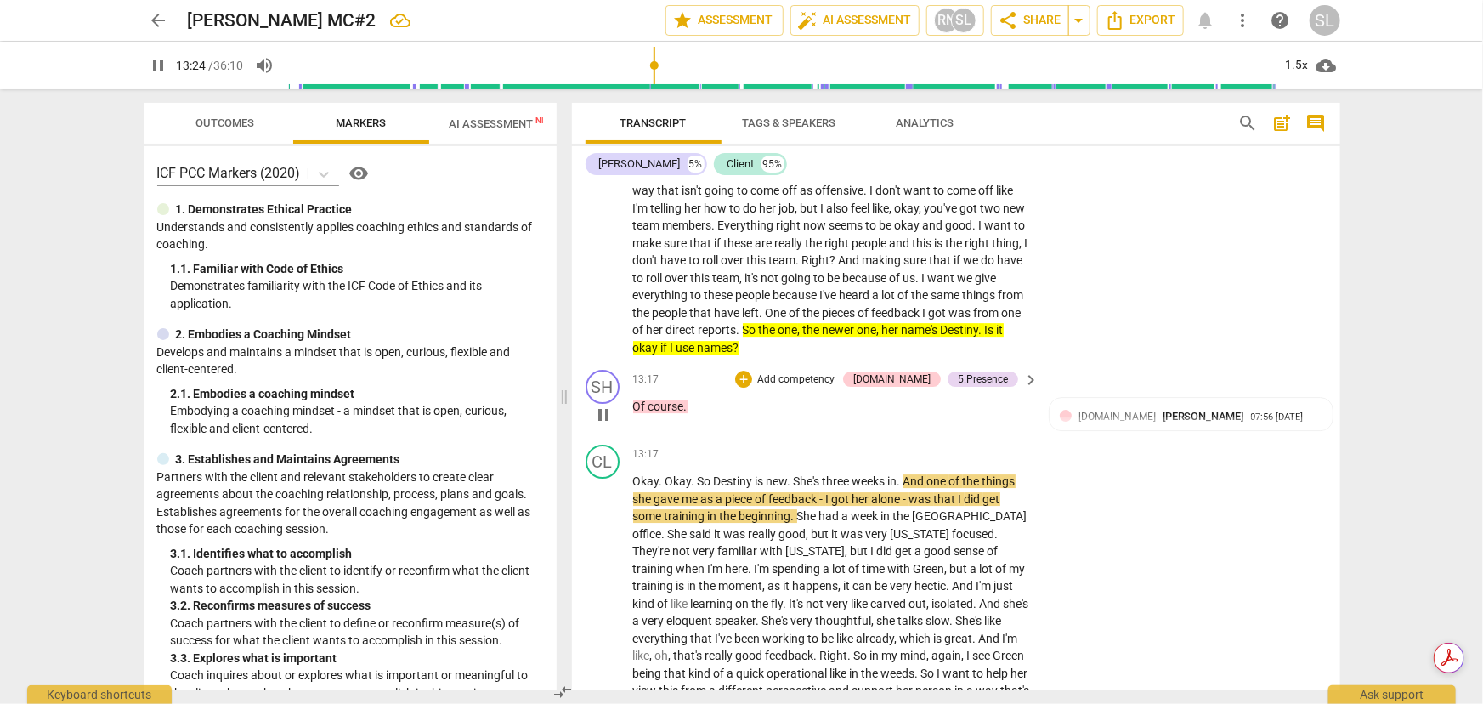
click at [600, 405] on span "pause" at bounding box center [603, 415] width 20 height 20
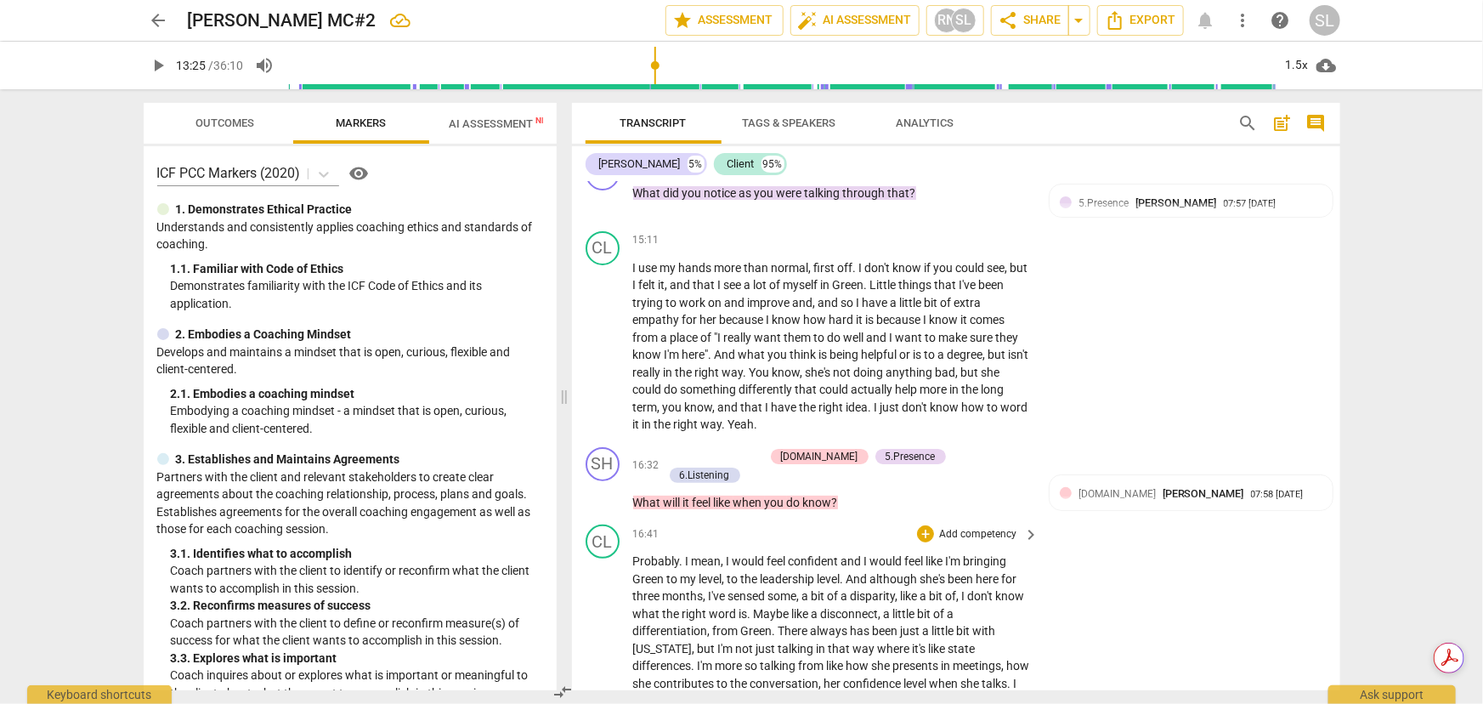
scroll to position [3297, 0]
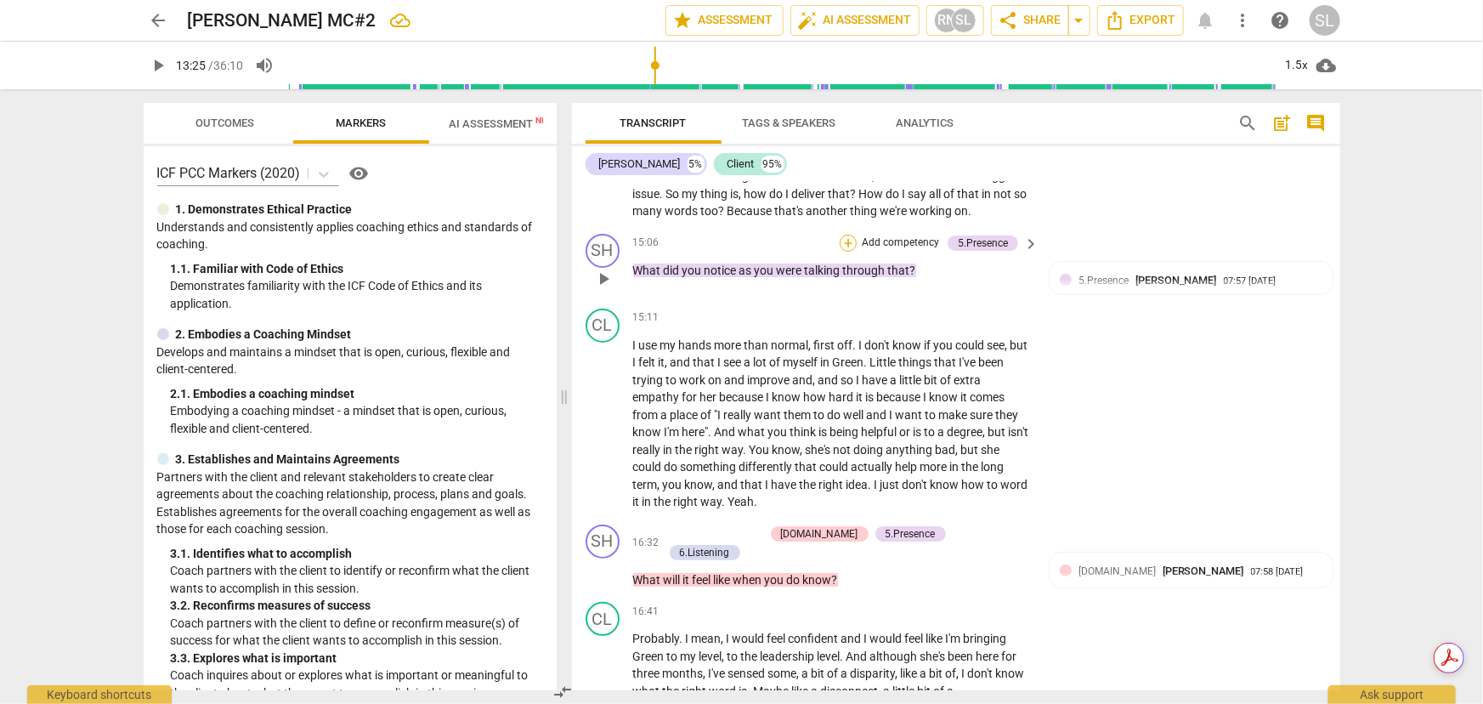
click at [844, 235] on div "+" at bounding box center [848, 243] width 17 height 17
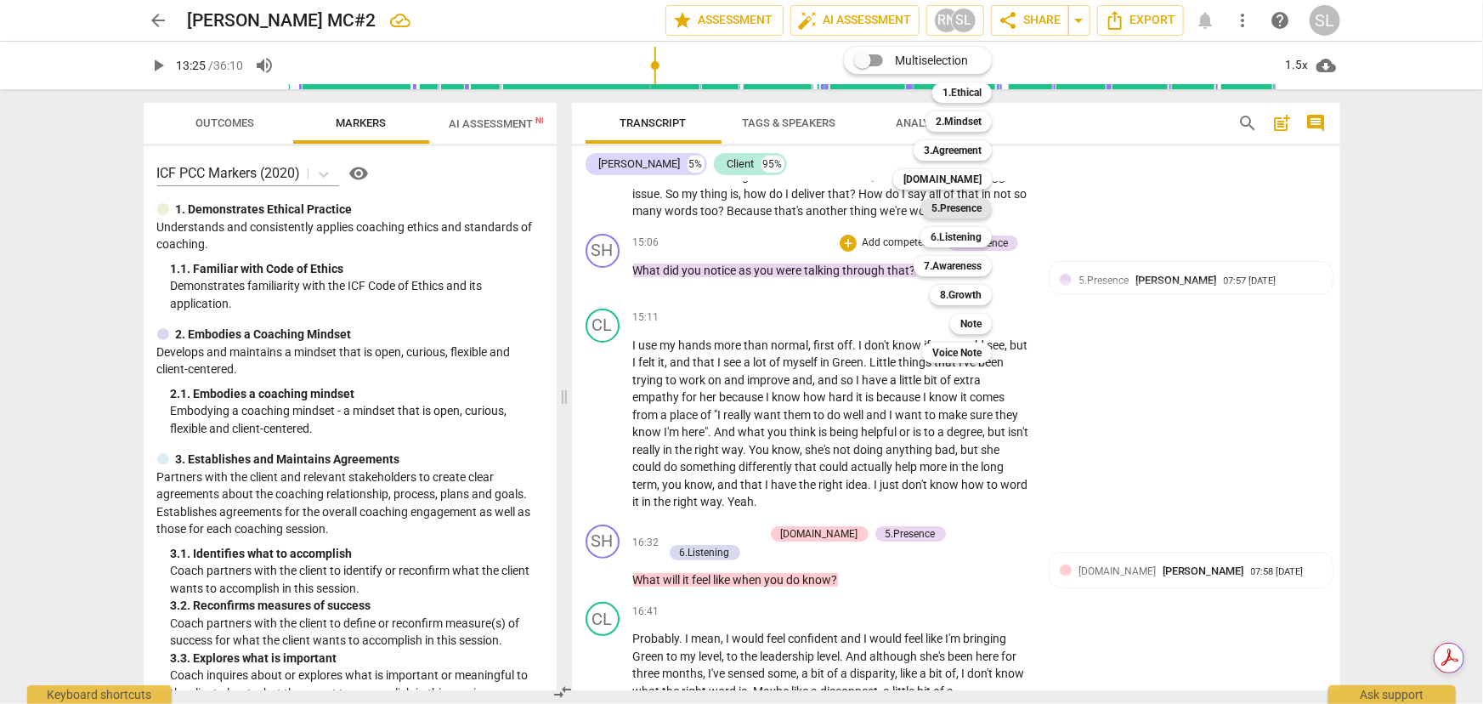
click at [949, 207] on b "5.Presence" at bounding box center [957, 208] width 50 height 20
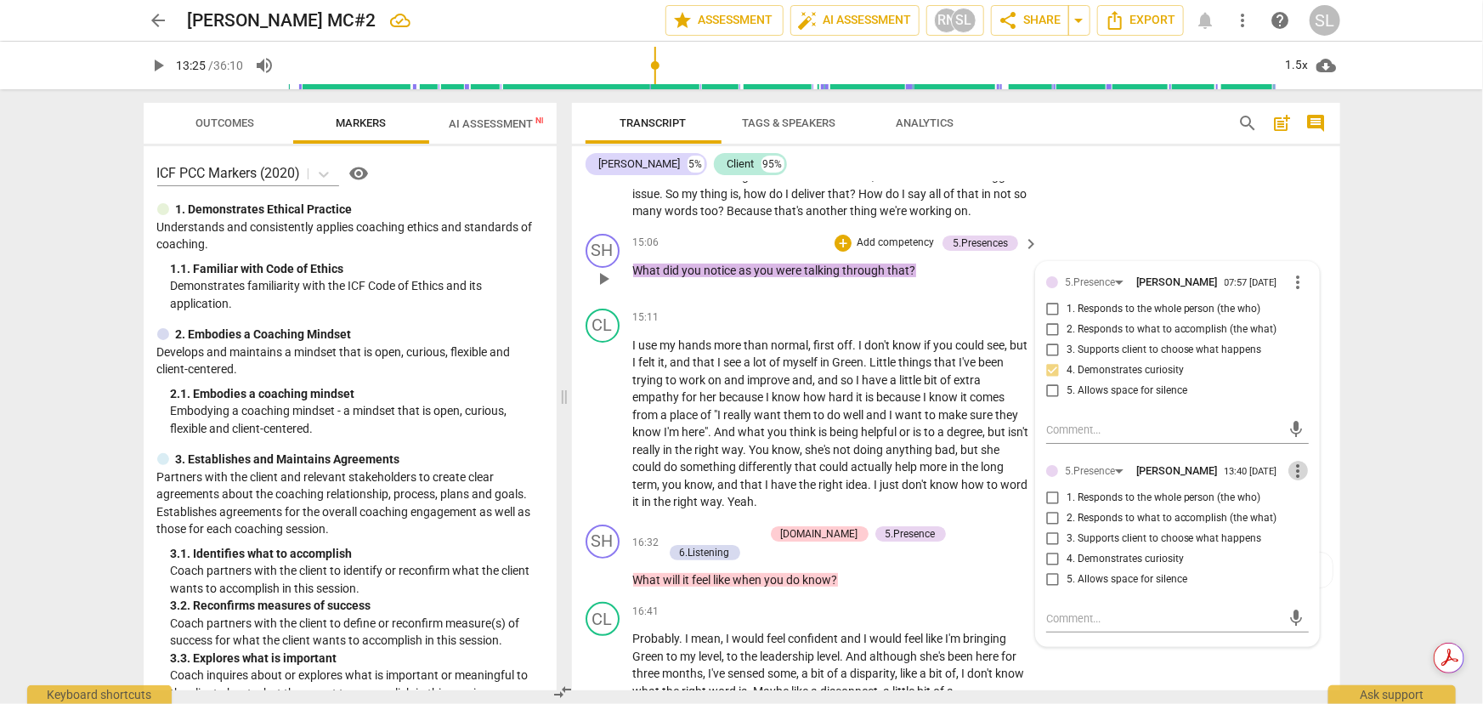
click at [1295, 461] on span "more_vert" at bounding box center [1299, 471] width 20 height 20
click at [1317, 468] on li "Delete" at bounding box center [1312, 465] width 59 height 32
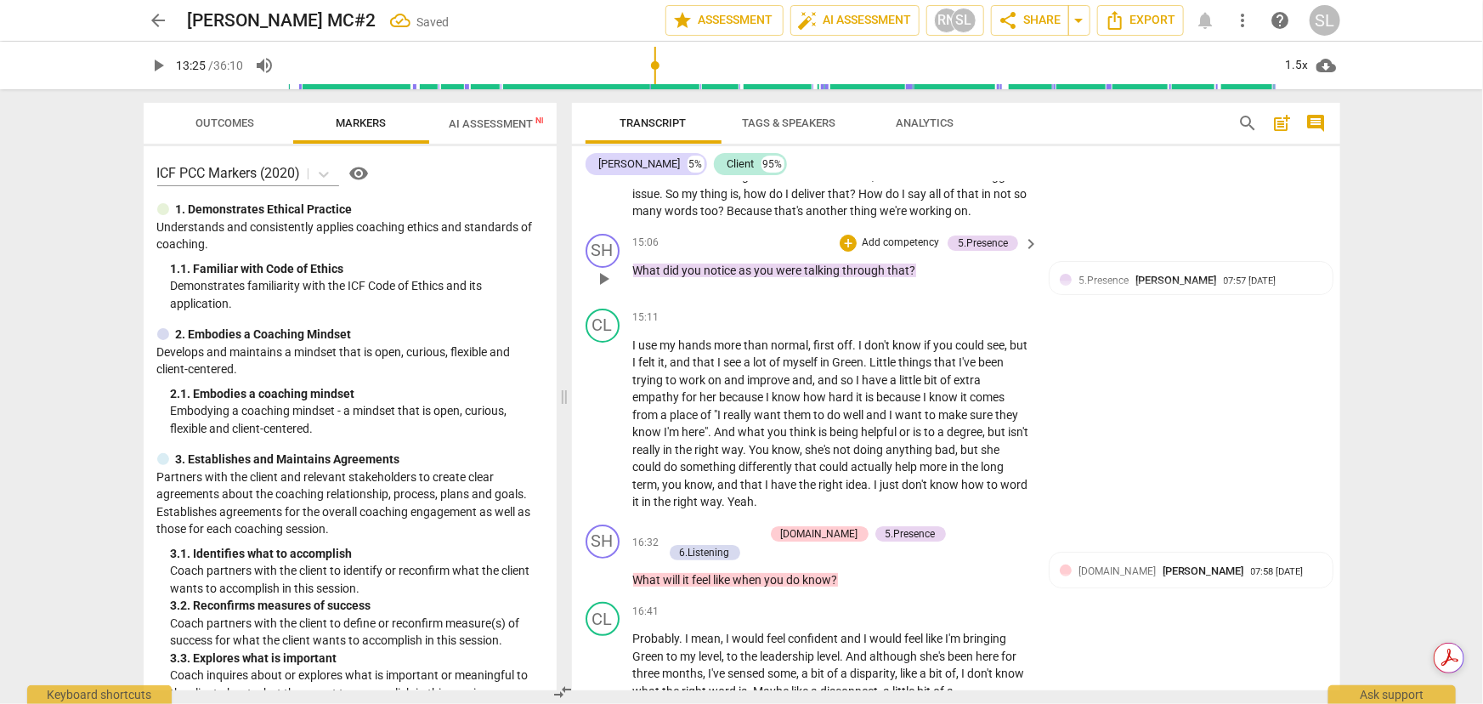
click at [892, 235] on p "Add competency" at bounding box center [900, 242] width 81 height 15
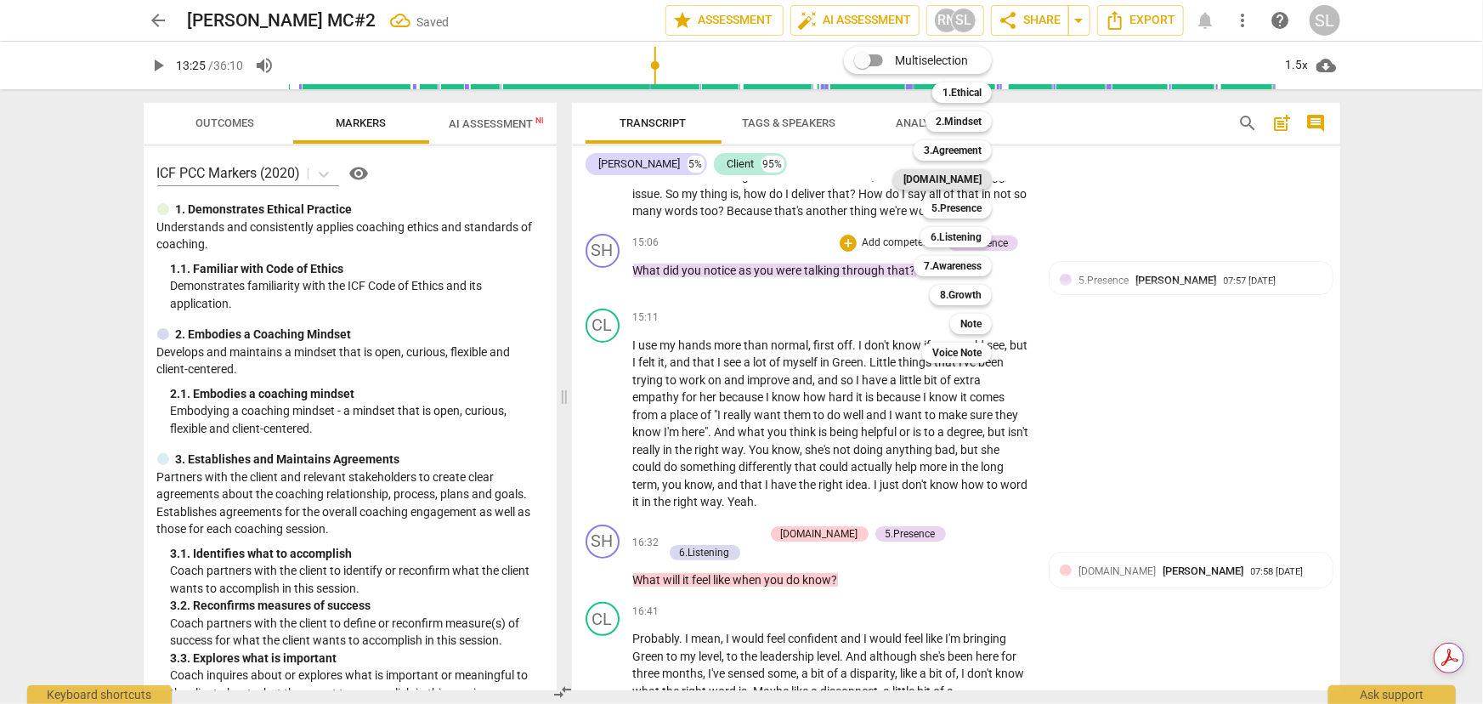
click at [965, 179] on b "[DOMAIN_NAME]" at bounding box center [943, 179] width 78 height 20
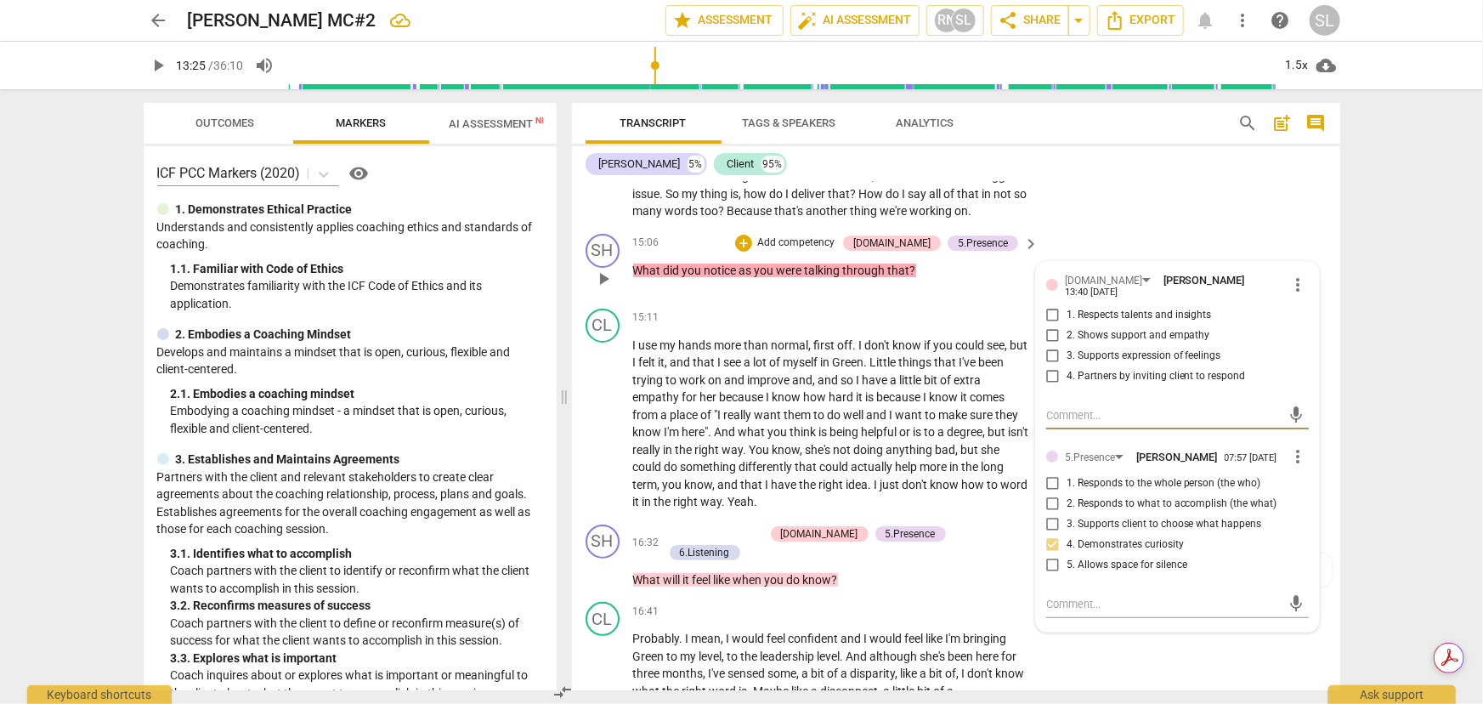
click at [826, 235] on p "Add competency" at bounding box center [796, 242] width 81 height 15
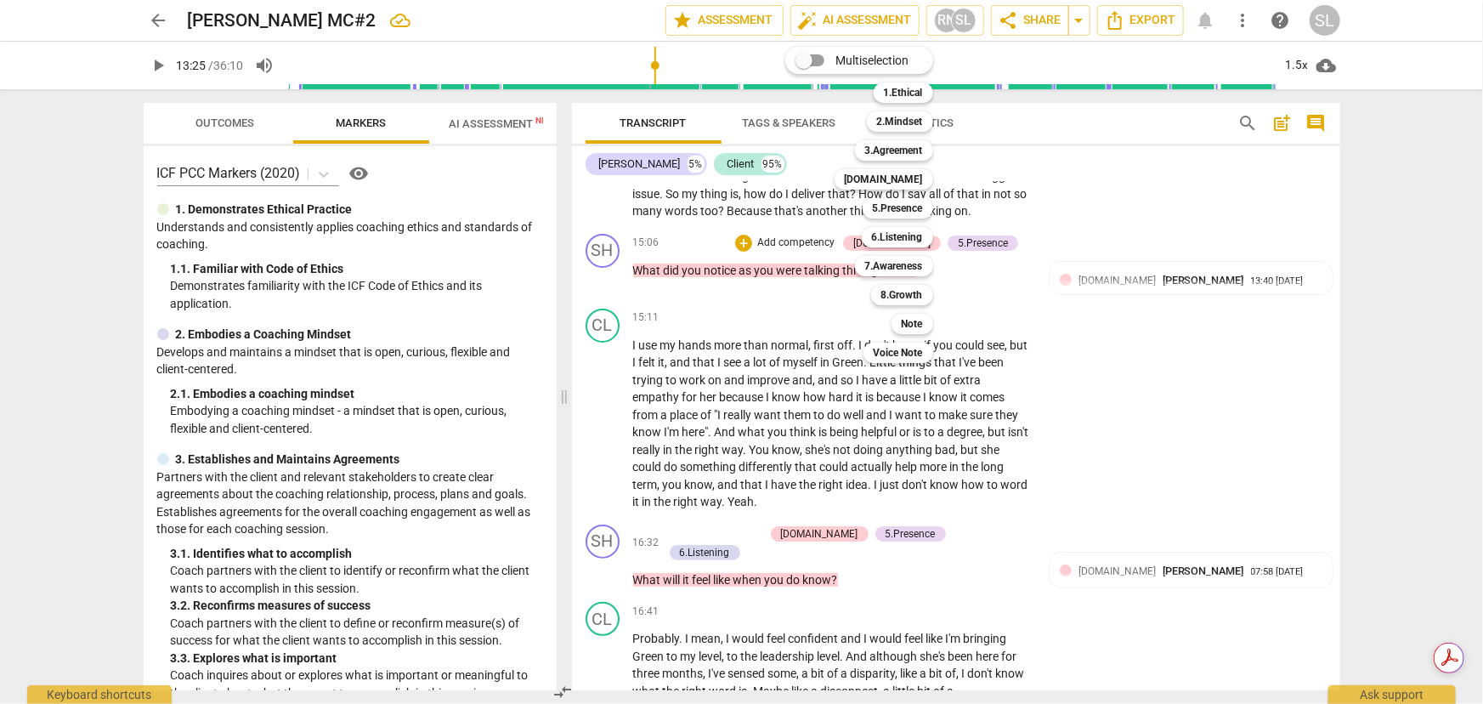
click at [858, 56] on span "Multiselection" at bounding box center [872, 61] width 73 height 18
click at [825, 56] on input "Multiselection" at bounding box center [804, 60] width 41 height 41
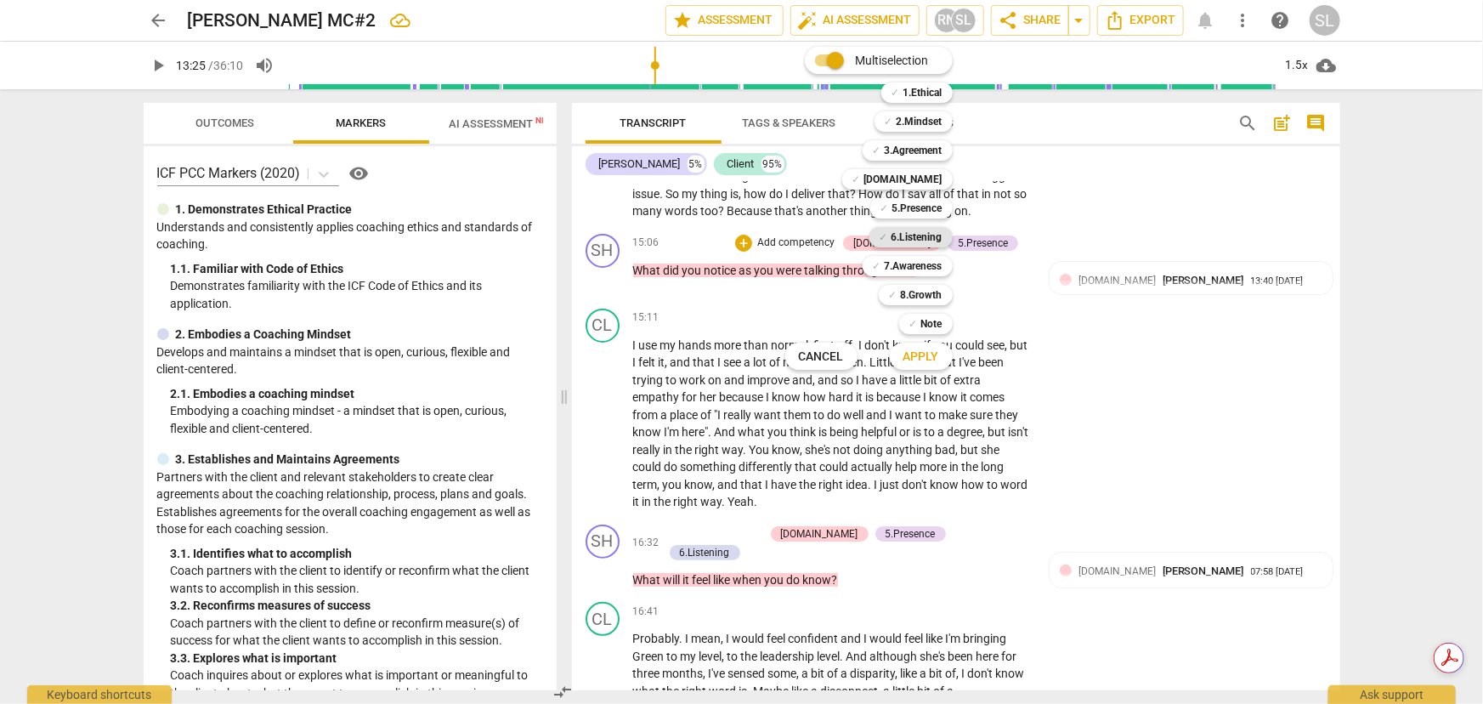
click at [921, 234] on b "6.Listening" at bounding box center [917, 237] width 51 height 20
click at [918, 266] on b "7.Awareness" at bounding box center [914, 266] width 58 height 20
click at [924, 357] on span "Apply" at bounding box center [922, 357] width 36 height 17
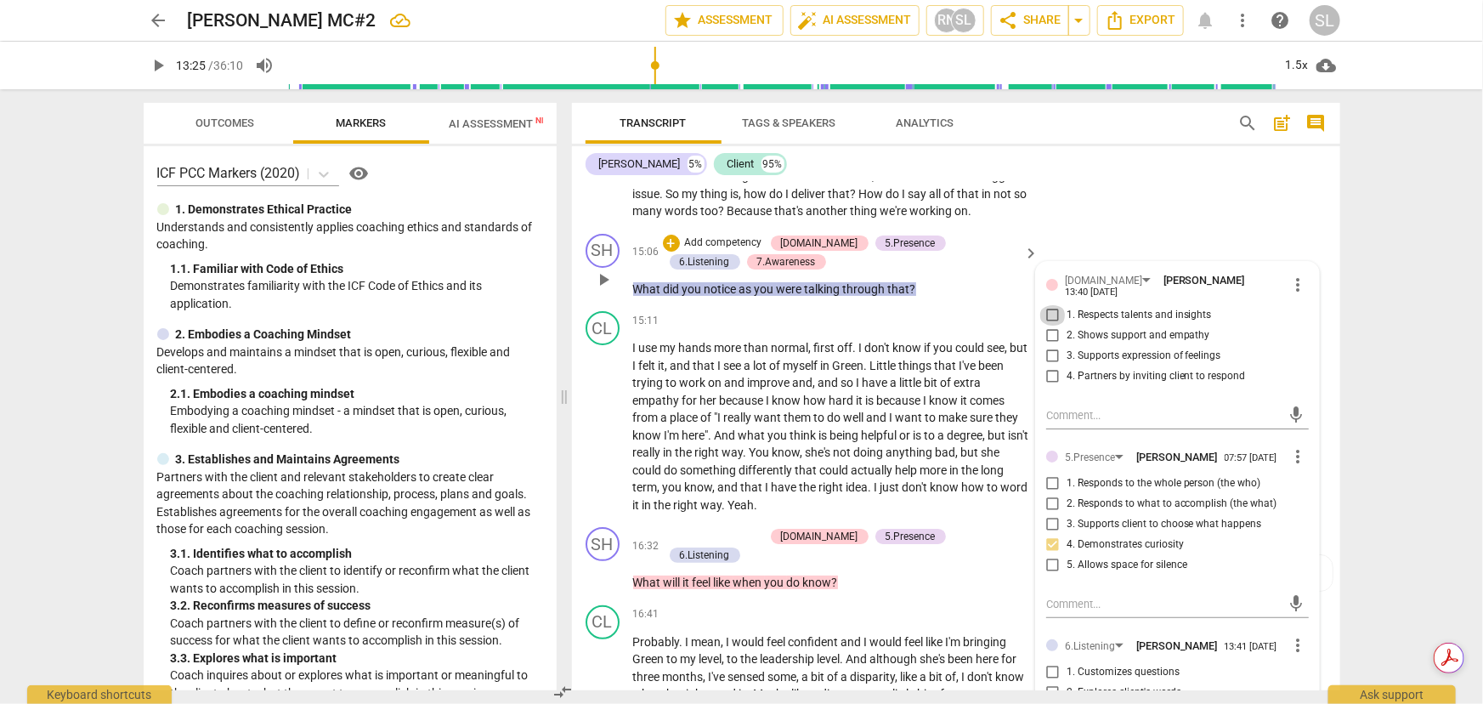
click at [1048, 305] on input "1. Respects talents and insights" at bounding box center [1053, 315] width 27 height 20
click at [1046, 346] on input "3. Supports expression of feelings" at bounding box center [1053, 356] width 27 height 20
click at [1047, 366] on input "4. Partners by inviting client to respond" at bounding box center [1053, 376] width 27 height 20
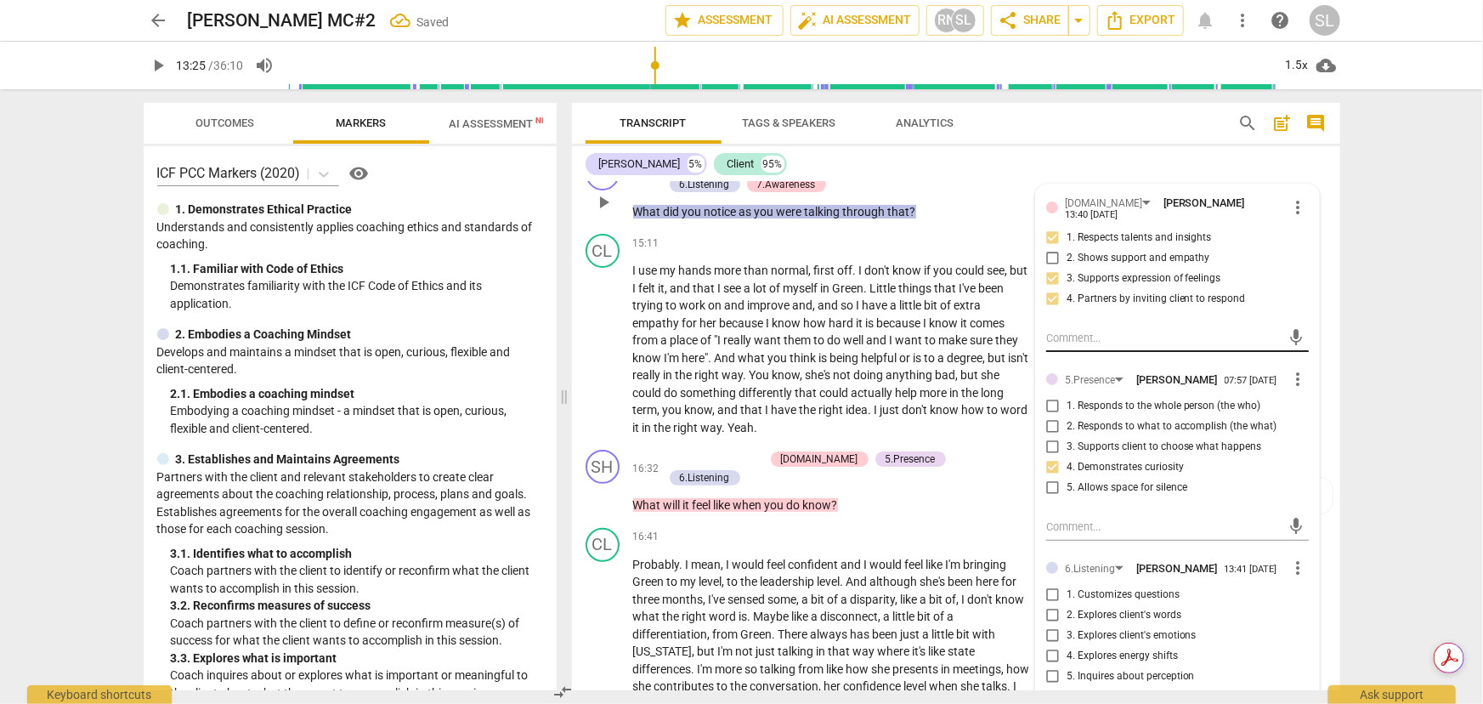
scroll to position [3451, 0]
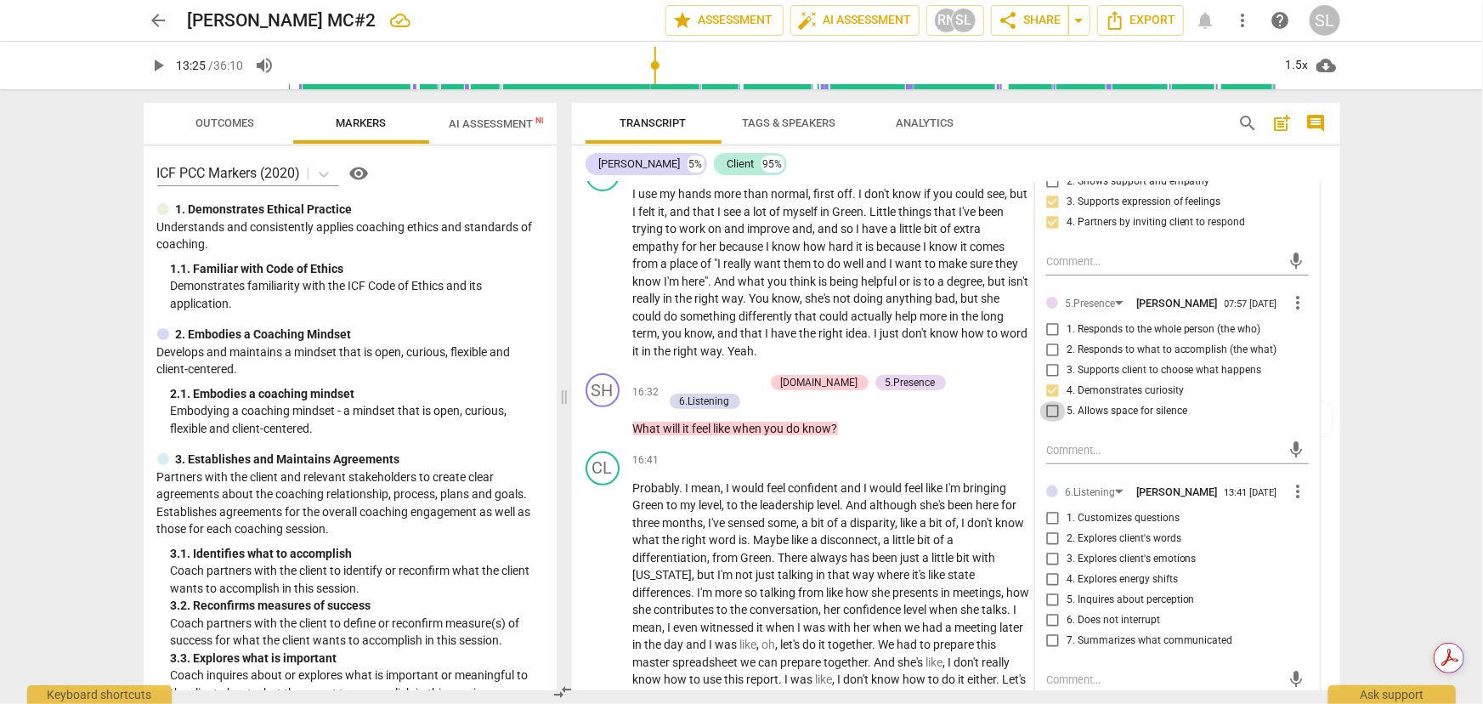
click at [1047, 401] on input "5. Allows space for silence" at bounding box center [1053, 411] width 27 height 20
click at [214, 120] on span "Outcomes" at bounding box center [225, 122] width 59 height 13
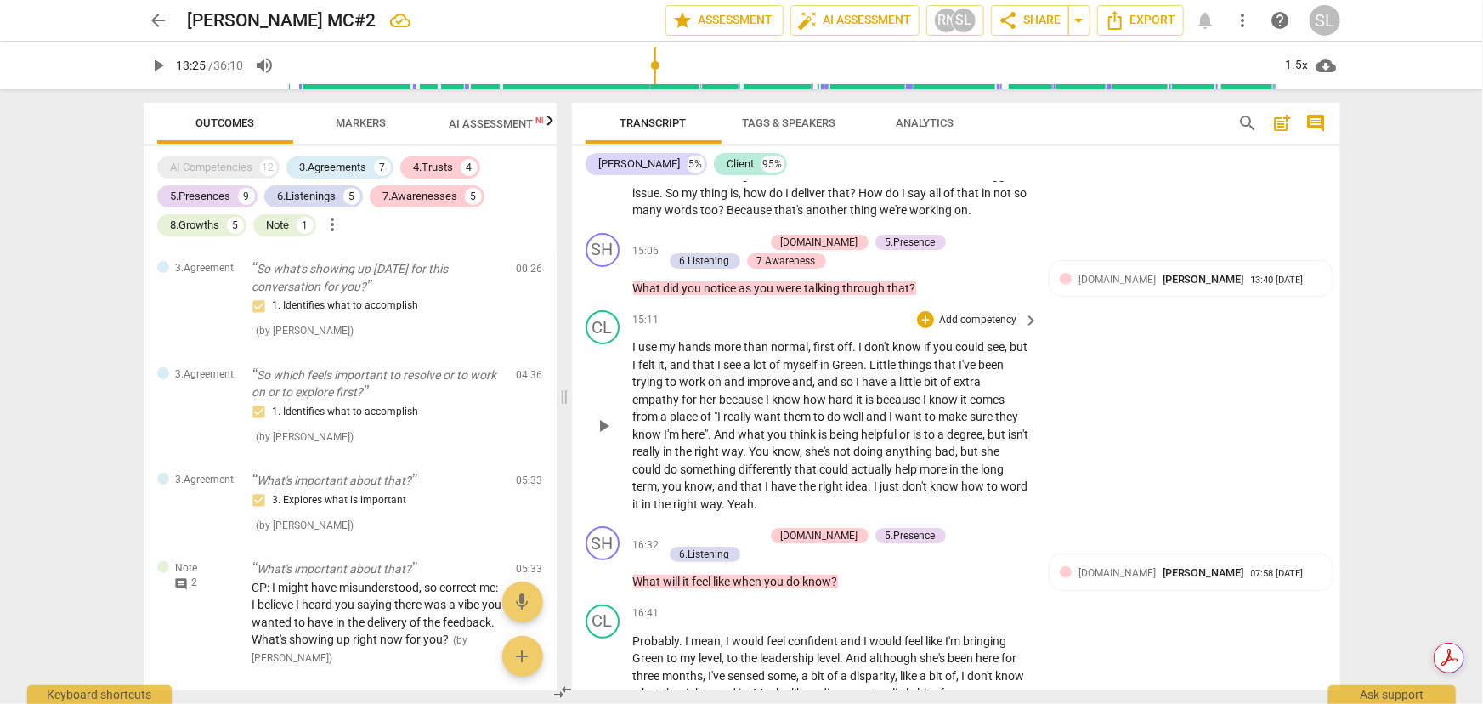
scroll to position [3297, 0]
click at [842, 282] on span "talking" at bounding box center [824, 289] width 38 height 14
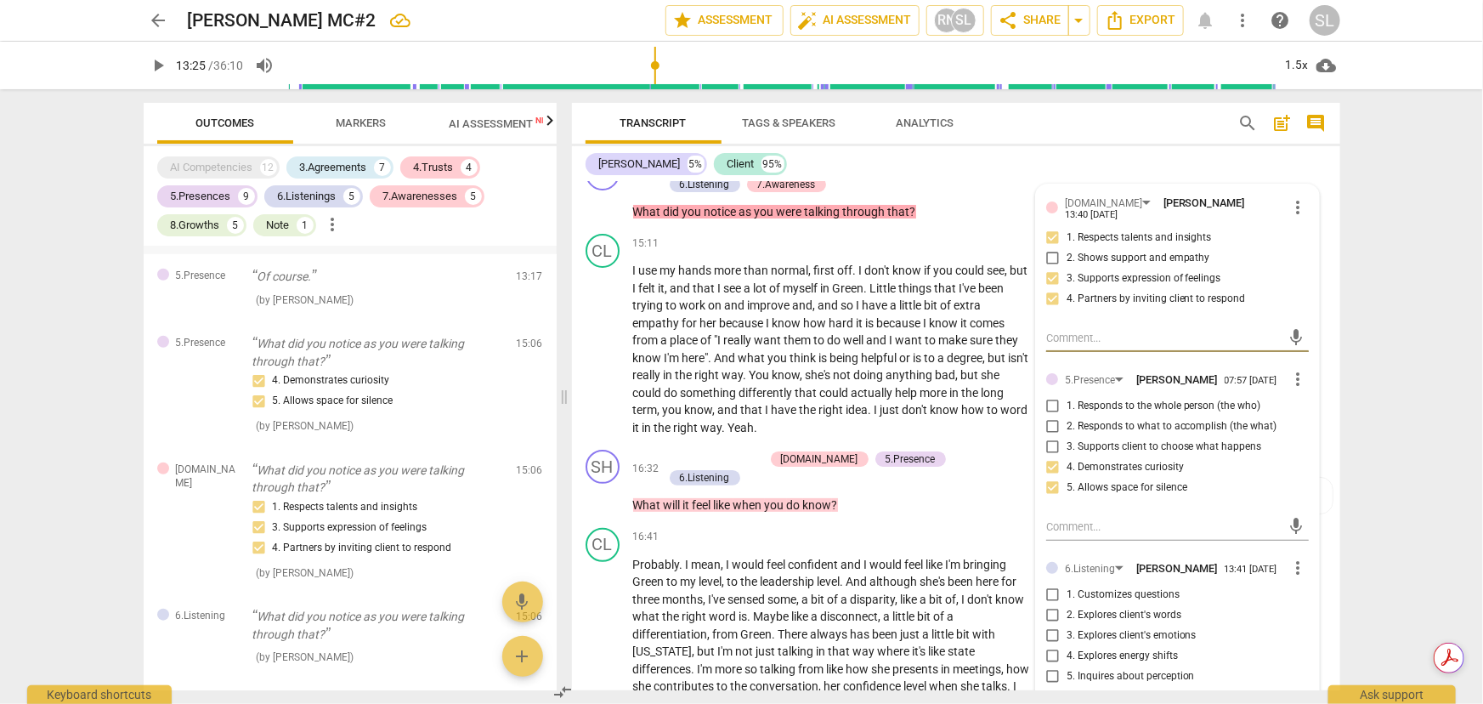
scroll to position [773, 0]
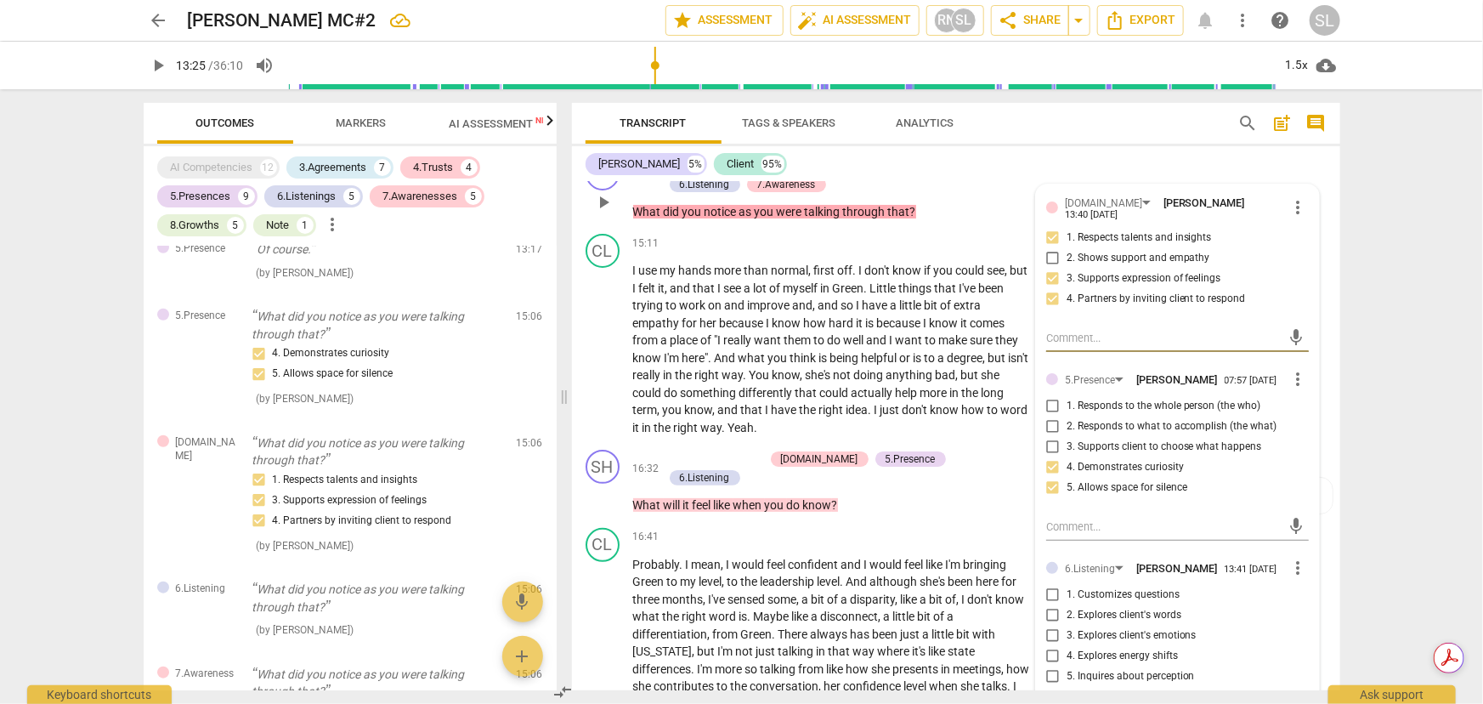
click at [1050, 396] on input "1. Responds to the whole person (the who)" at bounding box center [1053, 406] width 27 height 20
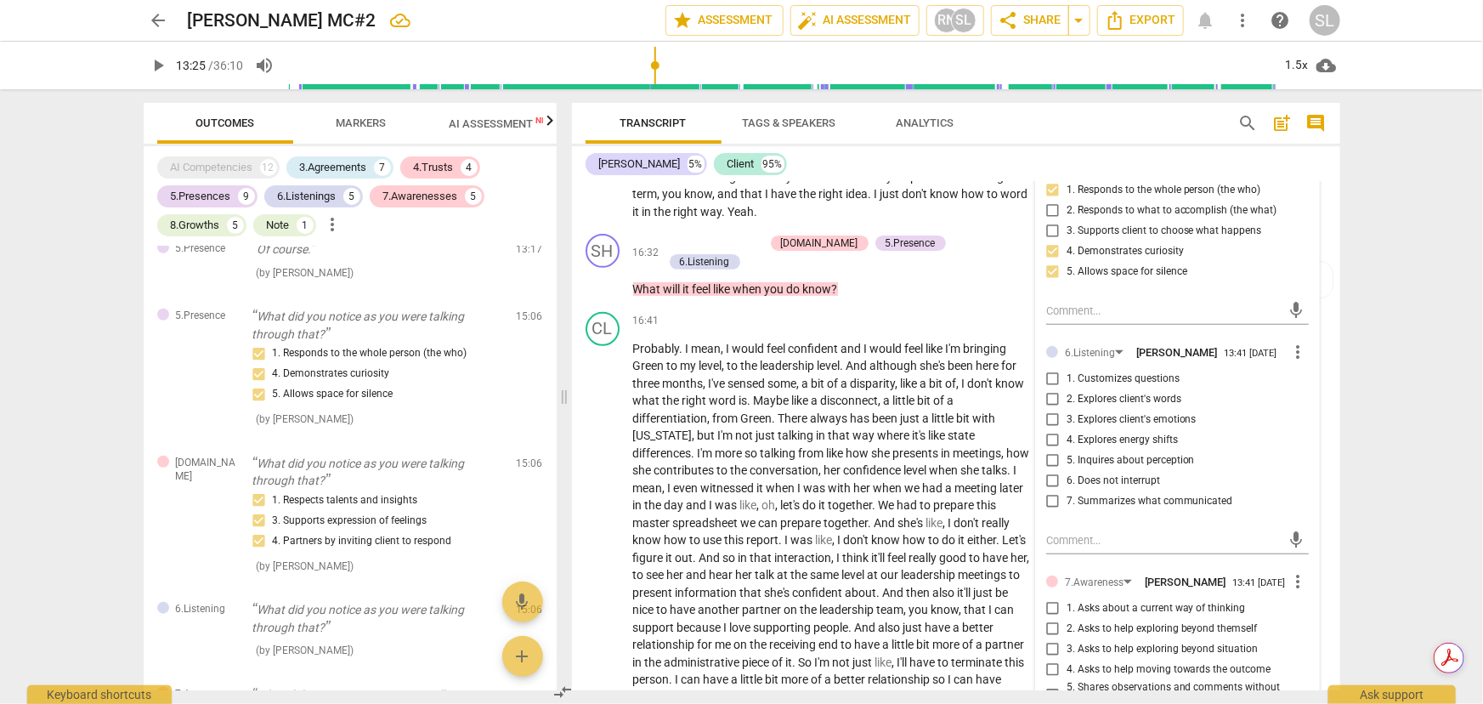
scroll to position [3683, 0]
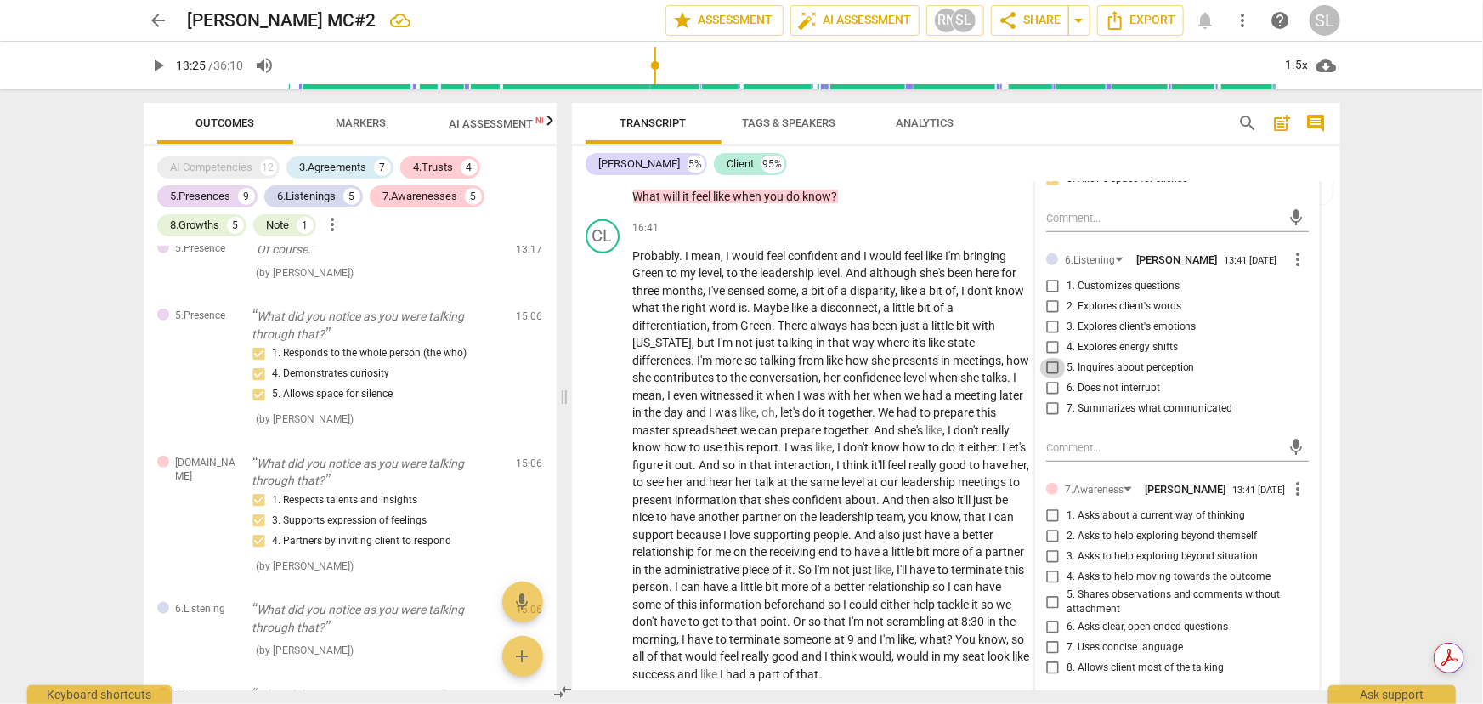
click at [1046, 358] on input "5. Inquires about perception" at bounding box center [1053, 368] width 27 height 20
click at [1046, 378] on input "6. Does not interrupt" at bounding box center [1053, 388] width 27 height 20
click at [1050, 276] on input "1. Customizes questions" at bounding box center [1053, 286] width 27 height 20
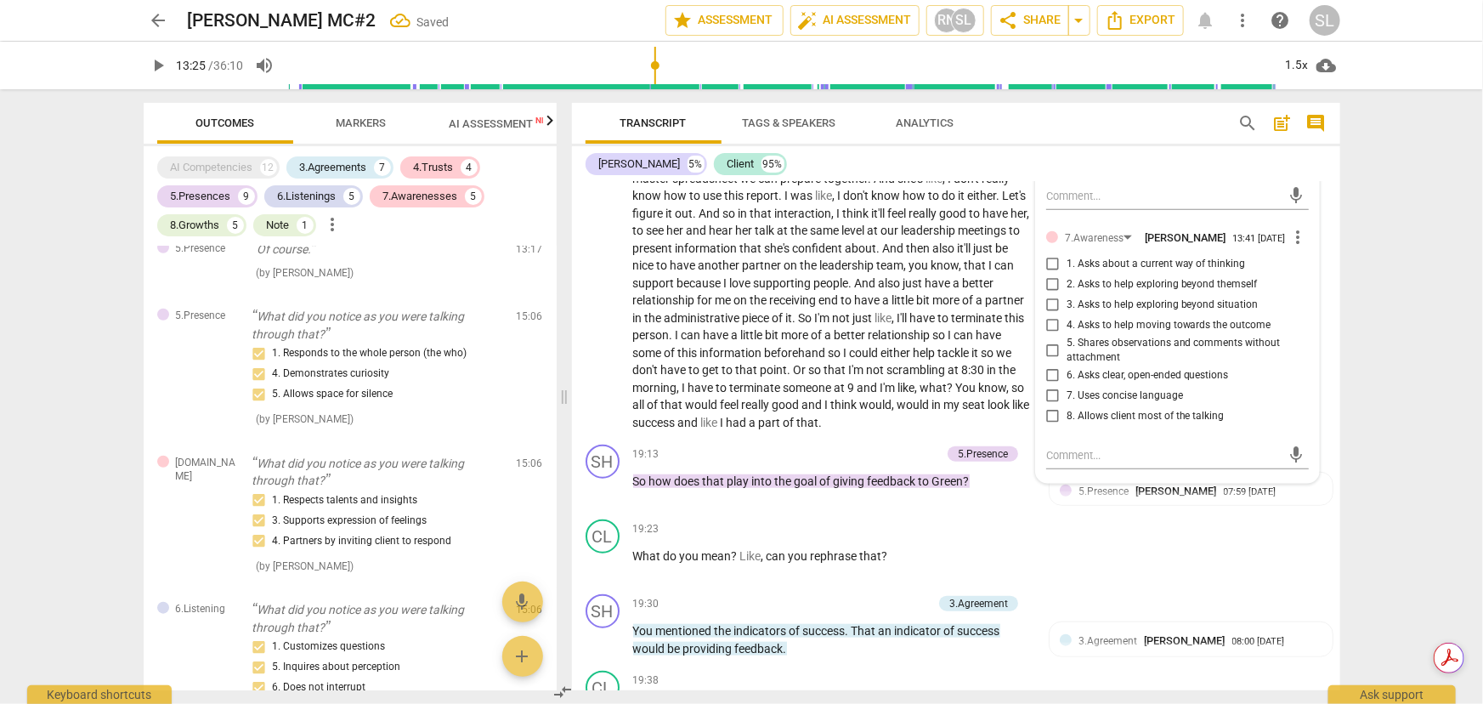
scroll to position [3838, 0]
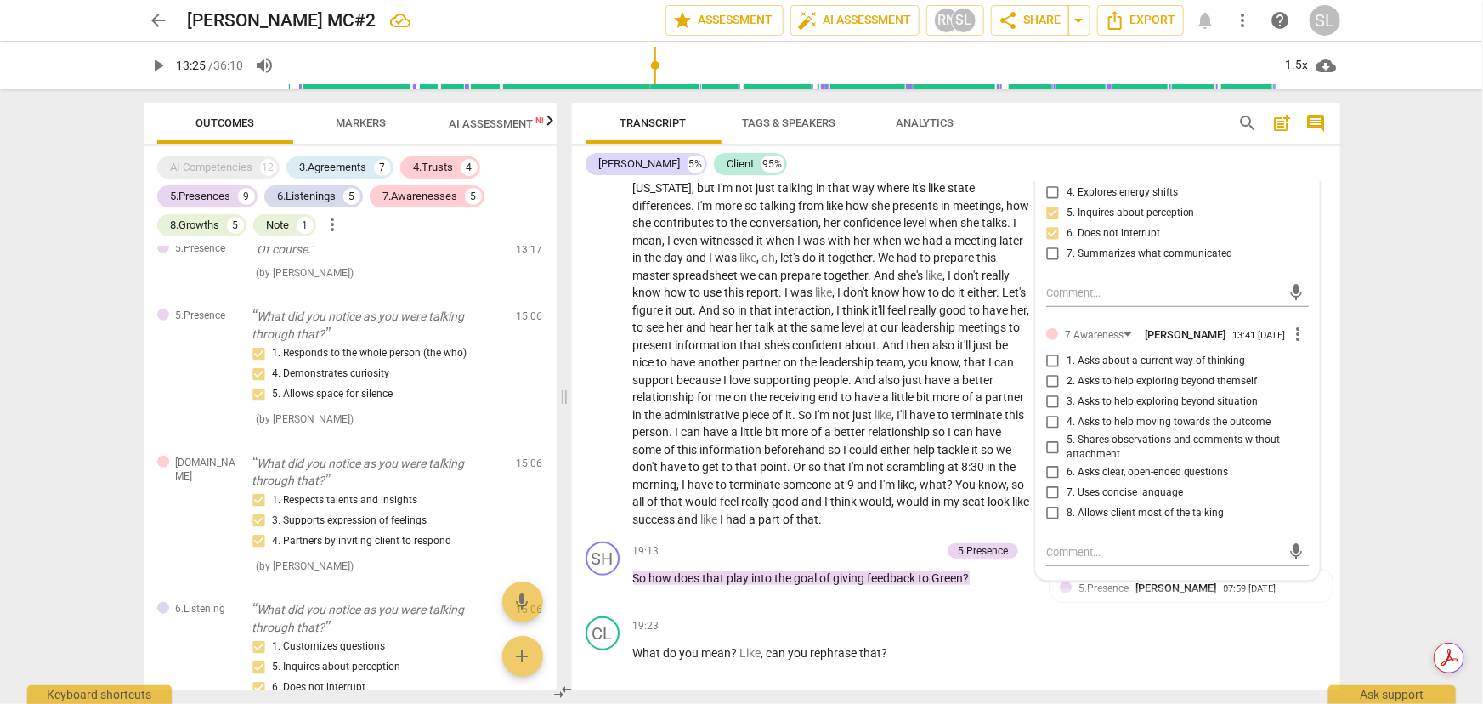
click at [1048, 351] on input "1. Asks about a current way of thinking" at bounding box center [1053, 361] width 27 height 20
click at [1043, 462] on input "6. Asks clear, open-ended questions" at bounding box center [1053, 472] width 27 height 20
click at [1046, 483] on input "7. Uses concise language" at bounding box center [1053, 493] width 27 height 20
click at [1047, 503] on input "8. Allows client most of the talking" at bounding box center [1053, 513] width 27 height 20
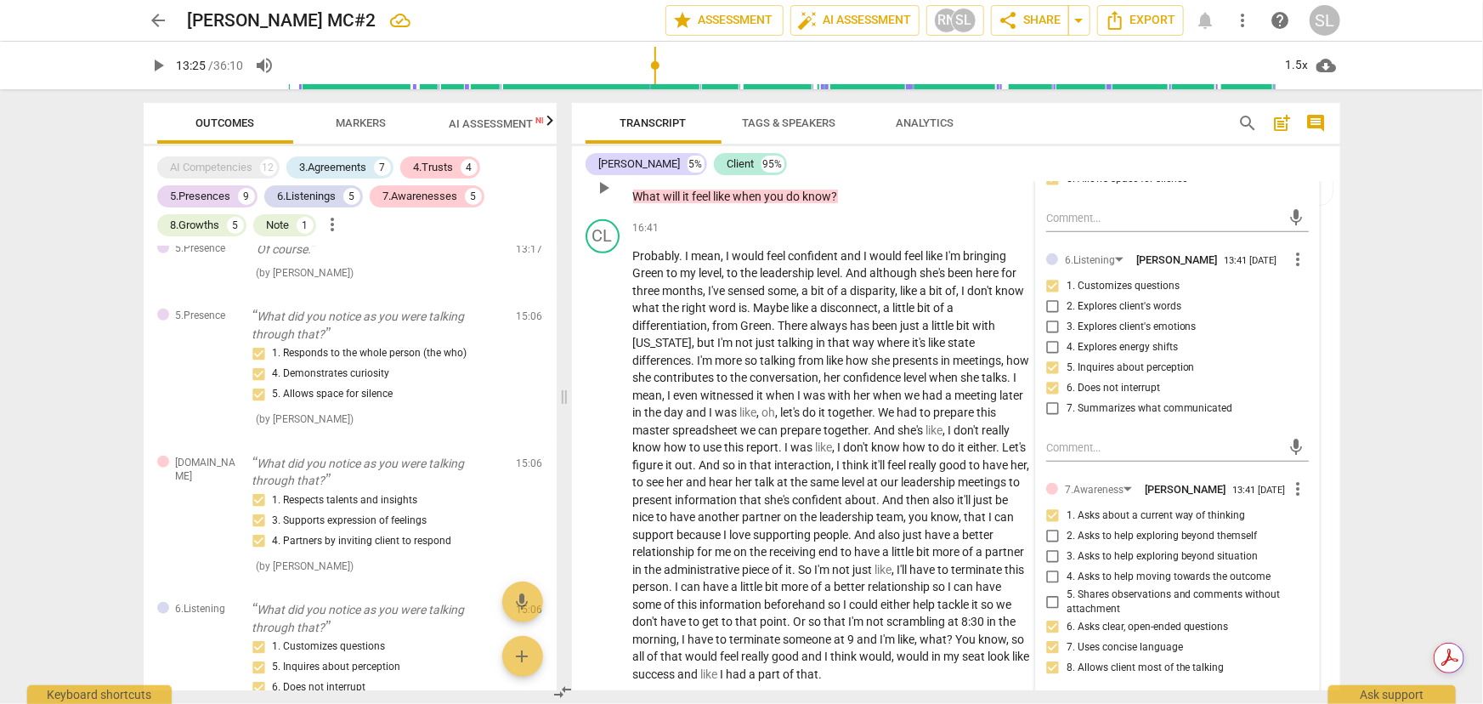
scroll to position [3760, 0]
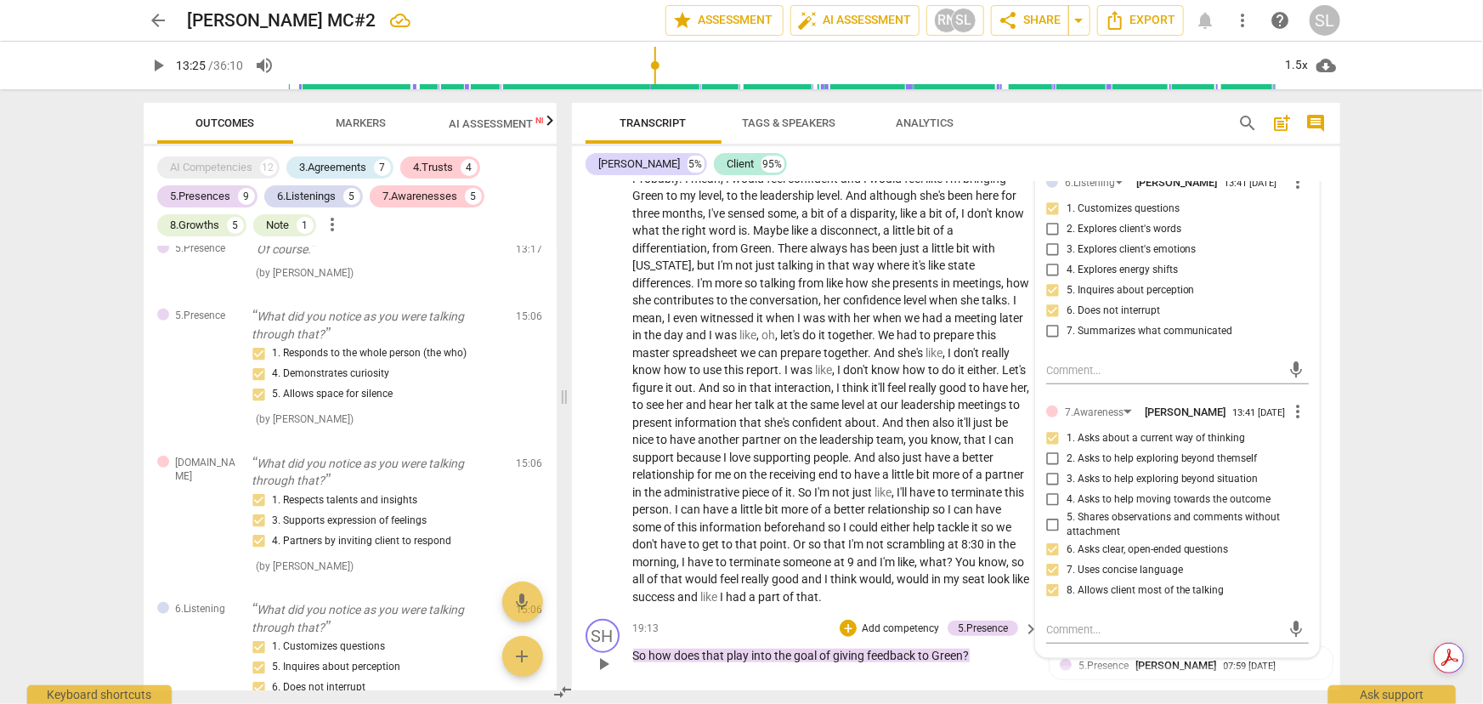
click at [881, 621] on p "Add competency" at bounding box center [900, 628] width 81 height 15
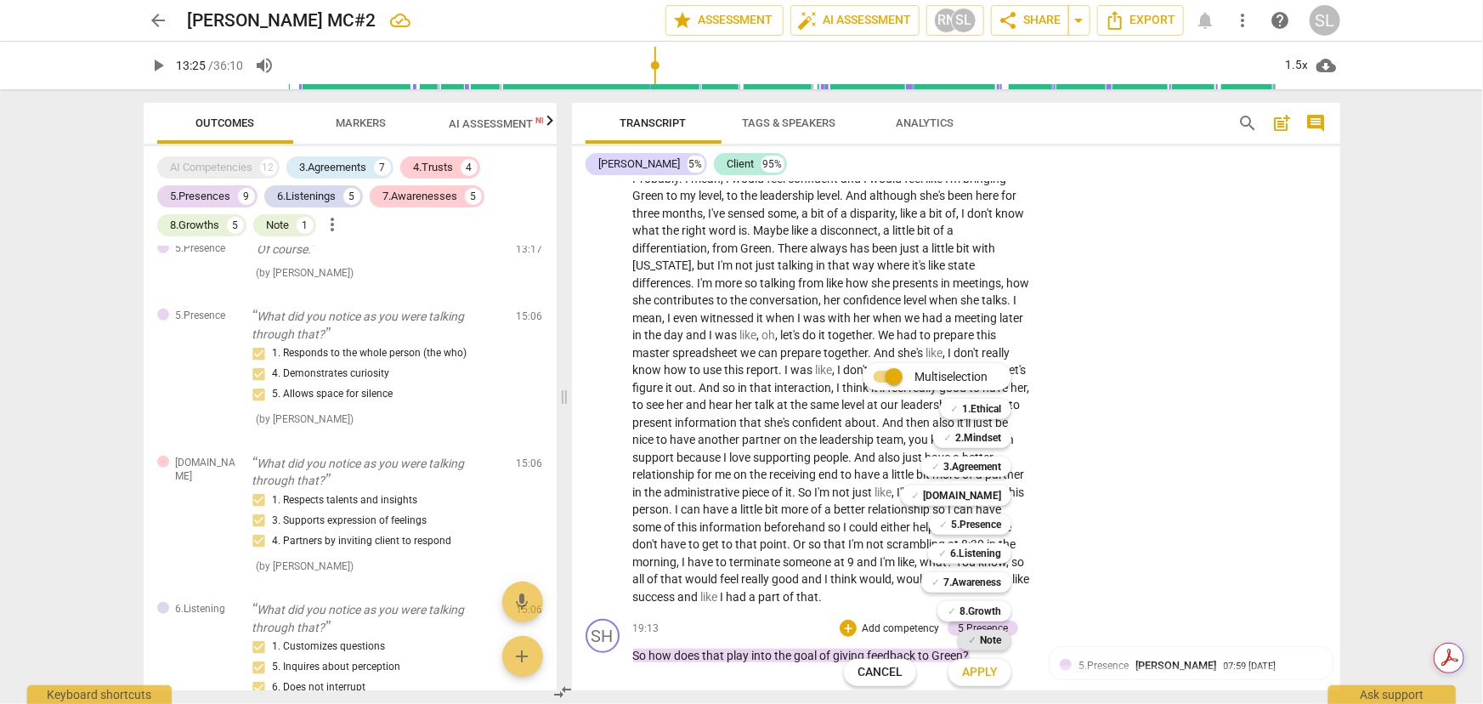
click at [983, 641] on b "Note" at bounding box center [990, 640] width 21 height 20
click at [980, 672] on span "Apply" at bounding box center [980, 672] width 36 height 17
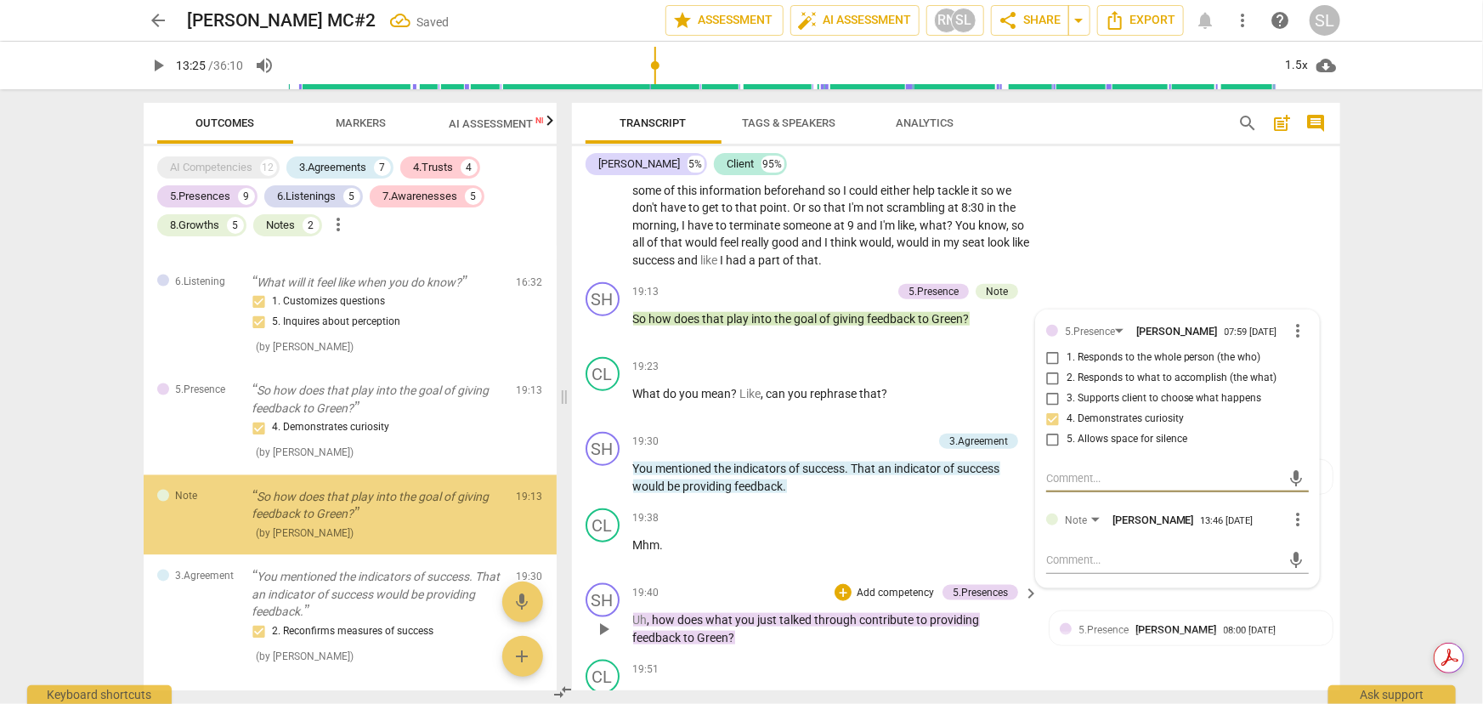
scroll to position [1636, 0]
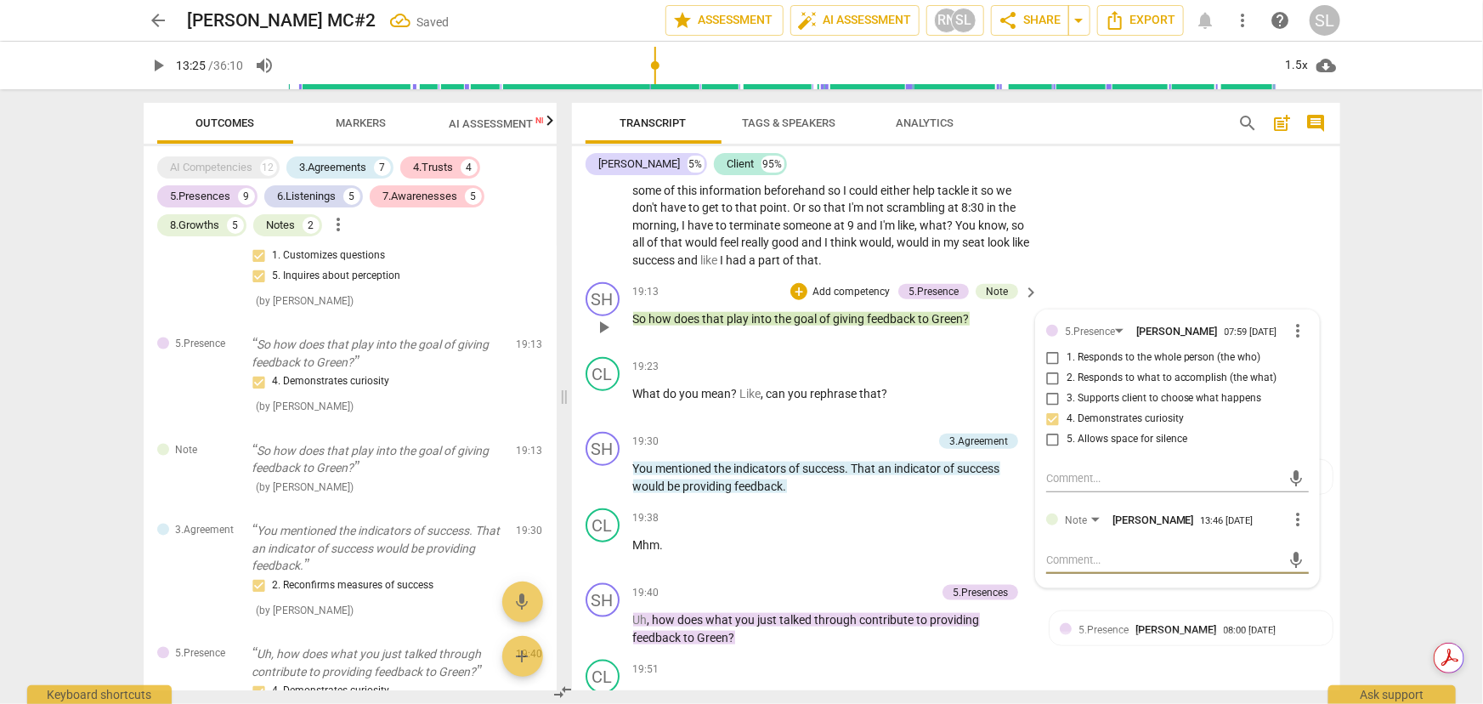
click at [1061, 552] on textarea at bounding box center [1163, 560] width 235 height 16
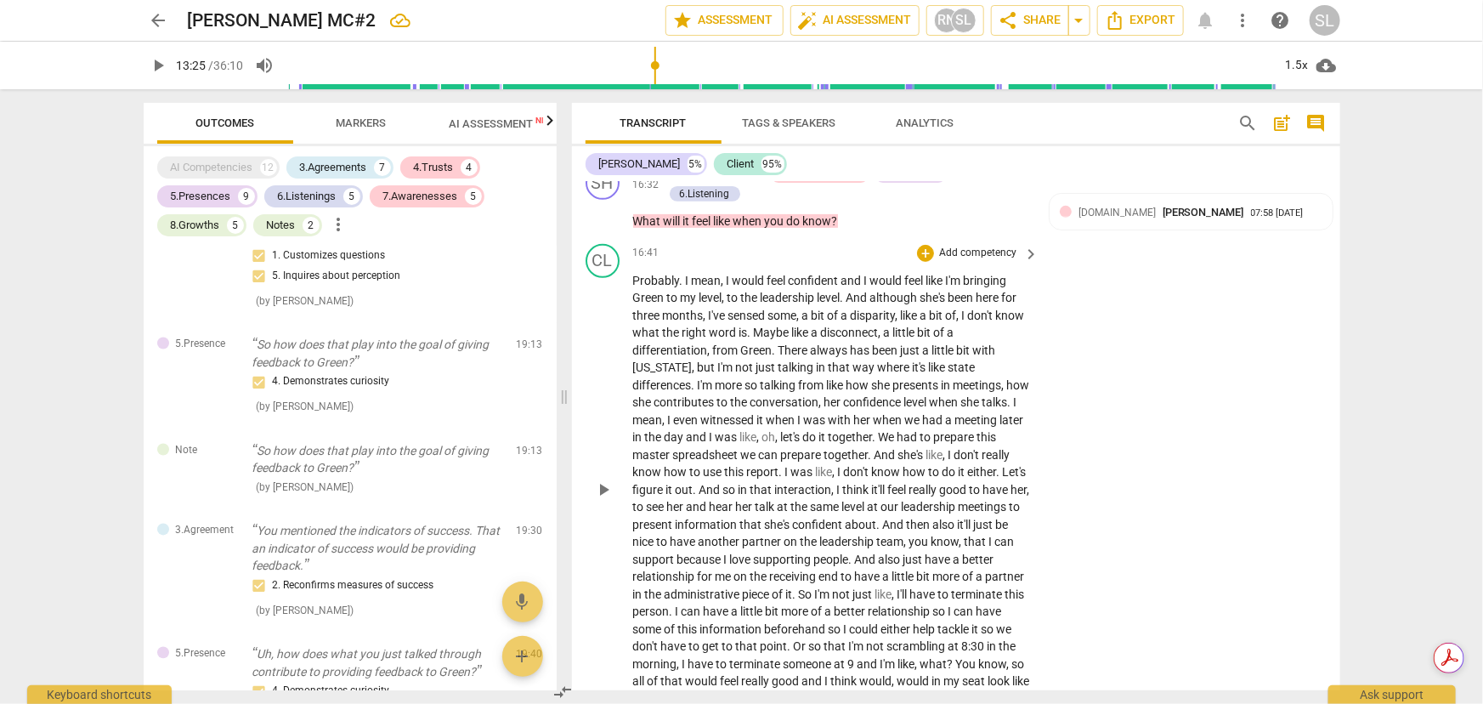
scroll to position [3634, 0]
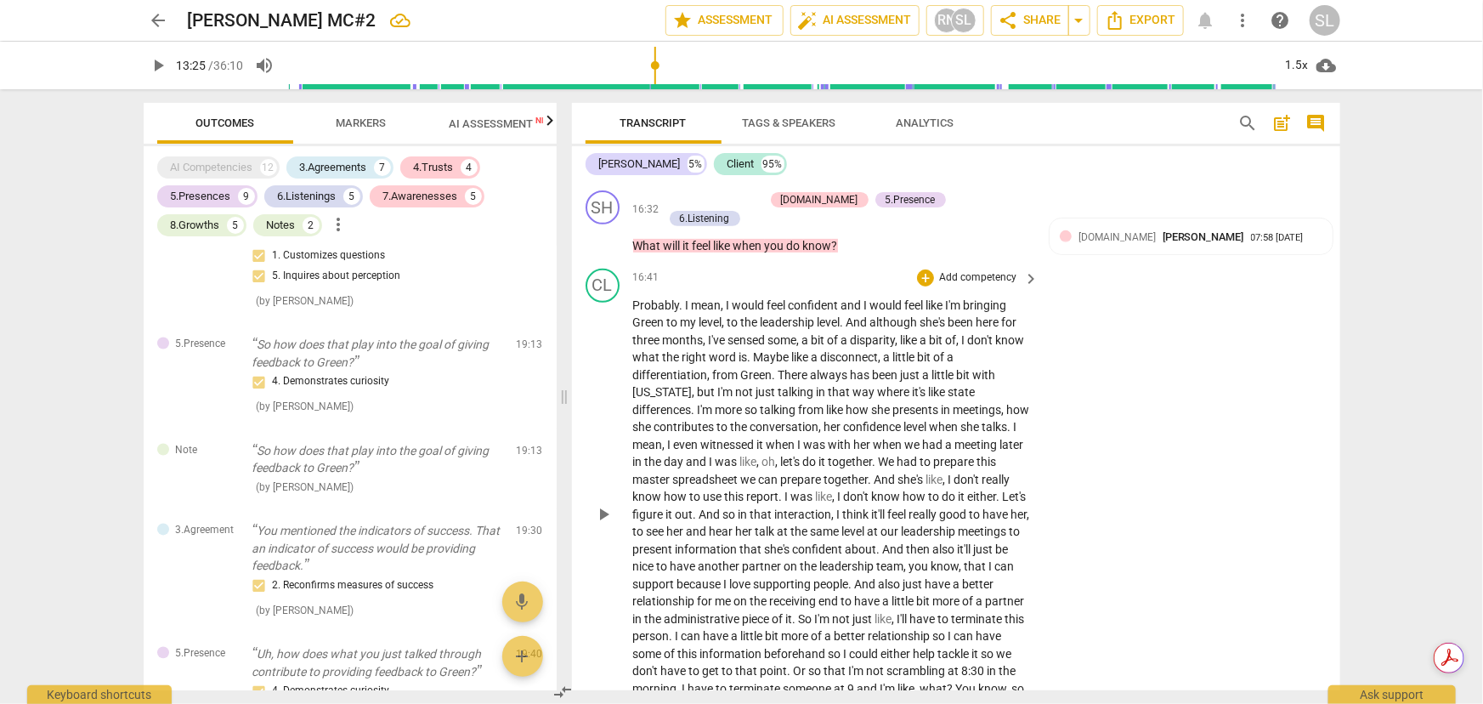
click at [807, 298] on span "confident" at bounding box center [815, 305] width 53 height 14
click at [598, 504] on span "pause" at bounding box center [603, 514] width 20 height 20
click at [812, 298] on span "confident" at bounding box center [815, 305] width 53 height 14
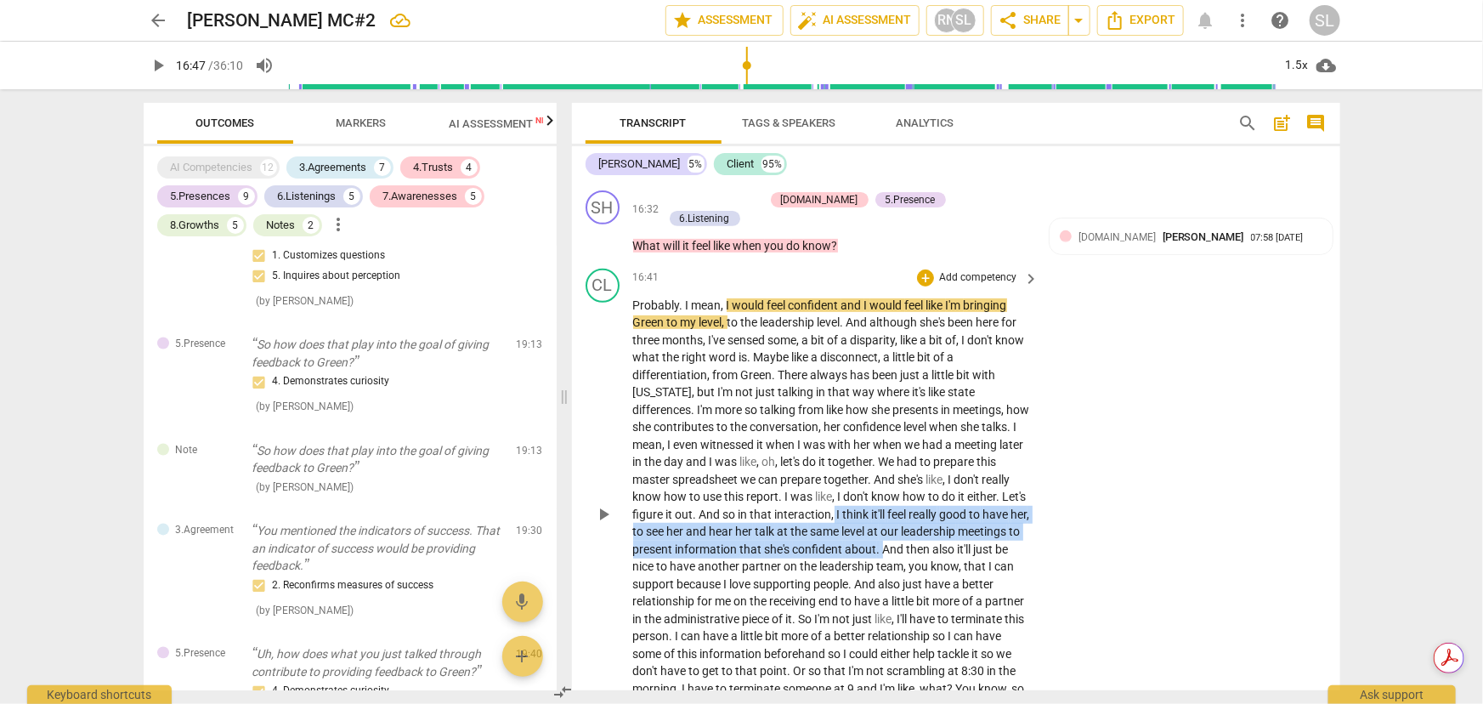
drag, startPoint x: 861, startPoint y: 471, endPoint x: 952, endPoint y: 504, distance: 96.8
click at [952, 504] on p "Probably . I mean , I would feel confident and I would feel like I'm bringing G…" at bounding box center [832, 515] width 398 height 436
click at [1007, 488] on span "keyboard_arrow_down" at bounding box center [1005, 485] width 20 height 20
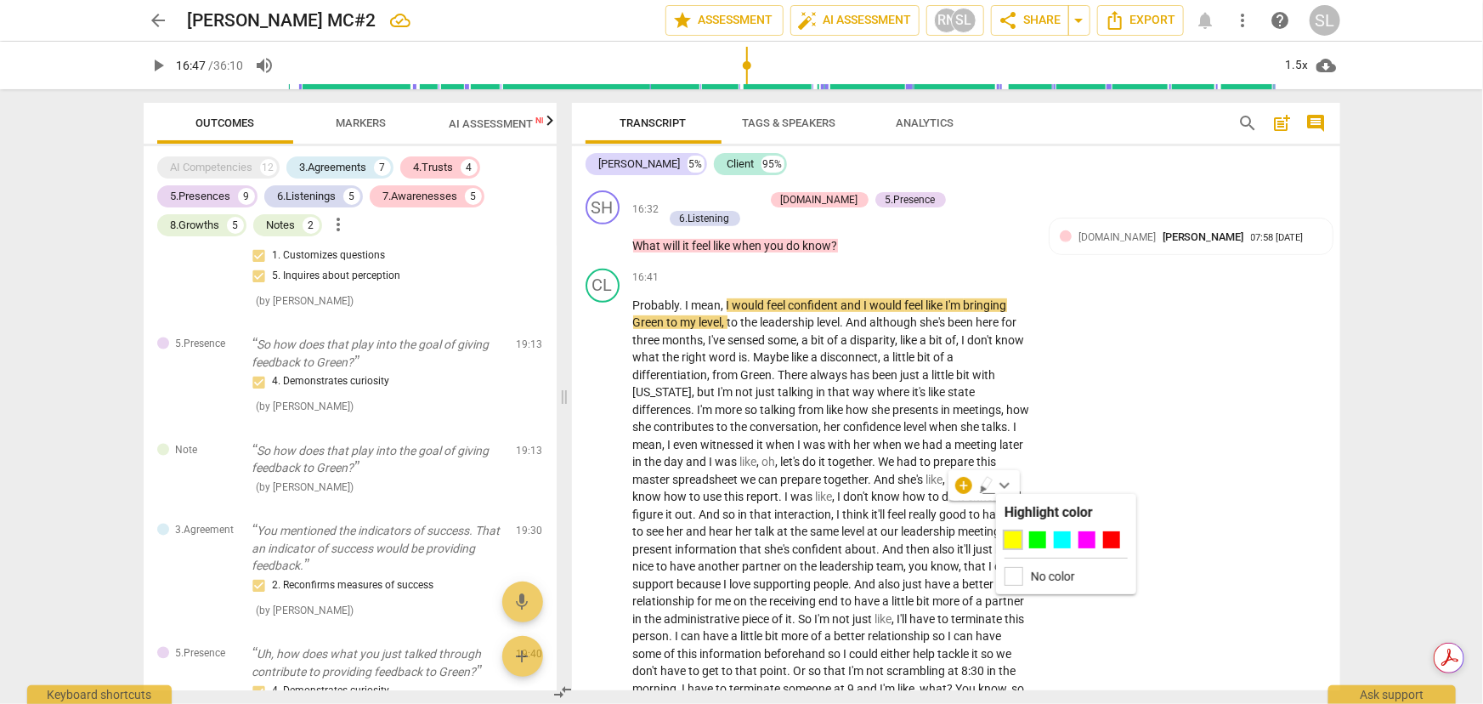
click at [1010, 540] on div at bounding box center [1013, 539] width 17 height 17
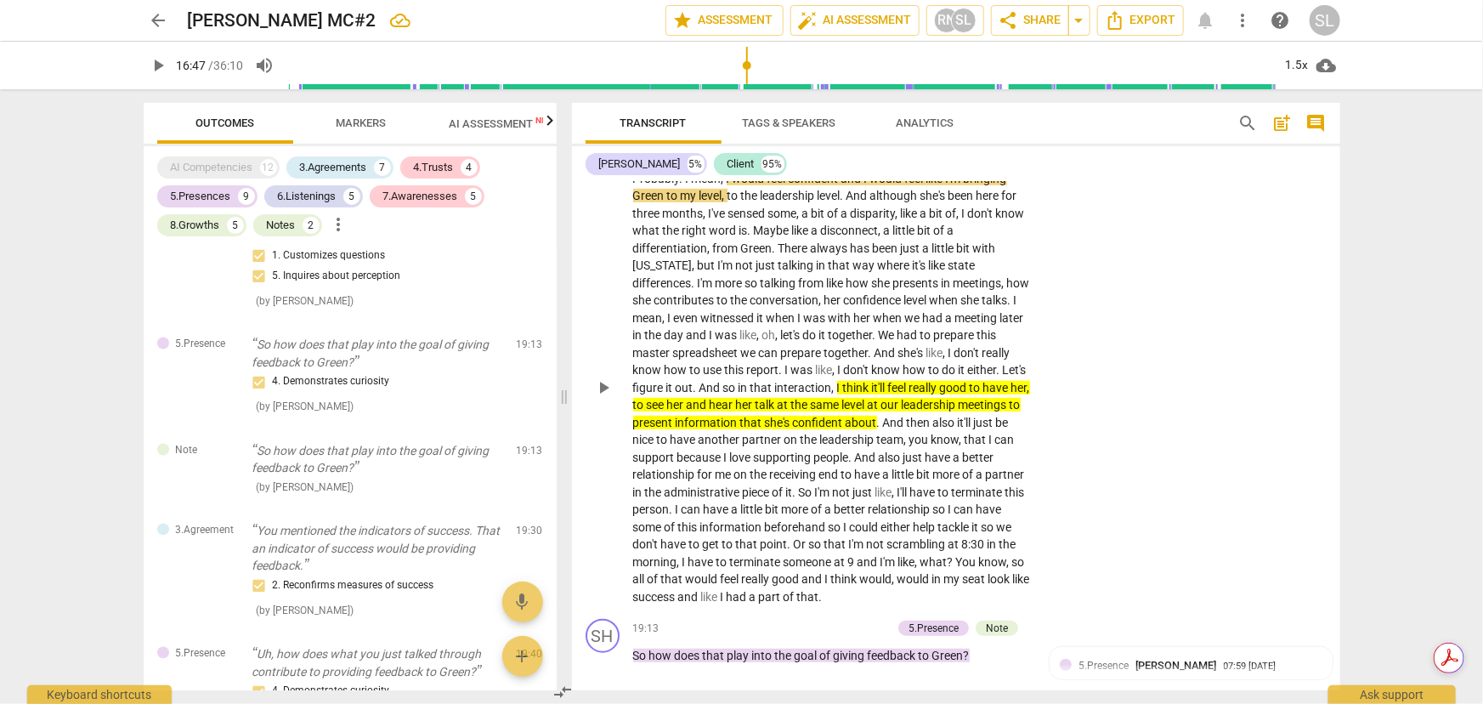
scroll to position [3789, 0]
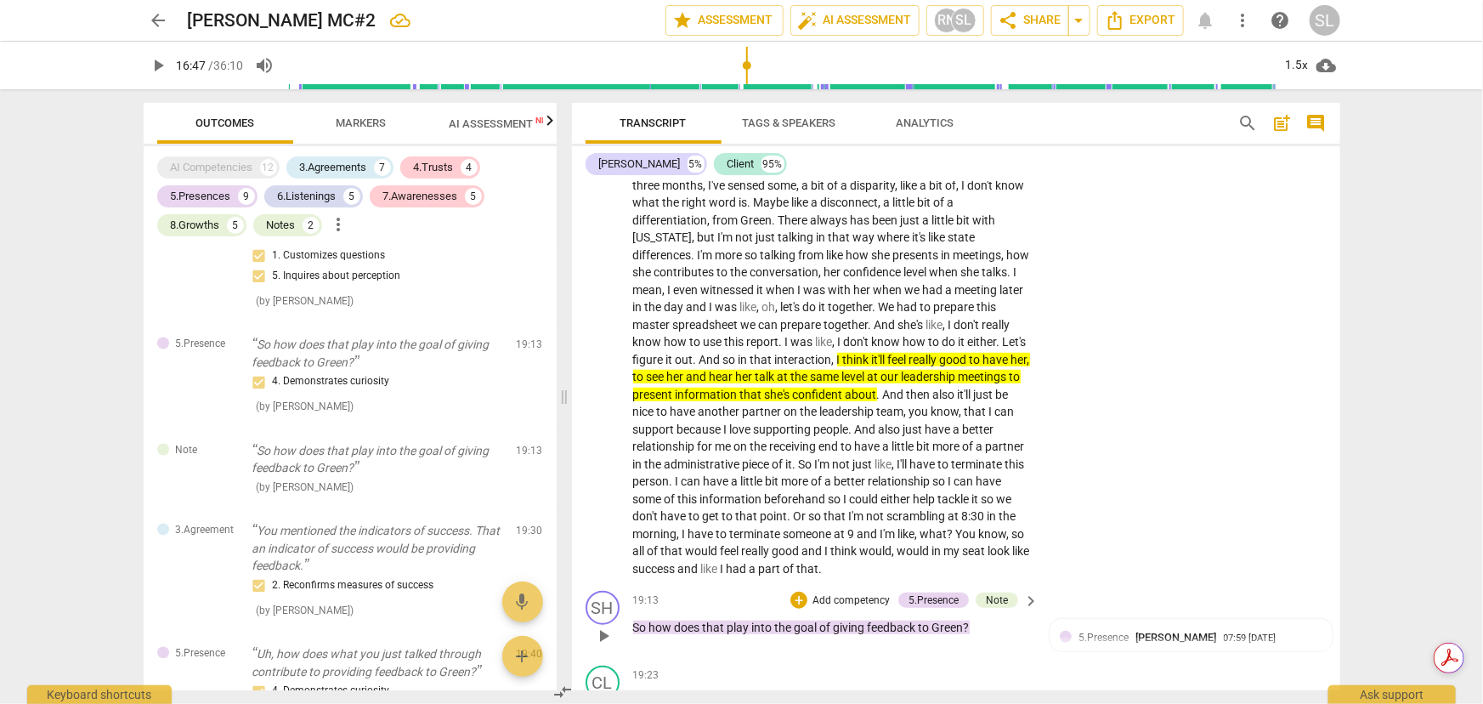
click at [849, 593] on p "Add competency" at bounding box center [851, 600] width 81 height 15
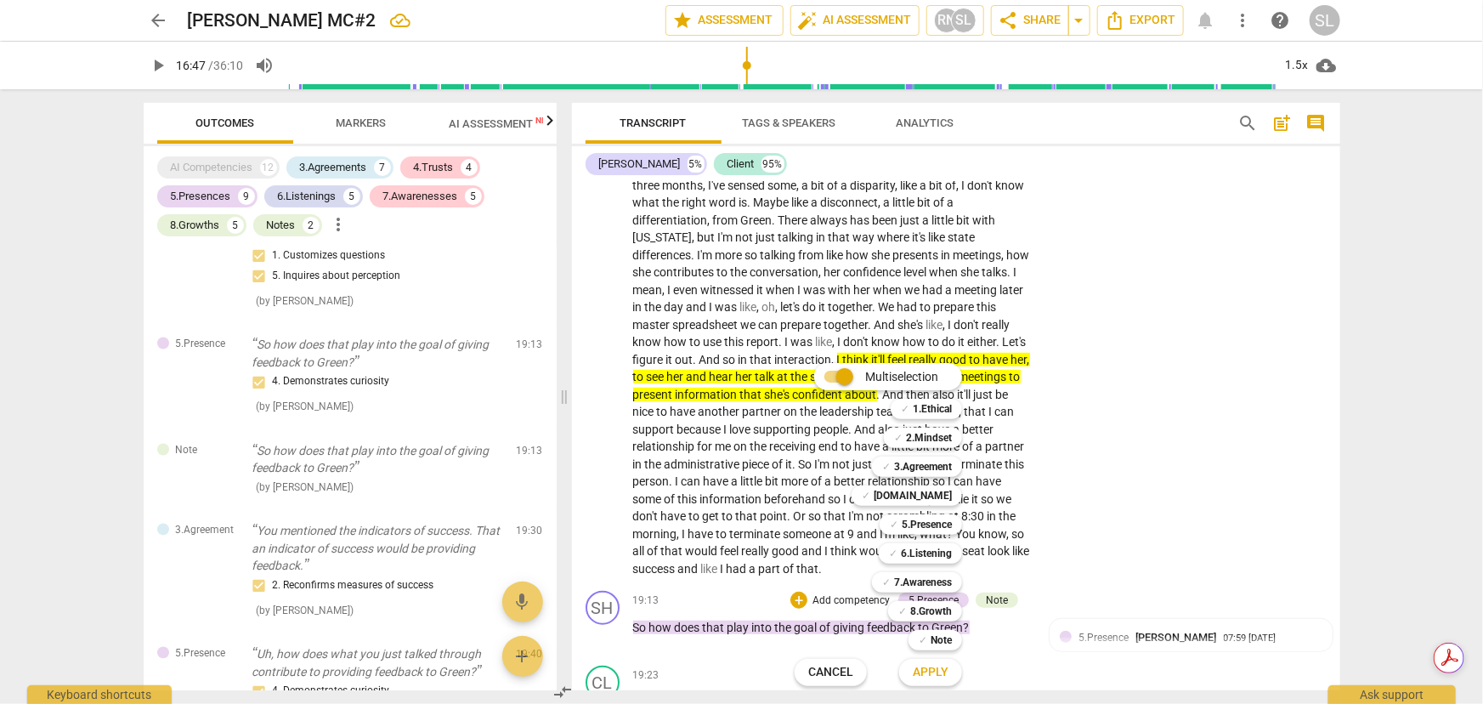
click at [801, 623] on div "Multiselection m ✓ 1.Ethical 1 ✓ 2.Mindset 2 ✓ 3.Agreement 3 ✓ [DOMAIN_NAME] 4 …" at bounding box center [891, 525] width 207 height 332
click at [998, 555] on div at bounding box center [741, 352] width 1483 height 704
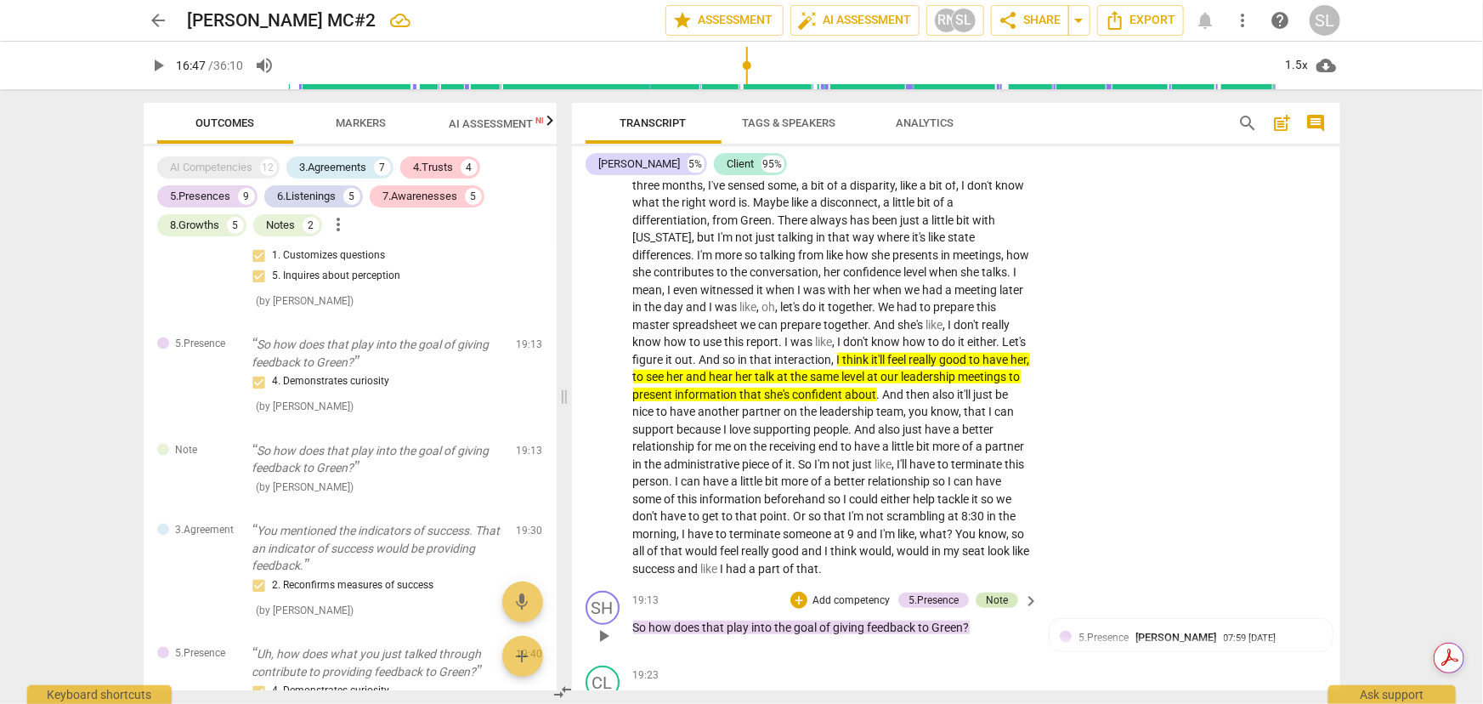
click at [995, 592] on div "Note" at bounding box center [997, 599] width 22 height 15
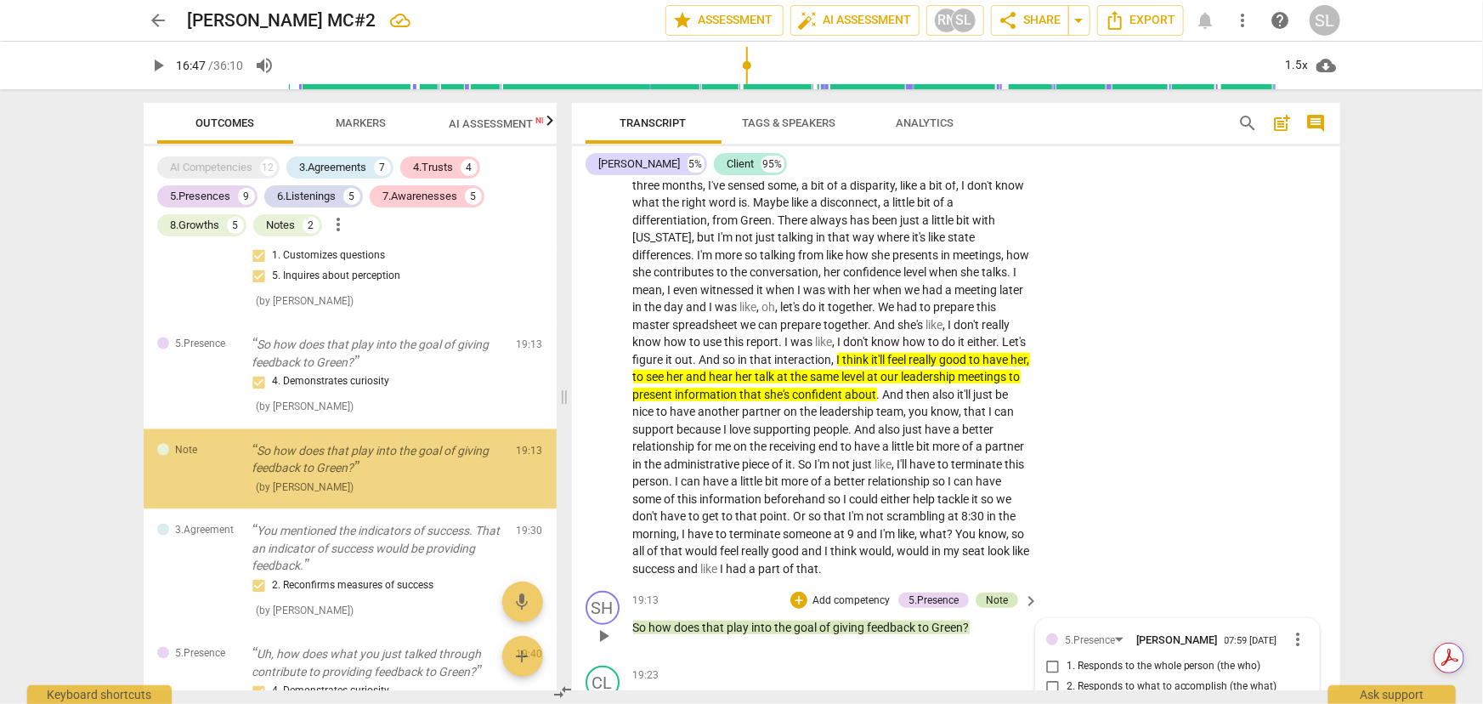
scroll to position [4097, 0]
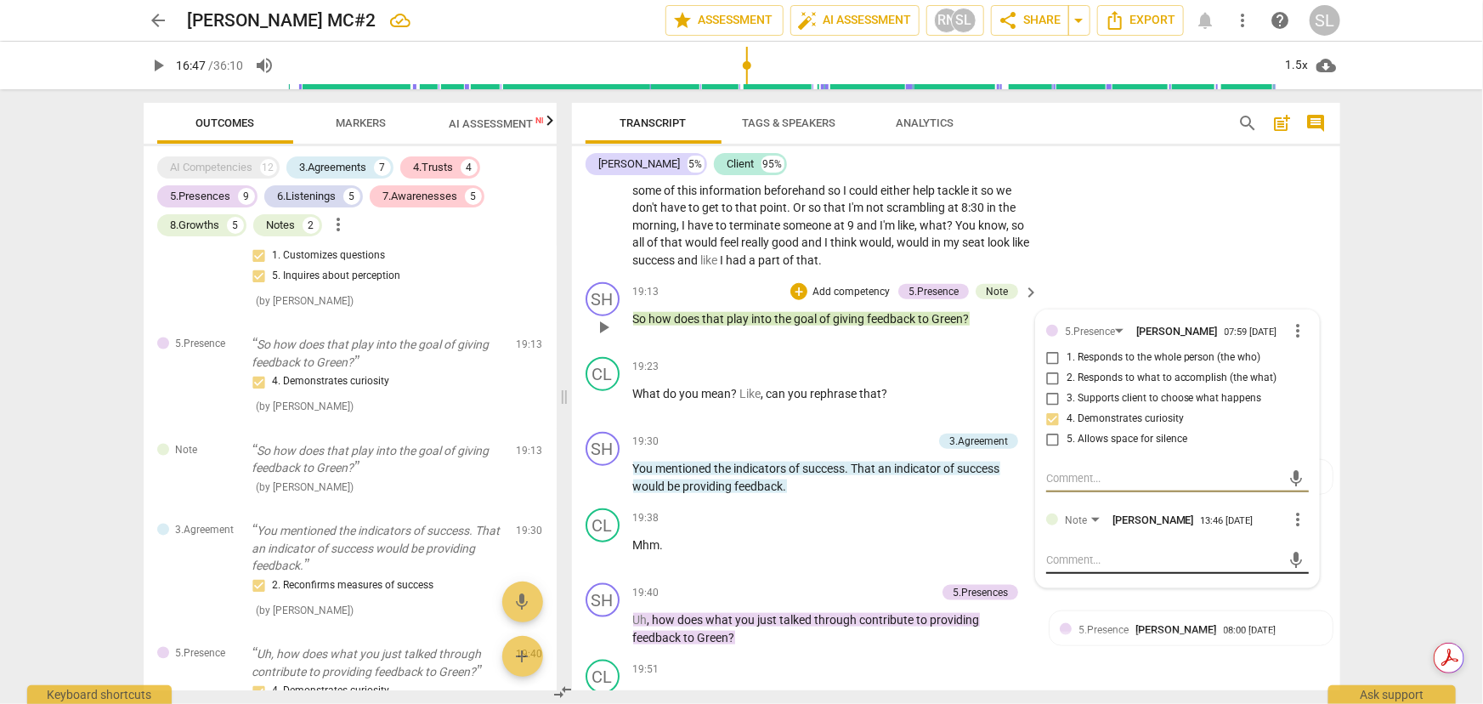
click at [1057, 552] on textarea at bounding box center [1163, 560] width 235 height 16
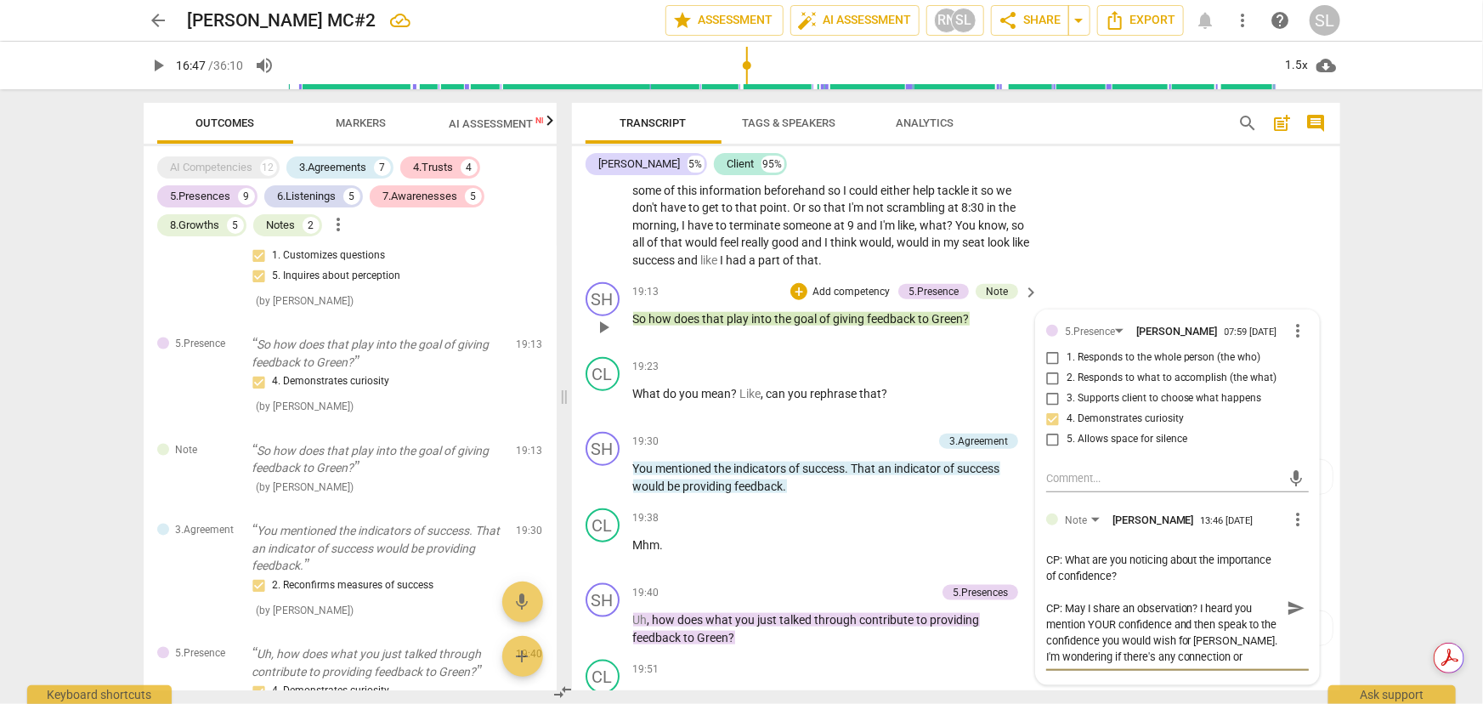
scroll to position [14, 0]
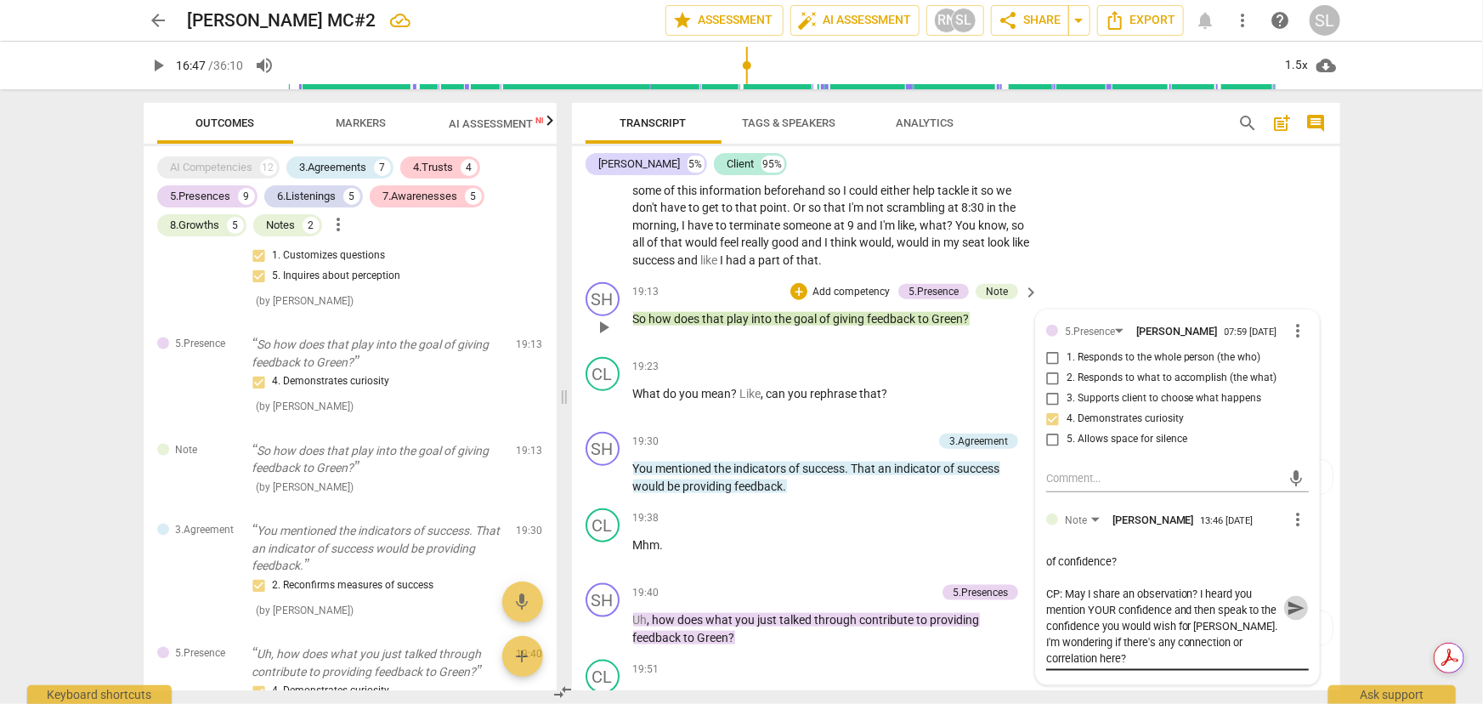
click at [1289, 599] on span "send" at bounding box center [1296, 608] width 19 height 19
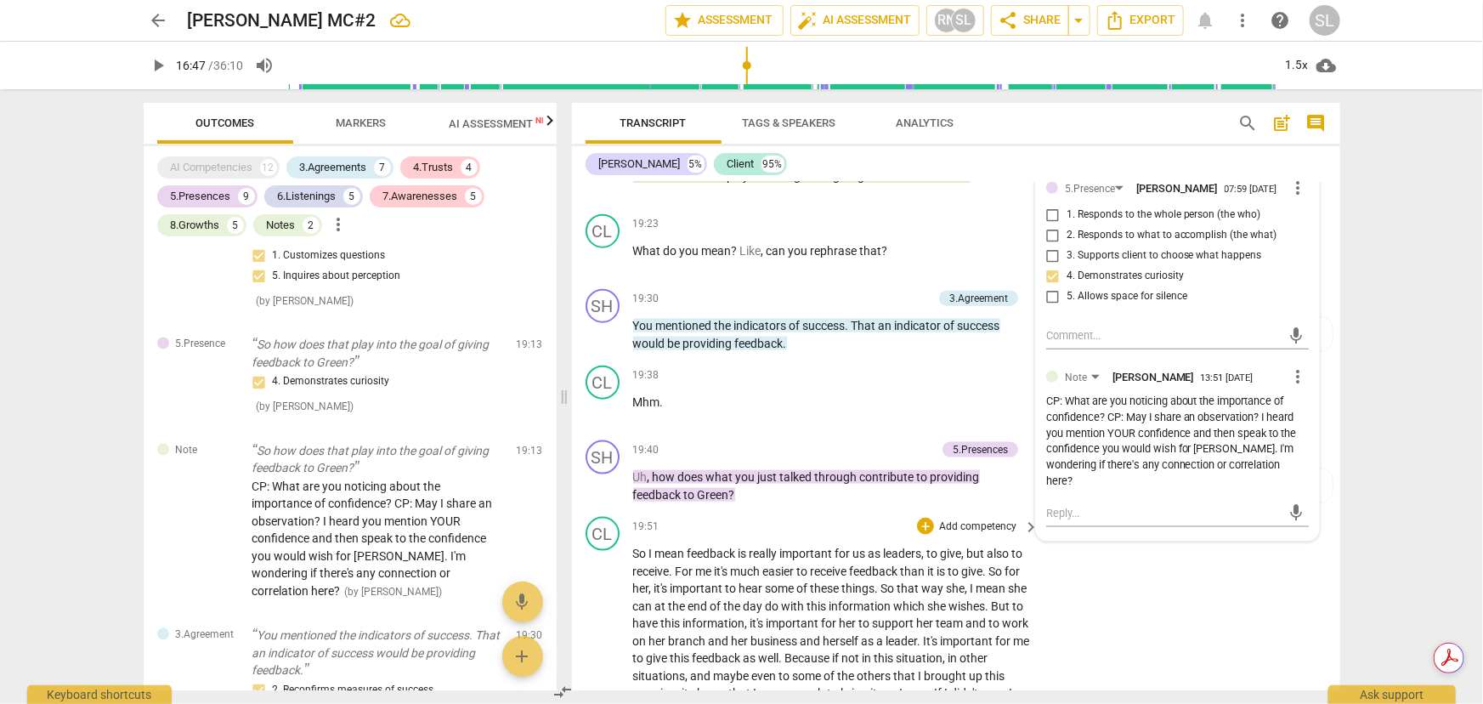
scroll to position [4252, 0]
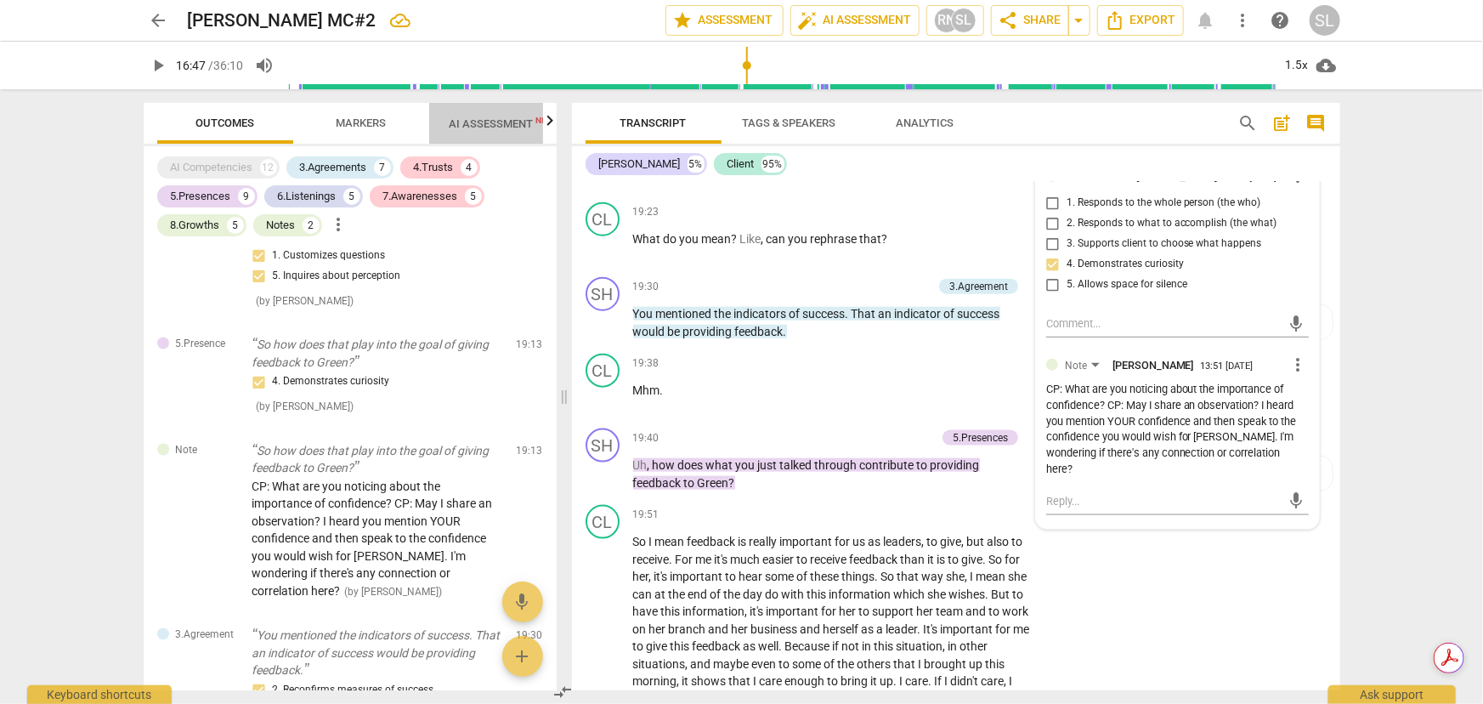
click at [541, 119] on span "New" at bounding box center [545, 120] width 19 height 9
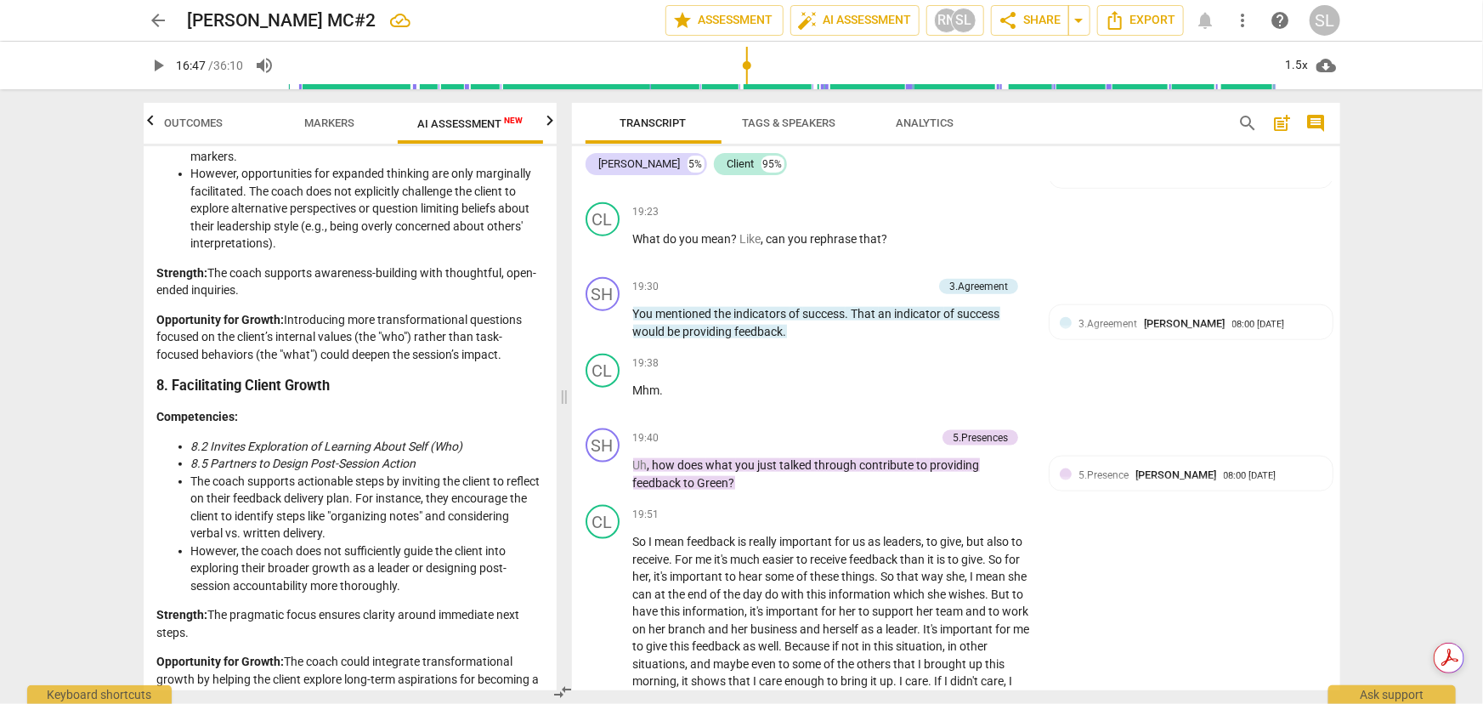
scroll to position [3001, 0]
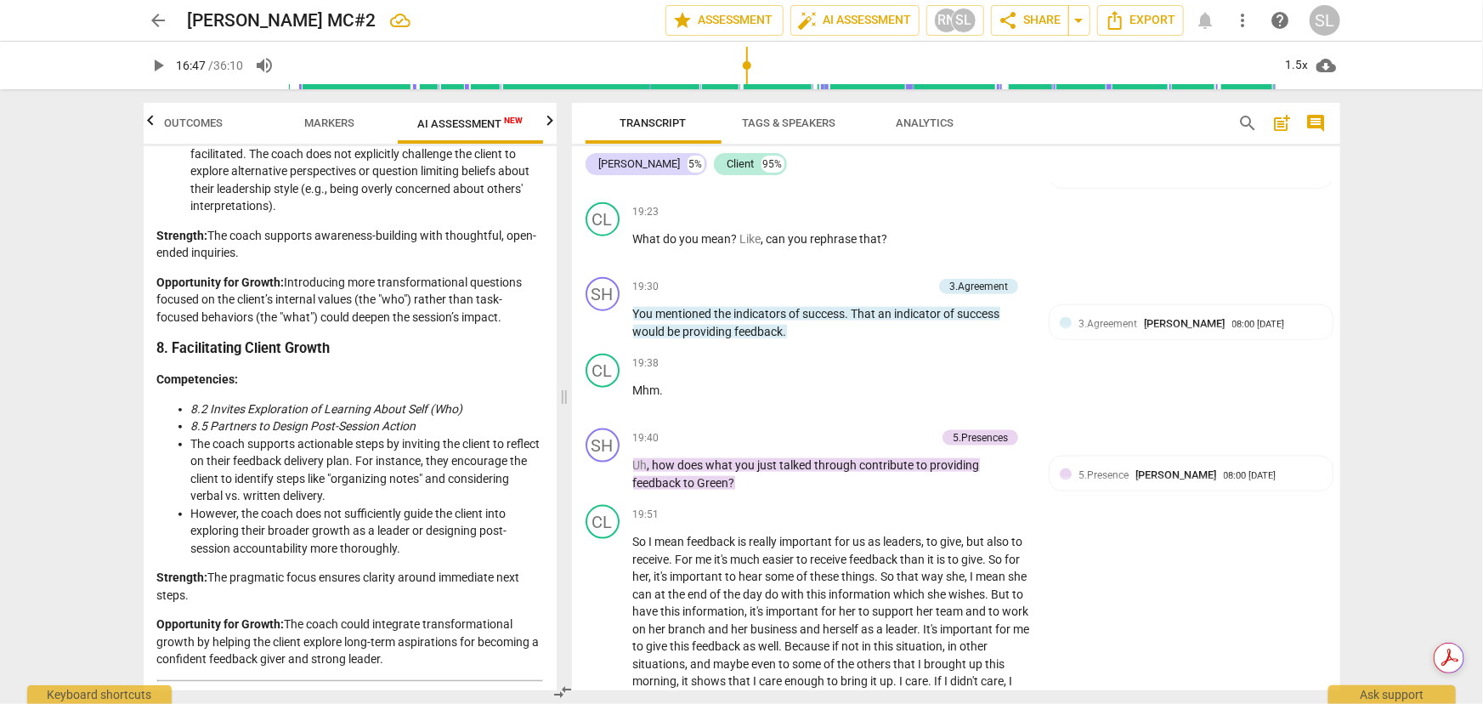
drag, startPoint x: 208, startPoint y: 302, endPoint x: 293, endPoint y: 317, distance: 86.4
click at [293, 262] on p "Strength: The coach supports awareness-building with thoughtful, open-ended inq…" at bounding box center [350, 244] width 386 height 35
click at [417, 262] on p "Strength: The coach supports awareness-building with thoughtful, open-ended inq…" at bounding box center [350, 244] width 386 height 35
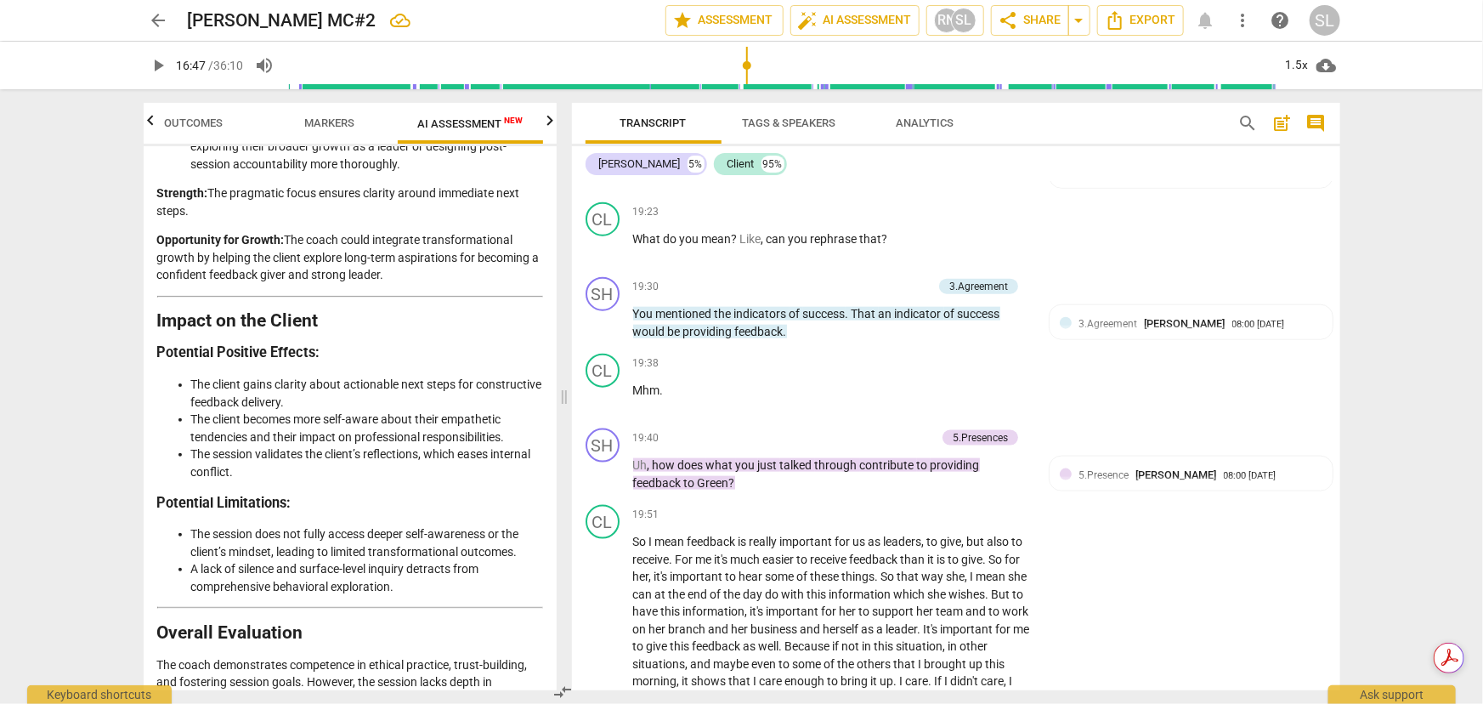
scroll to position [3387, 0]
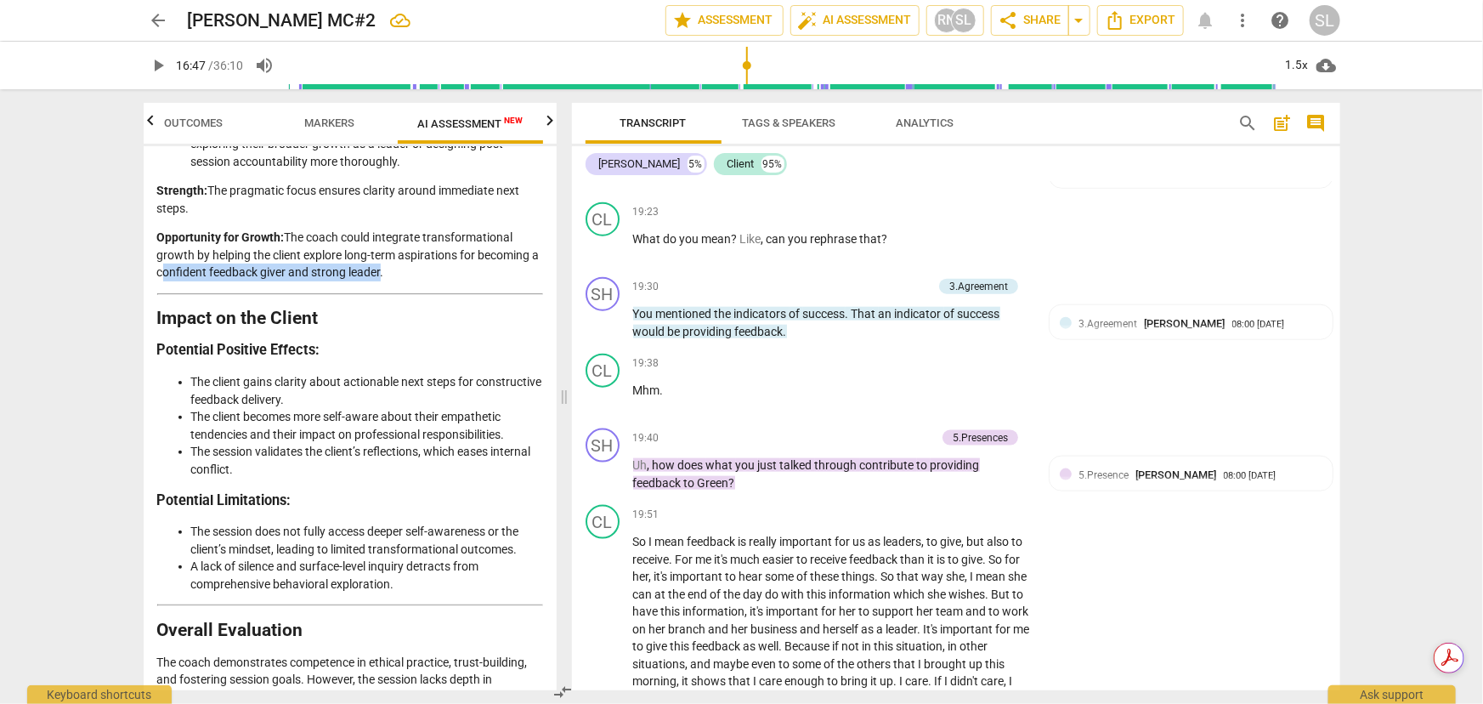
drag, startPoint x: 174, startPoint y: 341, endPoint x: 387, endPoint y: 345, distance: 212.5
click at [387, 281] on p "Opportunity for Growth: The coach could integrate transformational growth by he…" at bounding box center [350, 255] width 386 height 53
click at [411, 281] on p "Opportunity for Growth: The coach could integrate transformational growth by he…" at bounding box center [350, 255] width 386 height 53
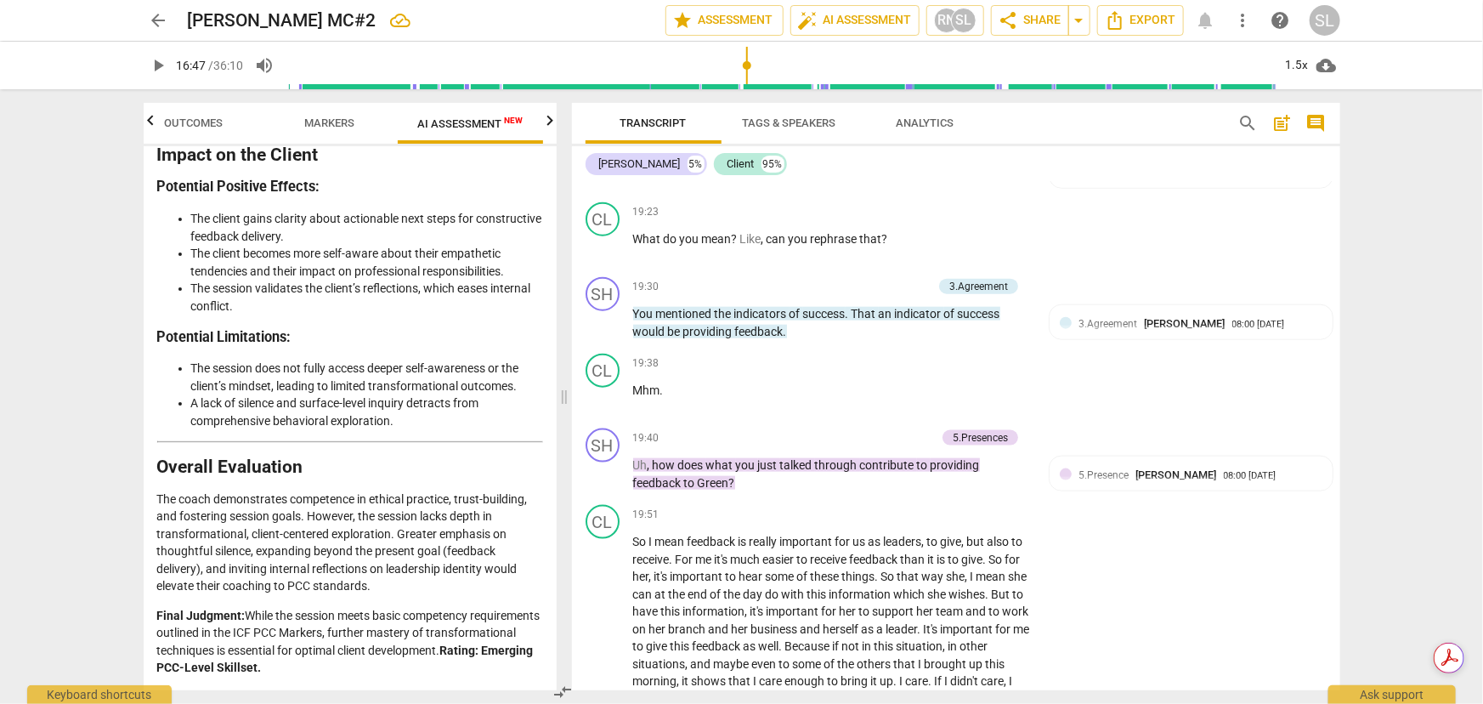
scroll to position [3619, 0]
